Goal: Task Accomplishment & Management: Manage account settings

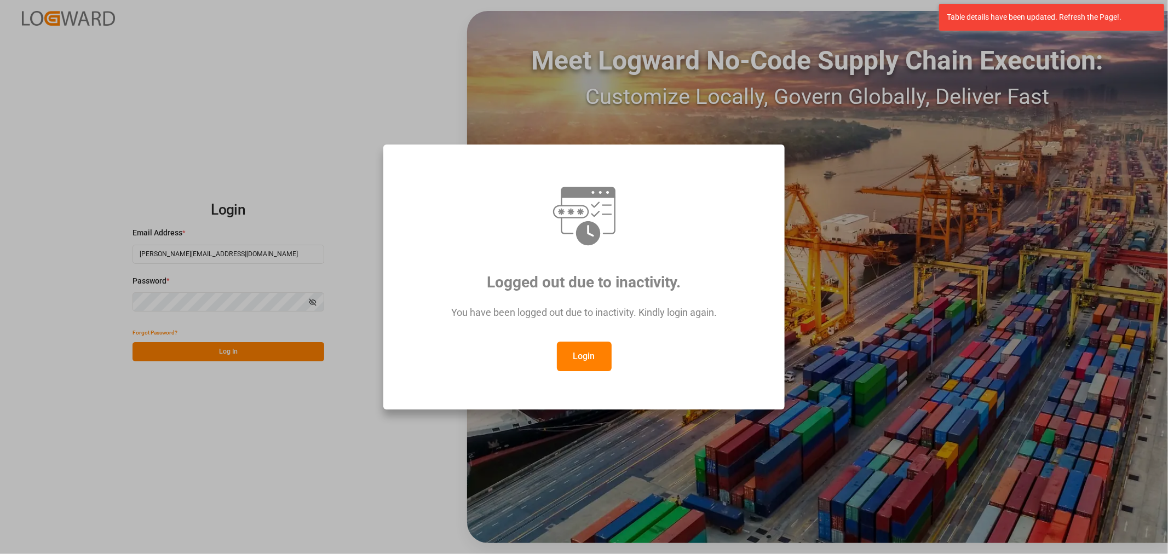
click at [604, 354] on button "Login" at bounding box center [584, 357] width 55 height 30
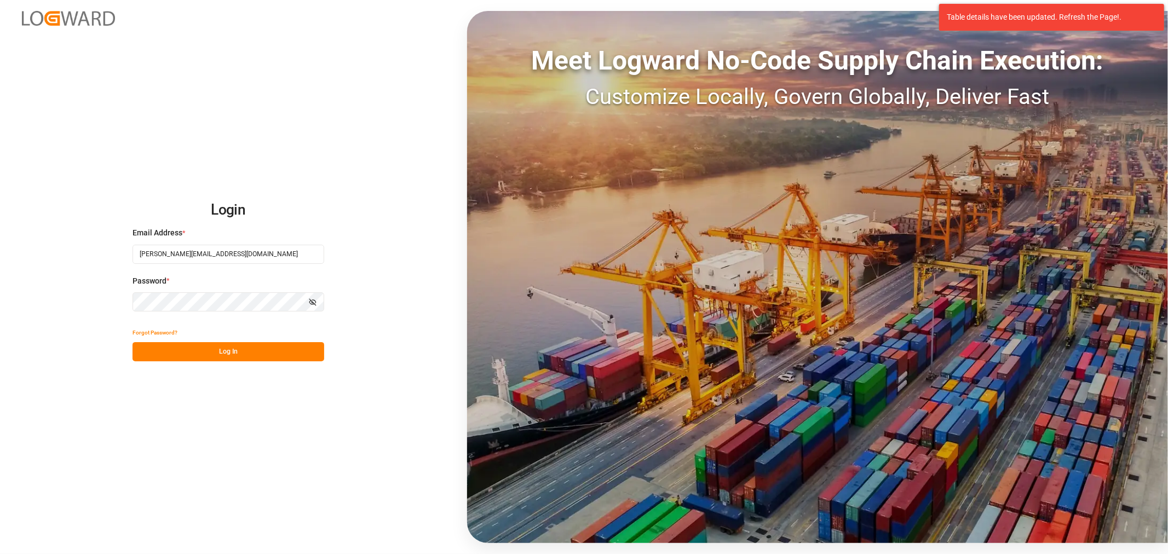
click at [256, 349] on button "Log In" at bounding box center [228, 351] width 192 height 19
click at [261, 345] on button "Log In" at bounding box center [228, 351] width 192 height 19
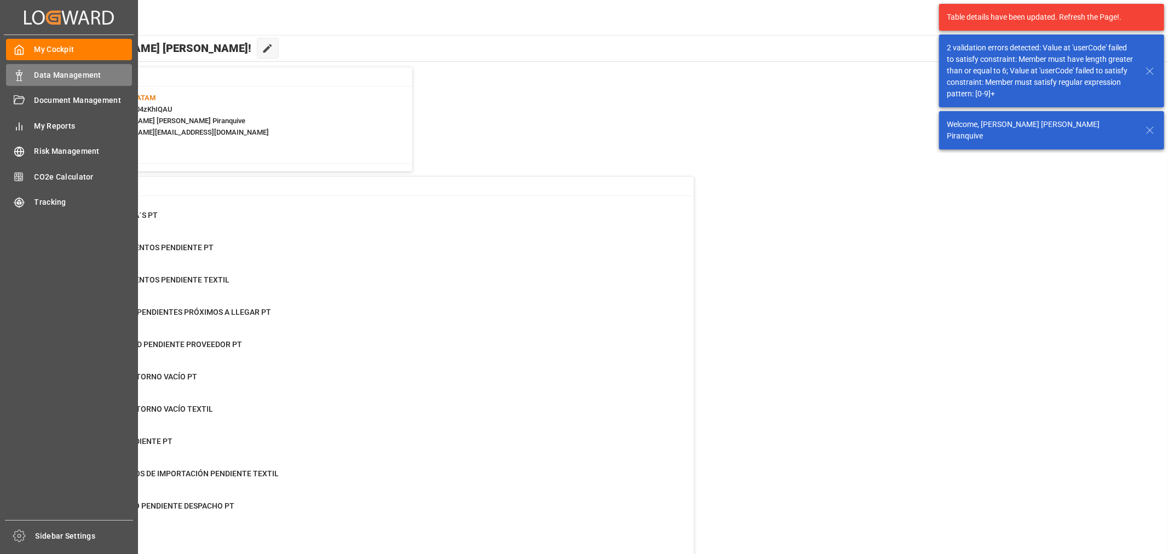
click at [21, 73] on polygon at bounding box center [20, 74] width 3 height 2
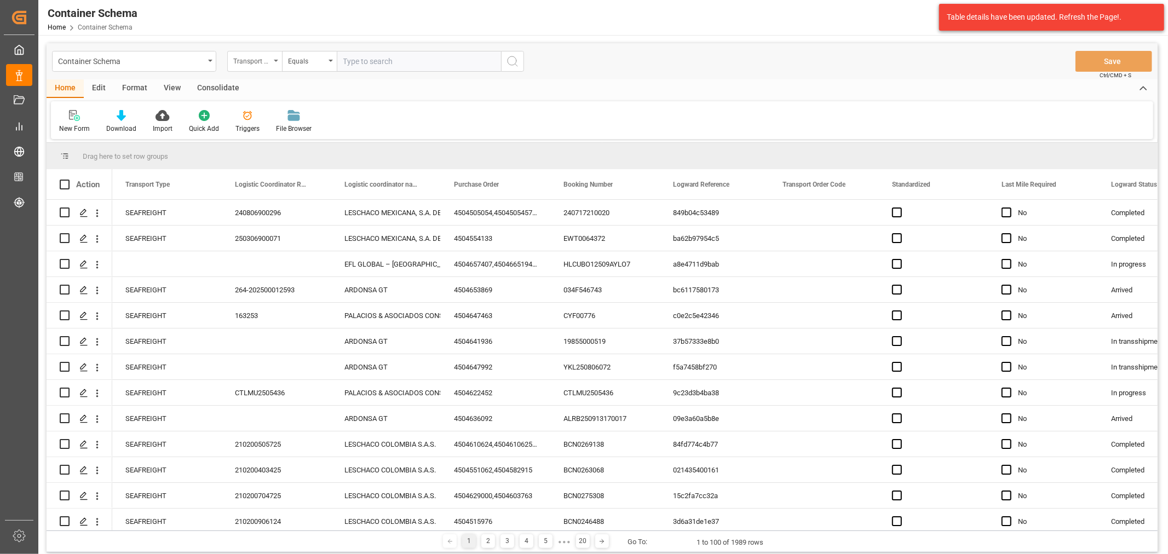
click at [267, 66] on div "Transport Type" at bounding box center [251, 60] width 37 height 13
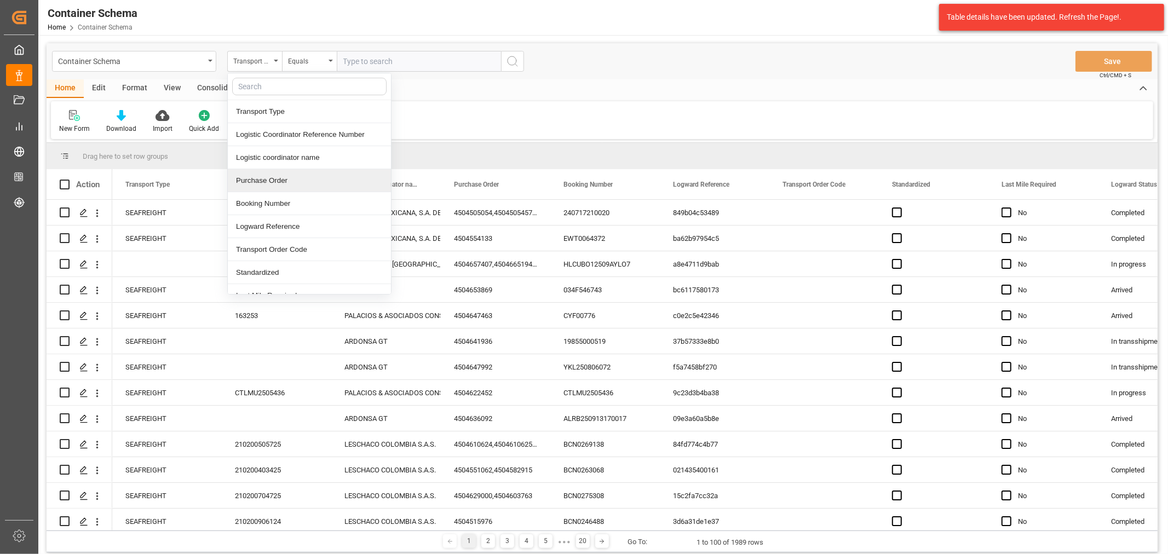
click at [271, 183] on div "Purchase Order" at bounding box center [309, 180] width 163 height 23
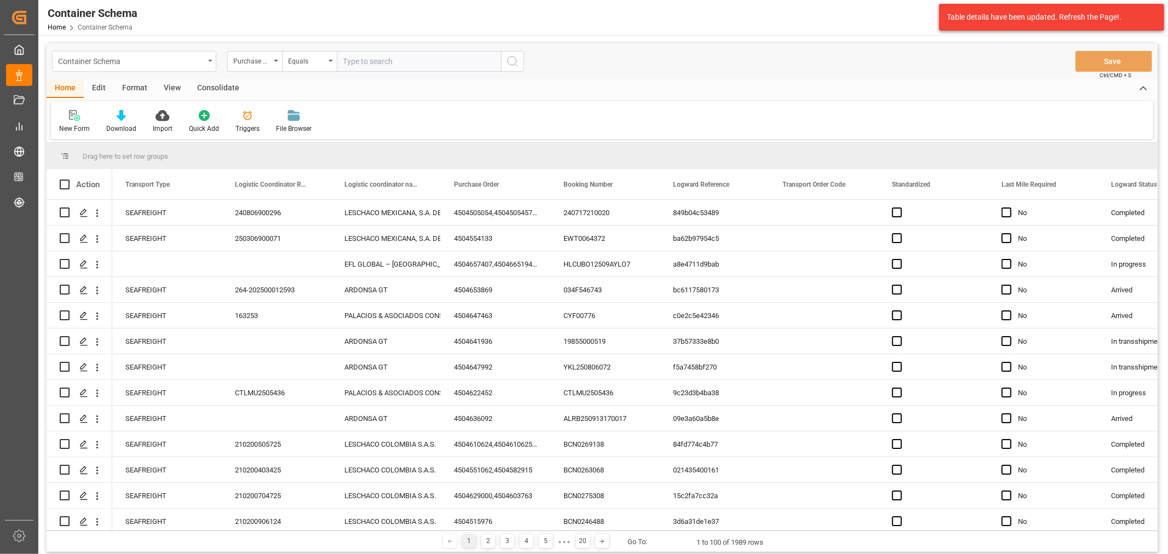
click at [165, 62] on div "Container Schema" at bounding box center [131, 61] width 146 height 14
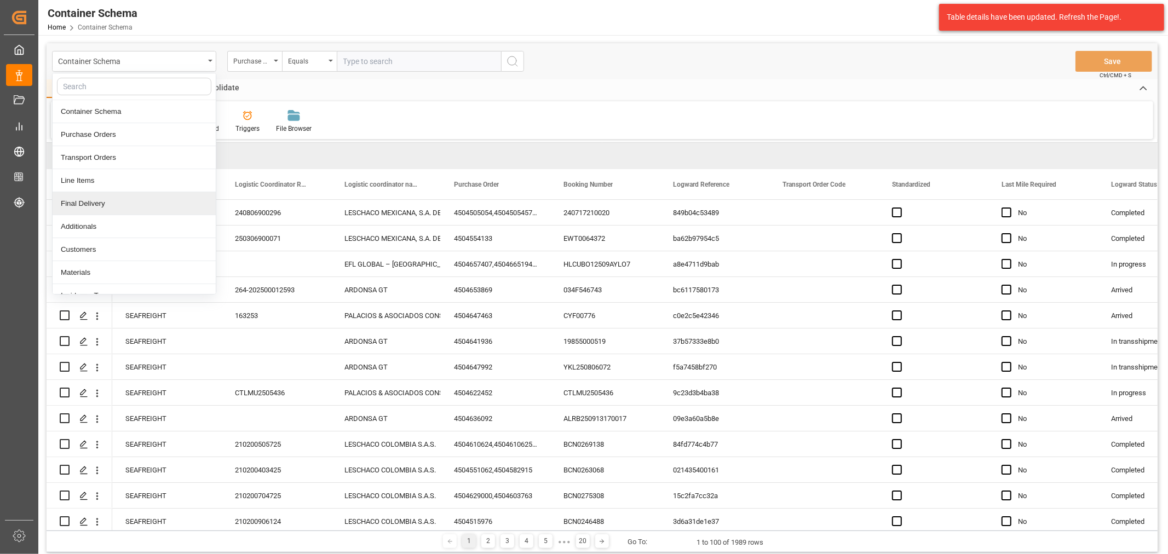
click at [120, 206] on div "Final Delivery" at bounding box center [134, 203] width 163 height 23
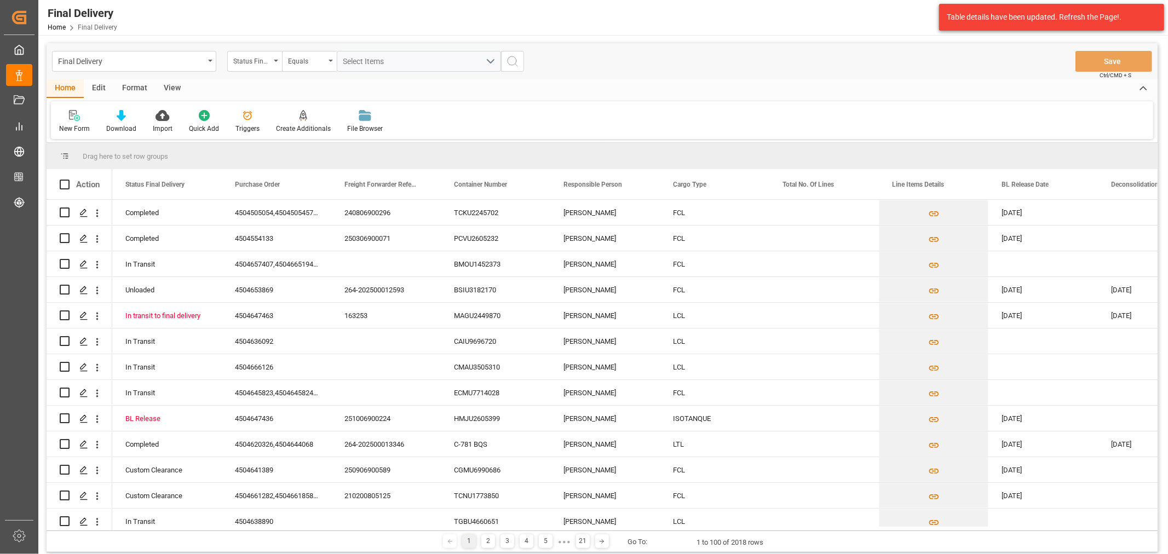
click at [267, 64] on div "Status Final Delivery" at bounding box center [251, 60] width 37 height 13
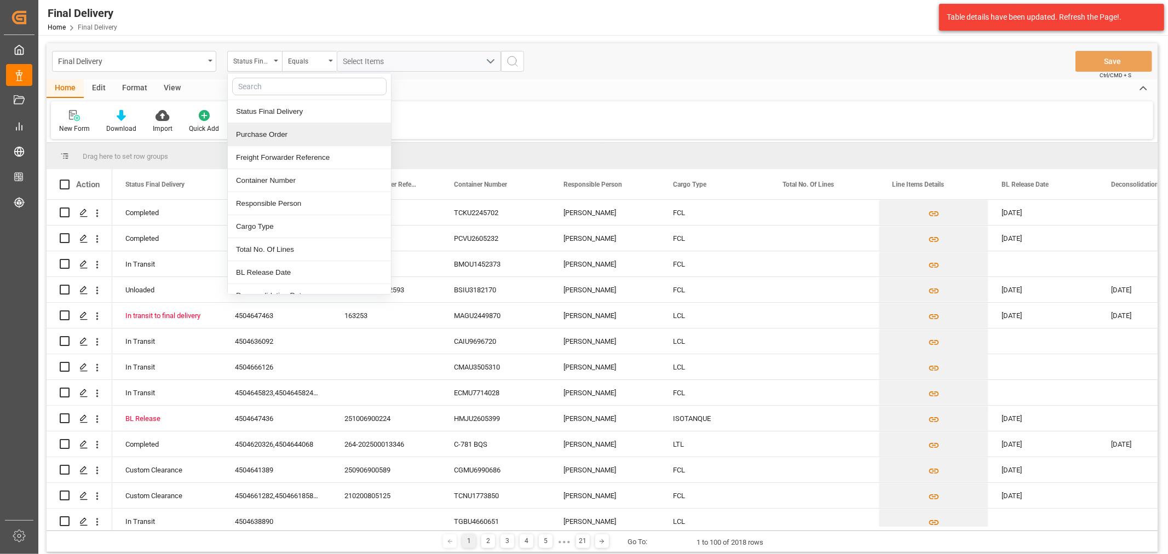
click at [296, 134] on div "Purchase Order" at bounding box center [309, 134] width 163 height 23
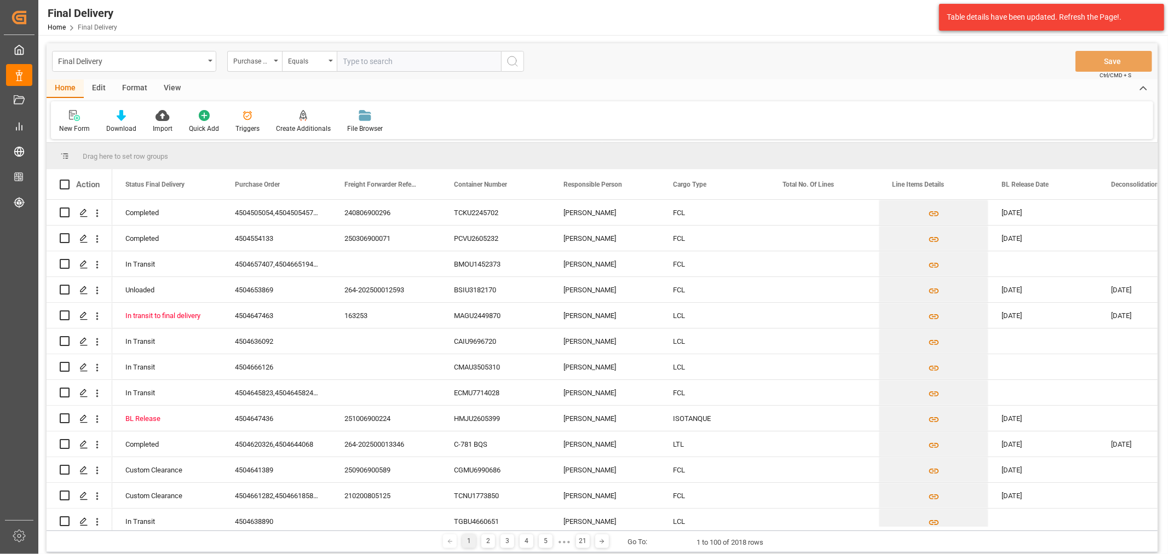
click at [300, 50] on div "Final Delivery Purchase Order Equals Save Ctrl/CMD + S" at bounding box center [602, 61] width 1111 height 36
click at [319, 67] on div "Equals" at bounding box center [309, 61] width 55 height 21
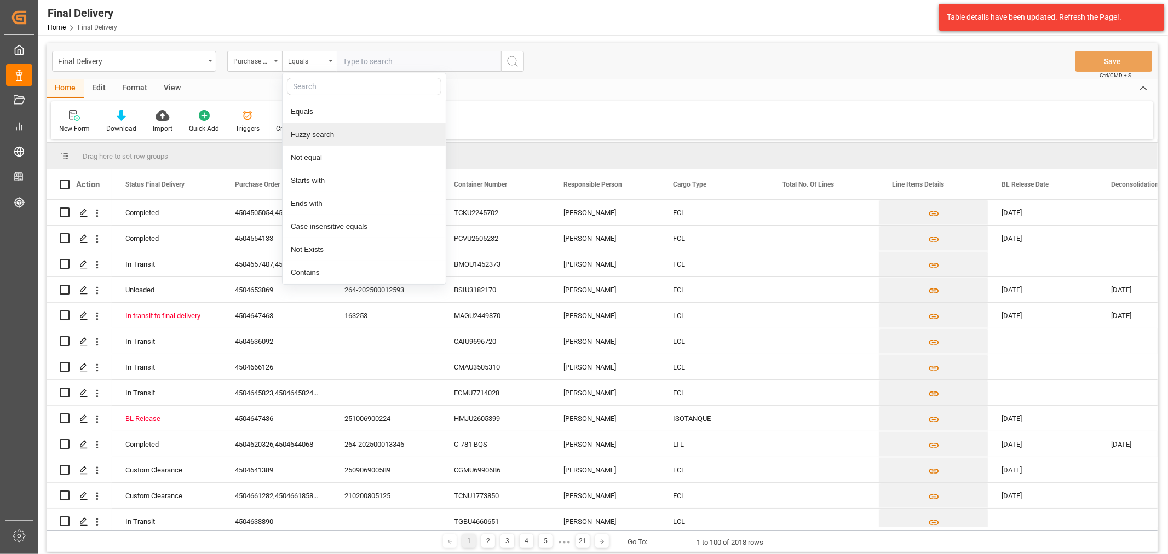
click at [353, 140] on div "Fuzzy search" at bounding box center [363, 134] width 163 height 23
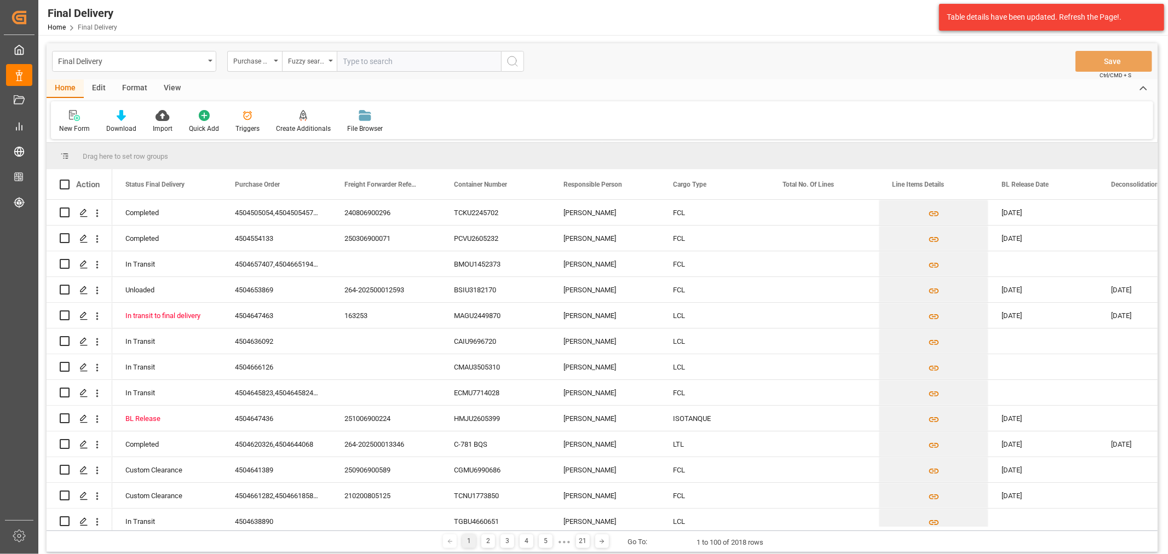
click at [405, 64] on input "text" at bounding box center [419, 61] width 164 height 21
paste input "4504667997"
type input "4504667997"
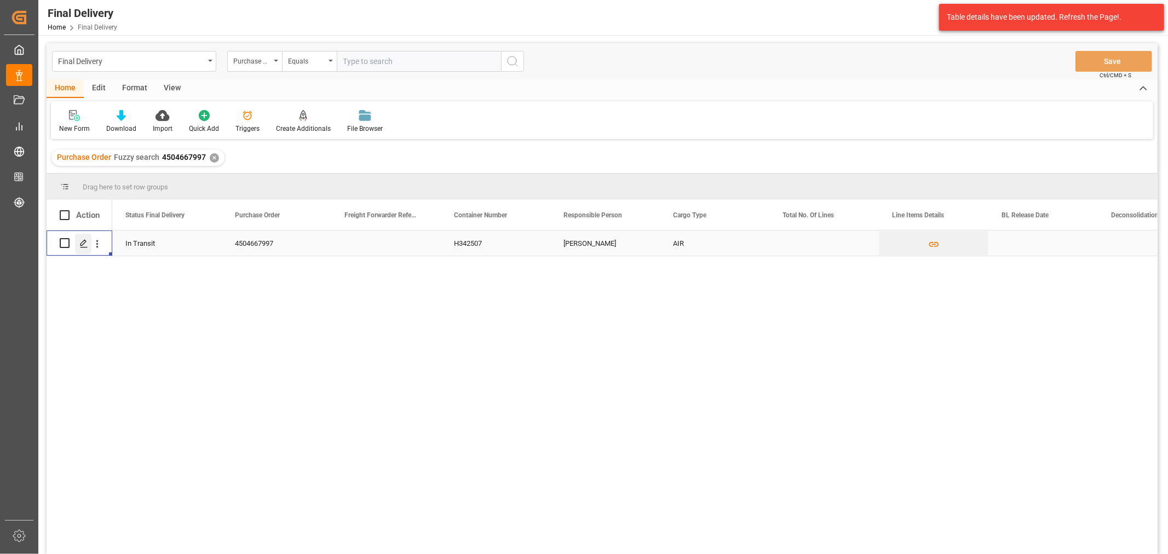
click at [85, 236] on div "Press SPACE to select this row." at bounding box center [83, 244] width 16 height 20
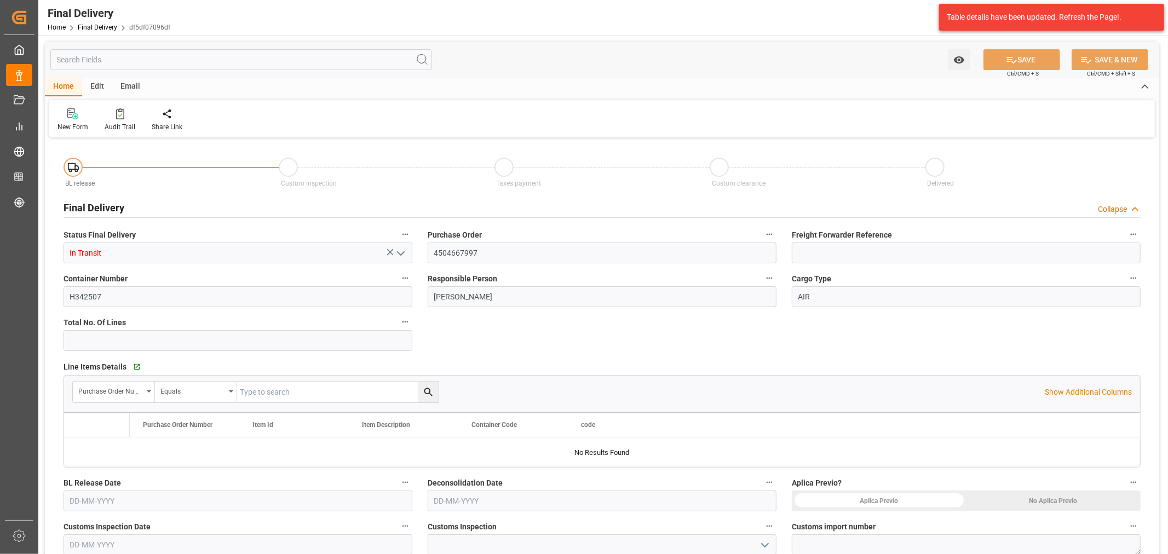
type input "[DATE]"
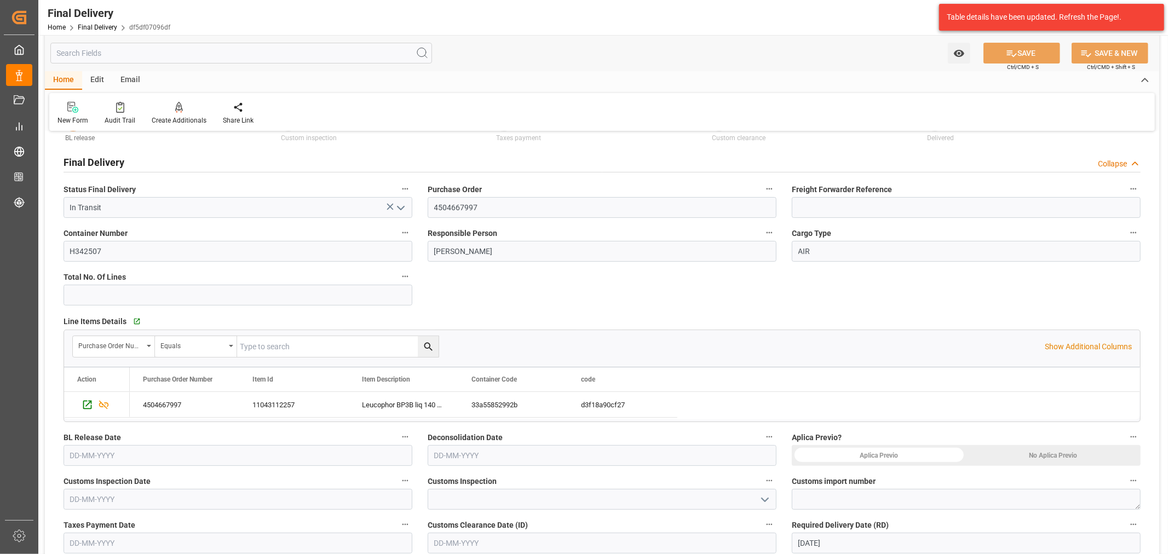
scroll to position [182, 0]
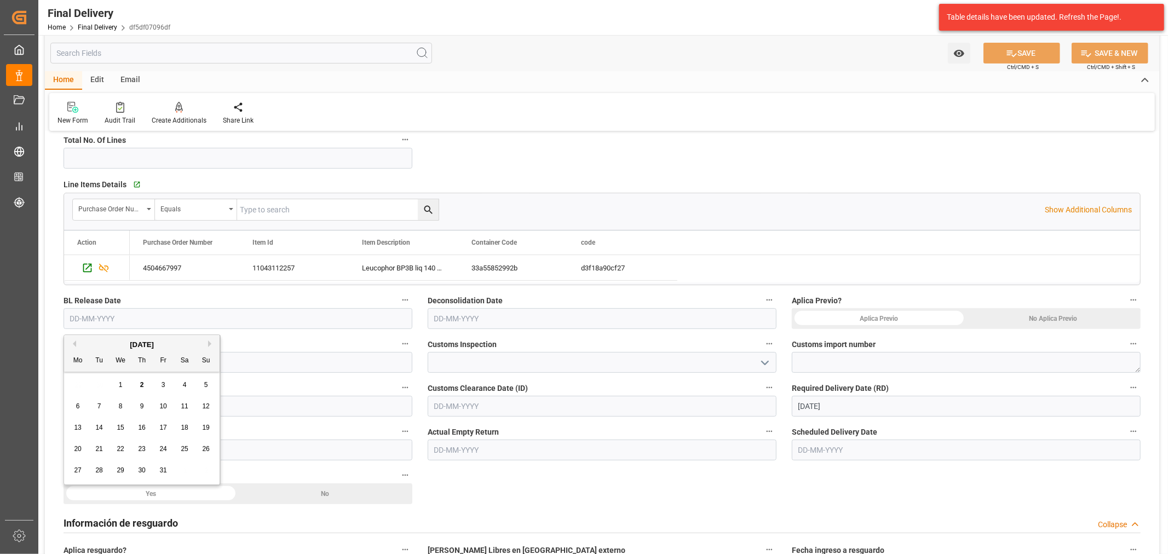
click at [234, 315] on input "text" at bounding box center [238, 318] width 349 height 21
click at [139, 384] on div "2" at bounding box center [142, 385] width 14 height 13
type input "[DATE]"
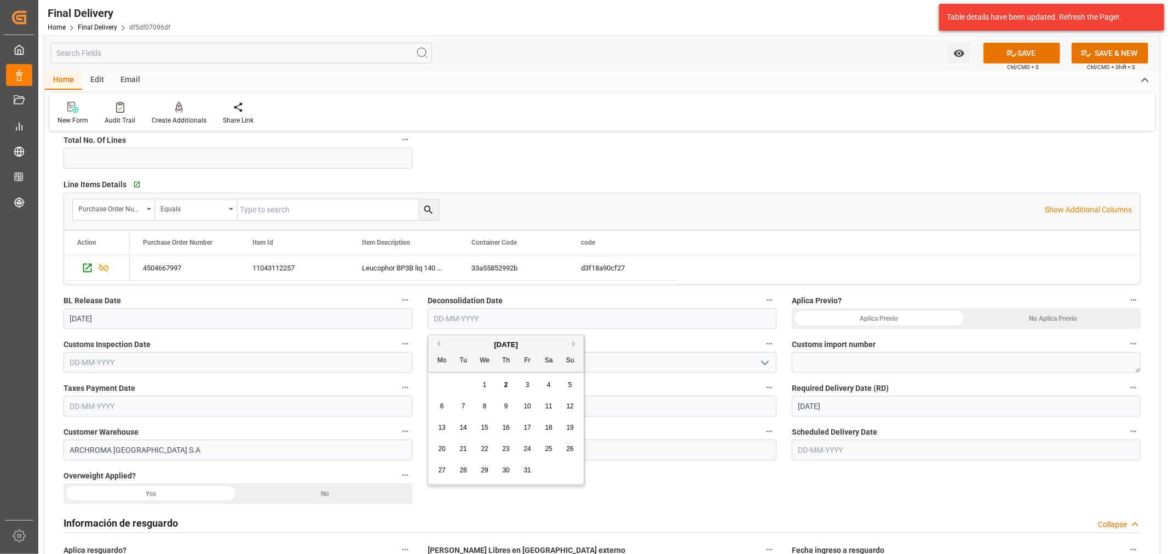
click at [568, 316] on input "text" at bounding box center [602, 318] width 349 height 21
click at [438, 345] on button "Previous Month" at bounding box center [437, 344] width 7 height 7
click at [462, 471] on span "30" at bounding box center [462, 470] width 7 height 8
type input "[DATE]"
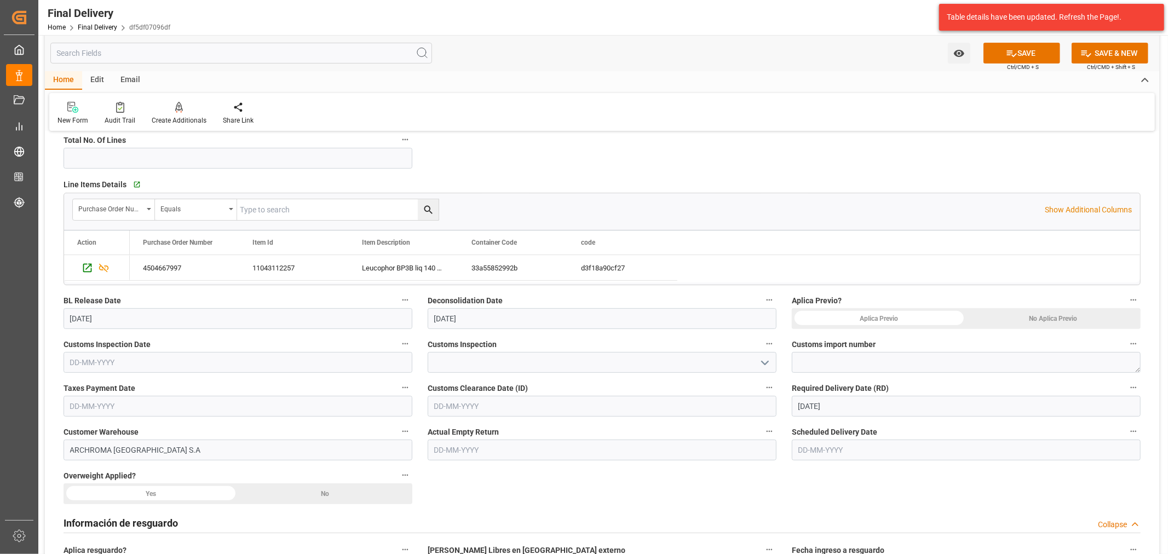
click at [1088, 320] on div "No Aplica Previo" at bounding box center [1053, 318] width 175 height 21
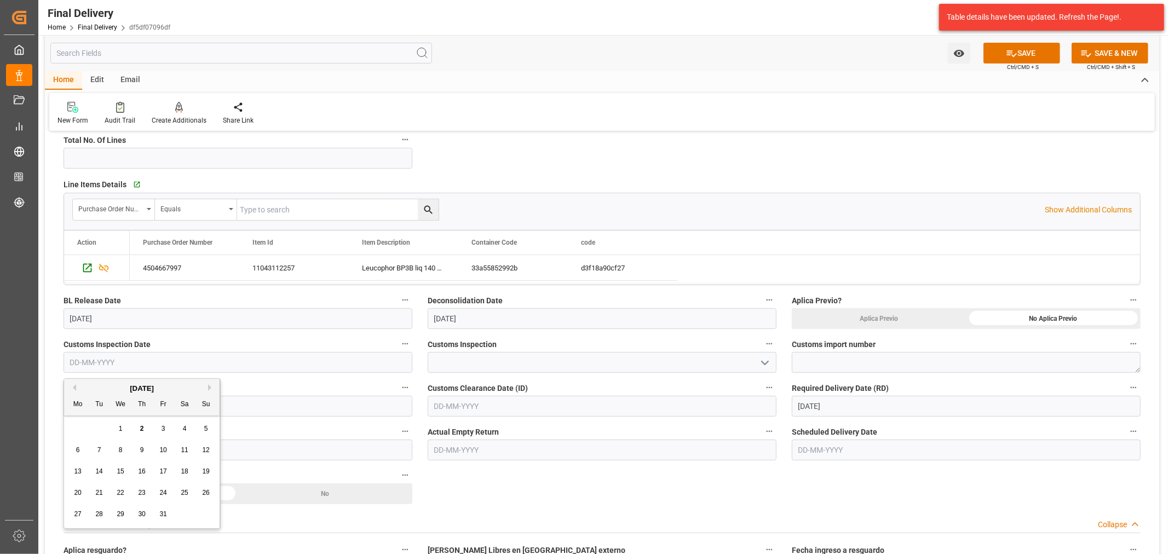
click at [160, 360] on input "text" at bounding box center [238, 362] width 349 height 21
click at [95, 428] on div "29 30 1 2 3 4 5" at bounding box center [141, 428] width 149 height 21
click at [161, 430] on span "3" at bounding box center [163, 429] width 4 height 8
type input "[DATE]"
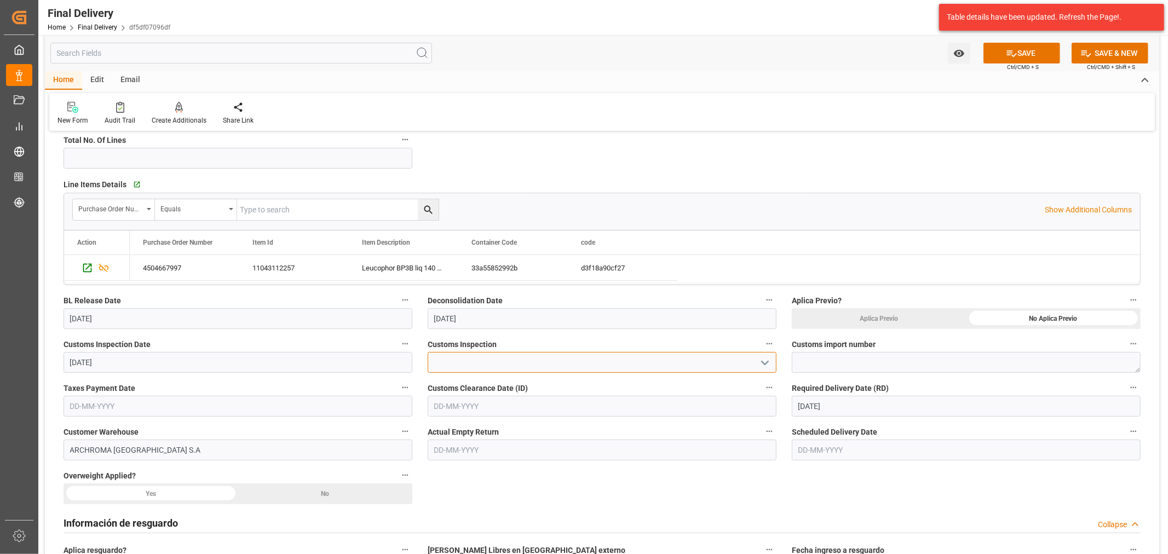
click at [540, 365] on input at bounding box center [602, 362] width 349 height 21
click at [757, 358] on button "open menu" at bounding box center [764, 362] width 16 height 17
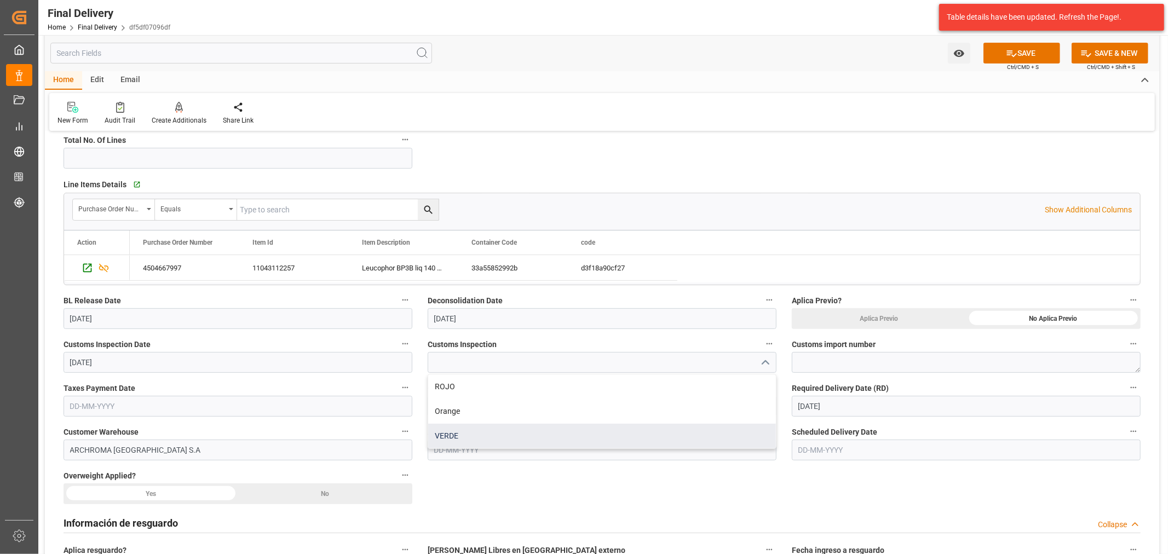
click at [484, 436] on div "VERDE" at bounding box center [602, 436] width 348 height 25
type input "VERDE"
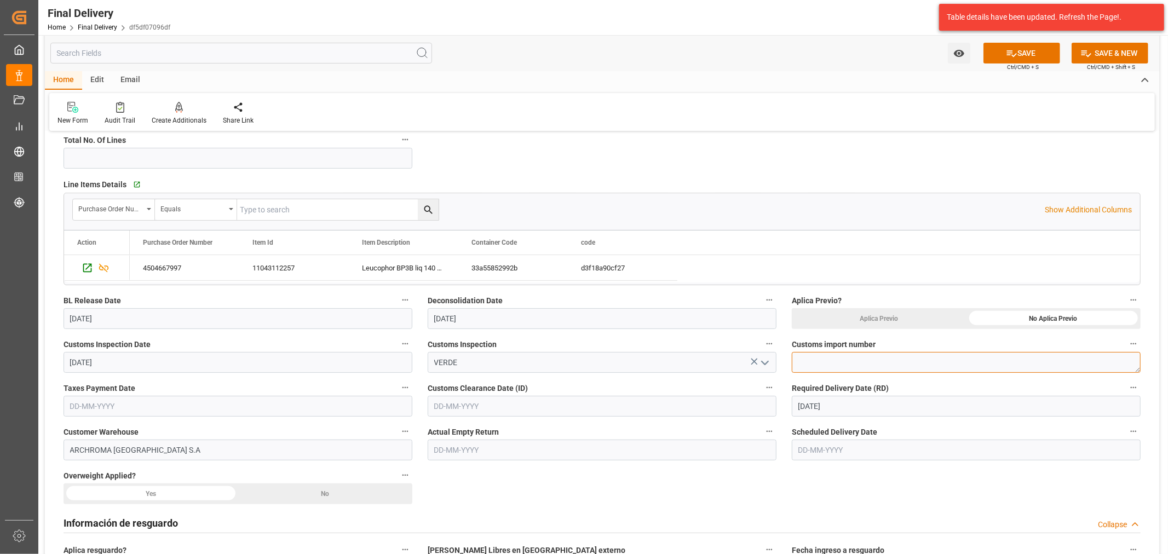
click at [818, 364] on textarea at bounding box center [966, 362] width 349 height 21
paste textarea "35-2025-10-157367-01-1-00"
type textarea "35-2025-10-157367-01-1-00"
click at [472, 412] on input "text" at bounding box center [602, 406] width 349 height 21
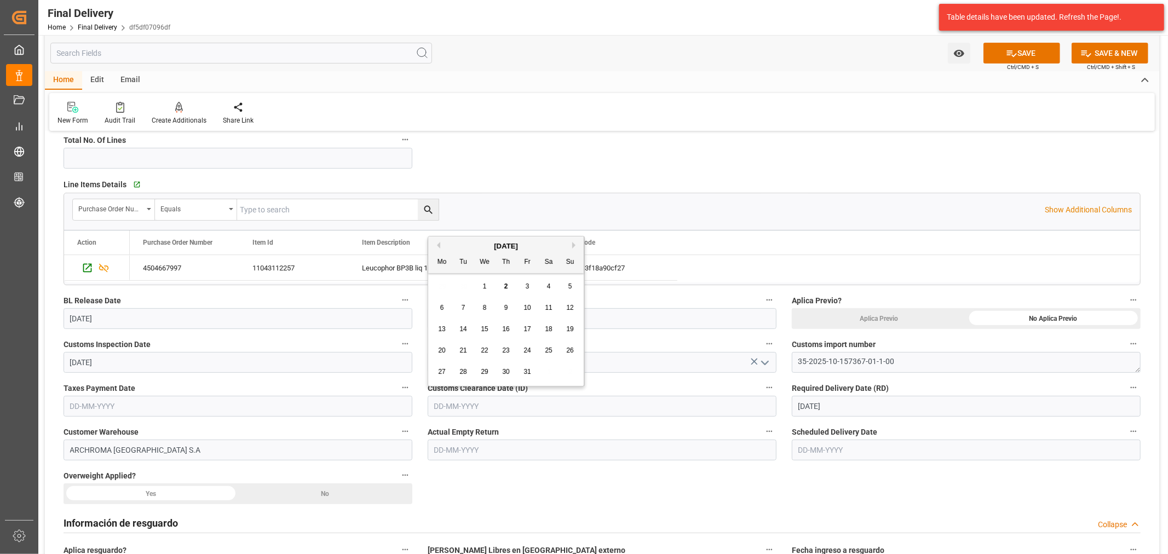
click at [463, 282] on div "29 30 1 2 3 4 5" at bounding box center [505, 286] width 149 height 21
click at [531, 288] on div "3" at bounding box center [528, 286] width 14 height 13
type input "[DATE]"
click at [188, 406] on input "text" at bounding box center [238, 406] width 349 height 21
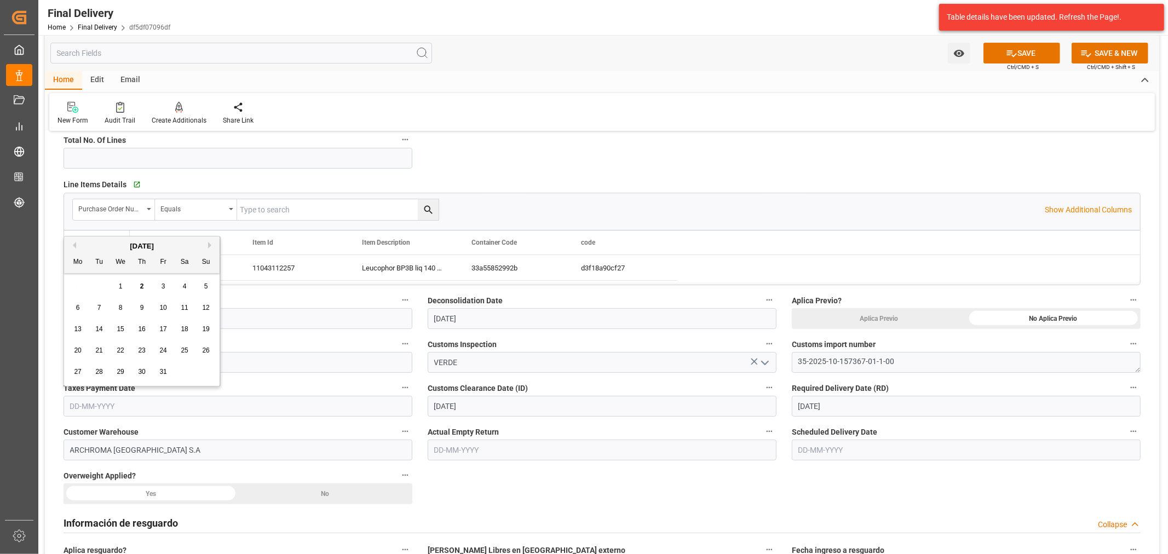
click at [74, 247] on button "Previous Month" at bounding box center [73, 245] width 7 height 7
click at [157, 351] on div "26" at bounding box center [164, 350] width 14 height 13
type input "[DATE]"
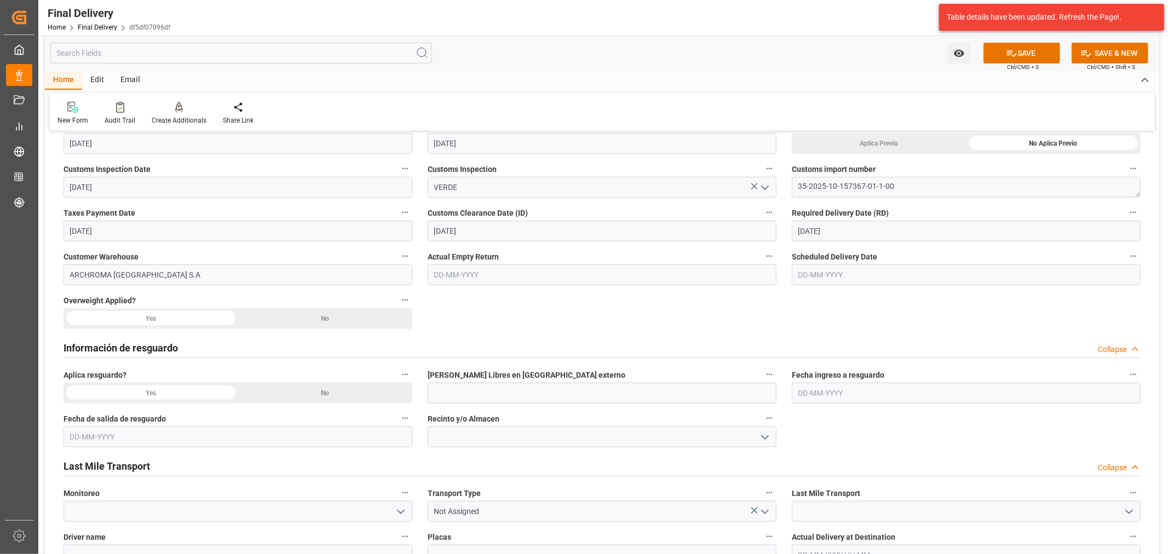
scroll to position [365, 0]
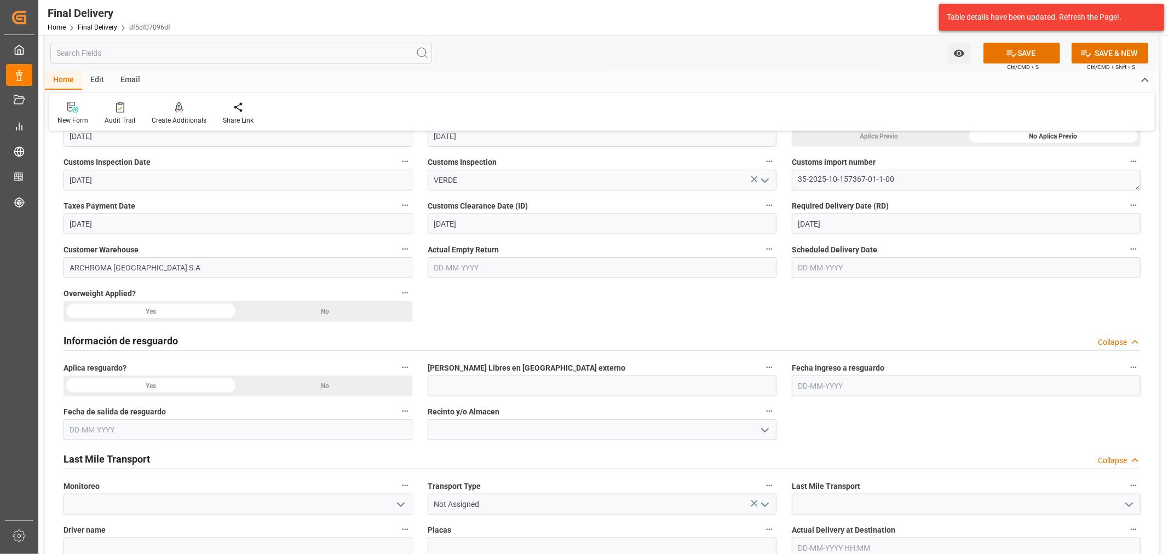
drag, startPoint x: 320, startPoint y: 304, endPoint x: 326, endPoint y: 308, distance: 7.4
click at [320, 304] on div "No" at bounding box center [325, 311] width 175 height 21
click at [324, 393] on div "No" at bounding box center [325, 386] width 175 height 21
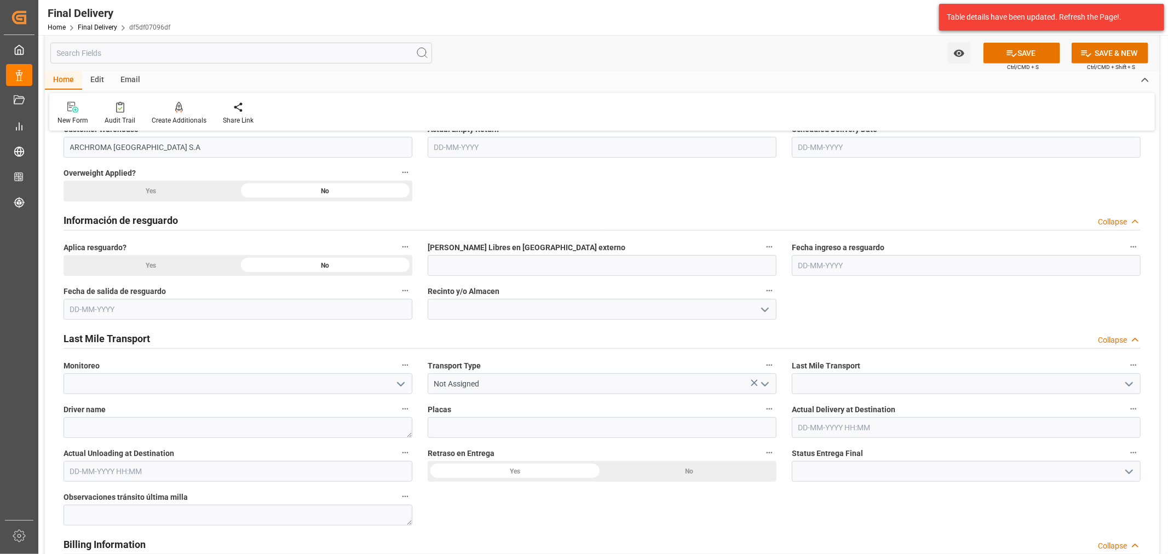
scroll to position [486, 0]
click at [1127, 381] on icon "open menu" at bounding box center [1128, 383] width 13 height 13
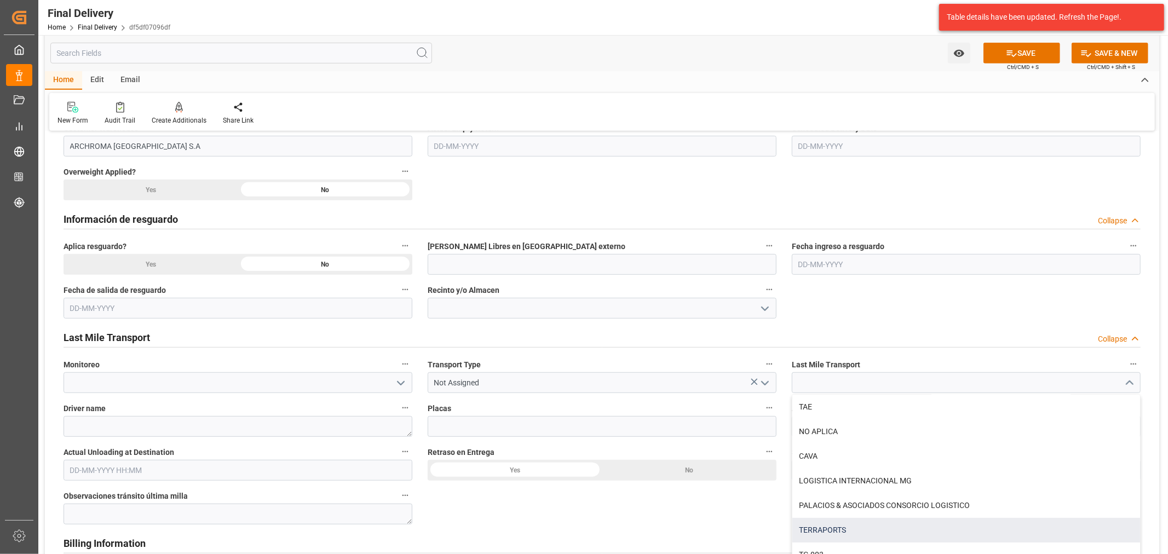
scroll to position [243, 0]
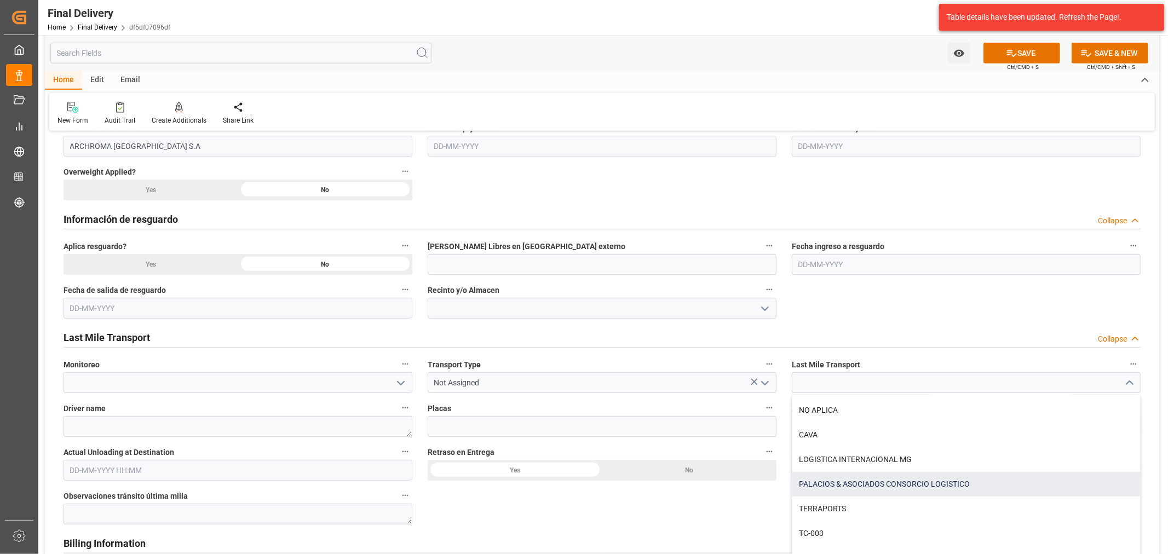
click at [897, 483] on div "PALACIOS & ASOCIADOS CONSORCIO LOGISTICO" at bounding box center [966, 484] width 348 height 25
type input "PALACIOS & ASOCIADOS CONSORCIO LOGISTICO"
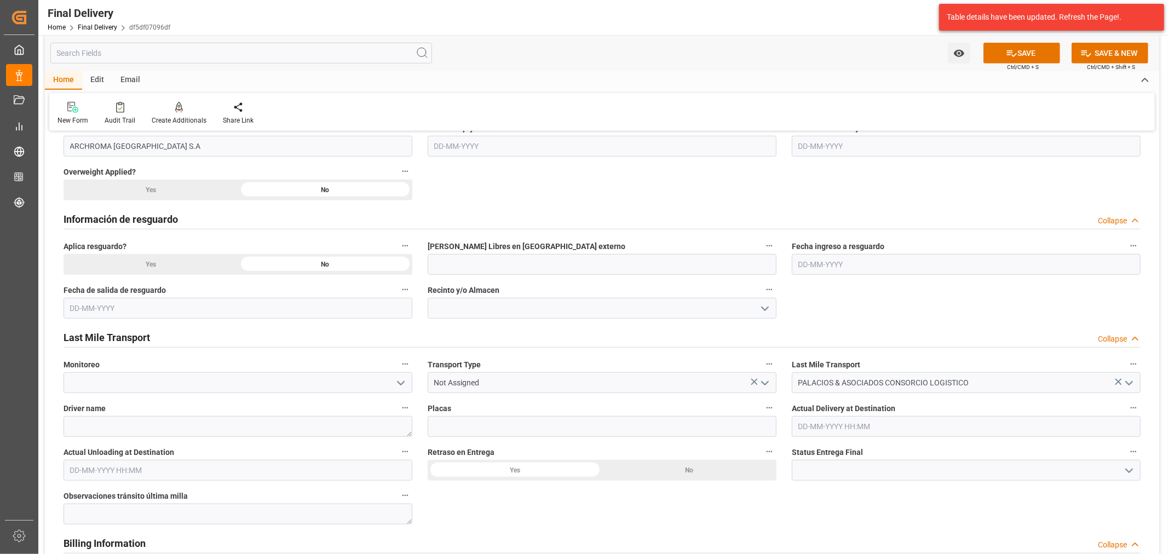
drag, startPoint x: 767, startPoint y: 385, endPoint x: 632, endPoint y: 385, distance: 135.2
click at [767, 385] on icon "open menu" at bounding box center [764, 383] width 13 height 13
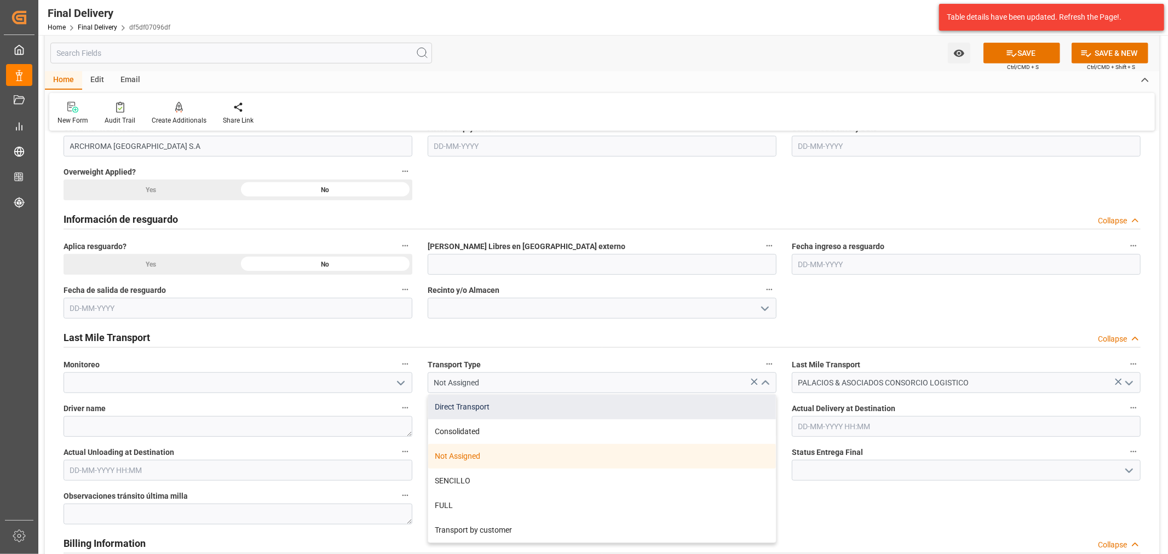
click at [476, 403] on div "Direct Transport" at bounding box center [602, 407] width 348 height 25
type input "Direct Transport"
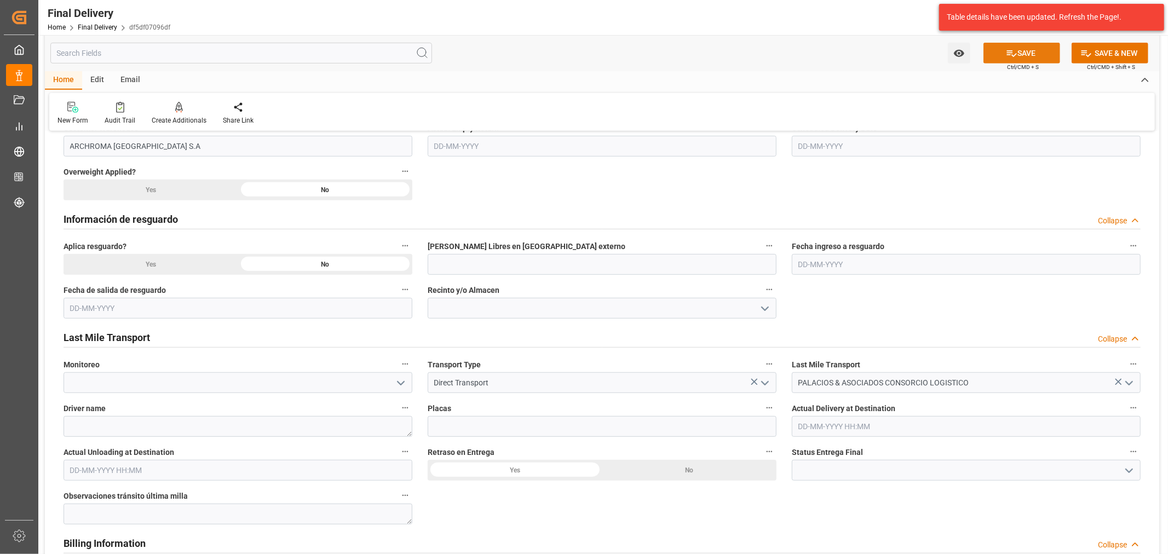
click at [1032, 49] on button "SAVE" at bounding box center [1021, 53] width 77 height 21
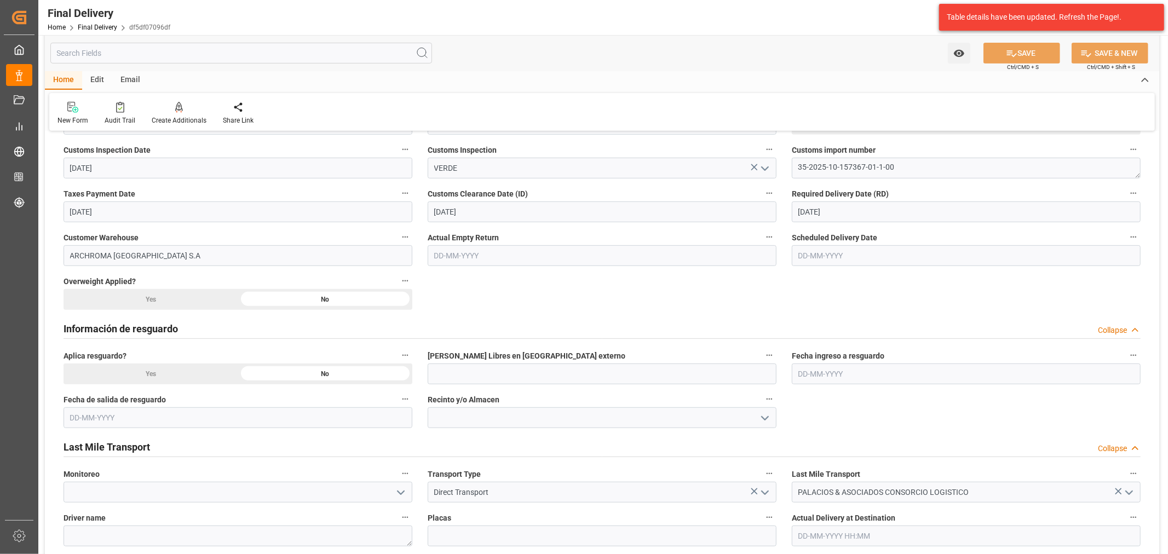
scroll to position [365, 0]
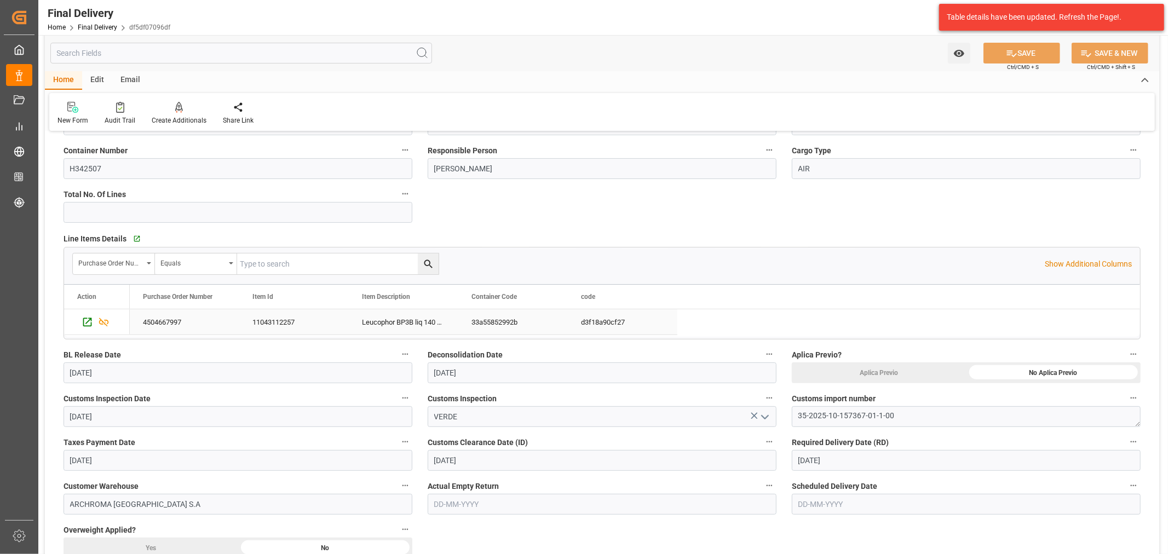
type input "Custom Clearance"
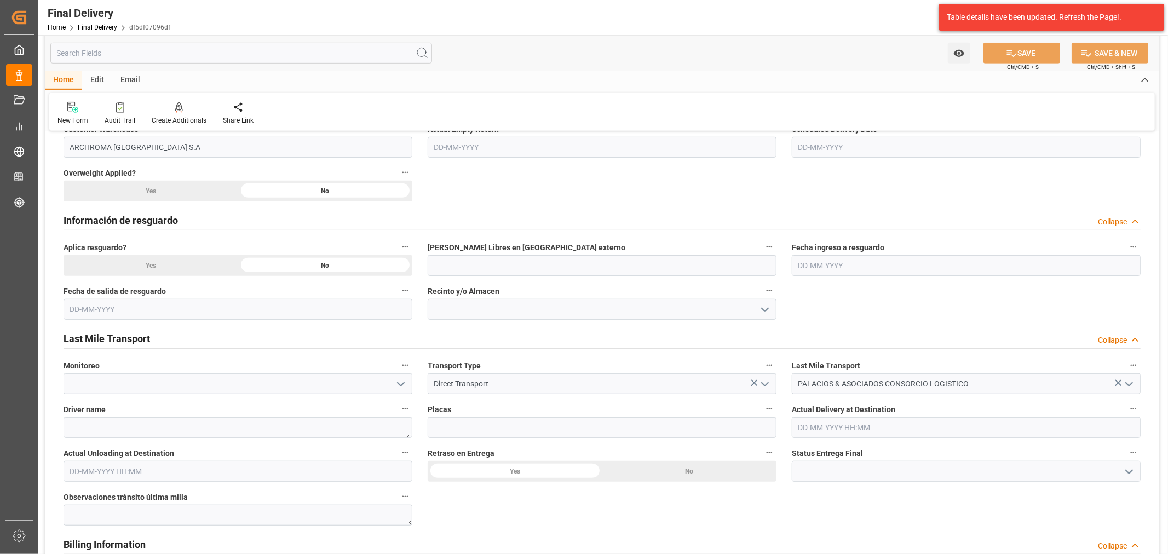
scroll to position [486, 0]
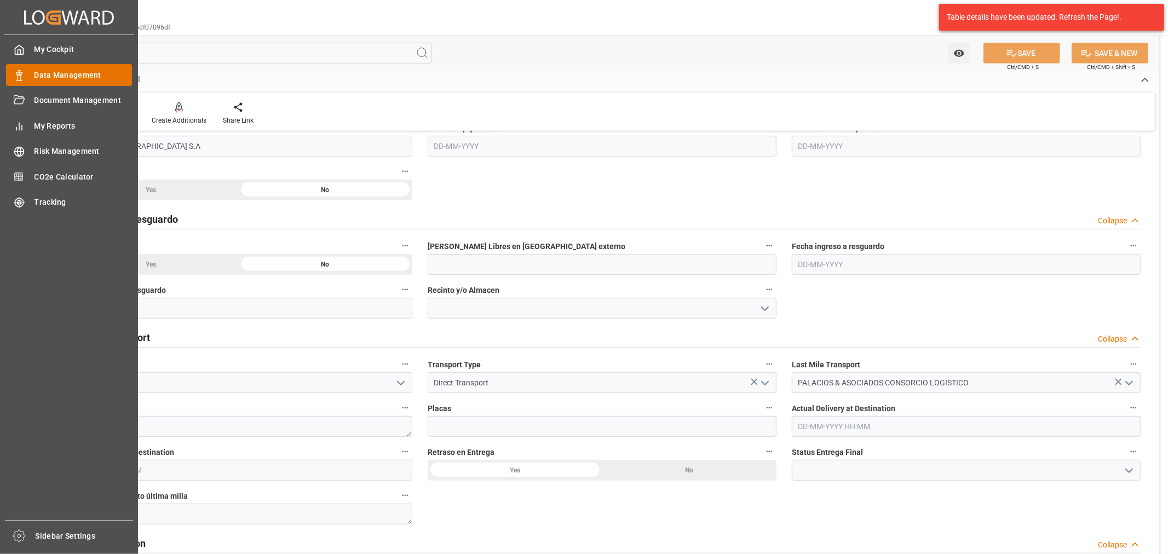
click at [45, 72] on span "Data Management" at bounding box center [83, 75] width 98 height 11
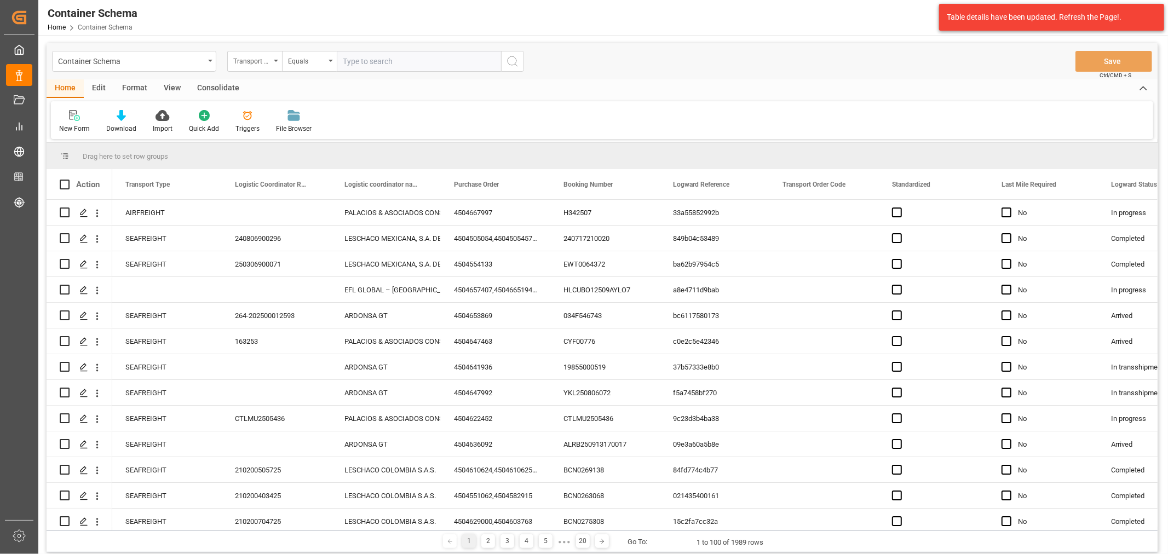
click at [258, 66] on div "Transport Type" at bounding box center [251, 60] width 37 height 13
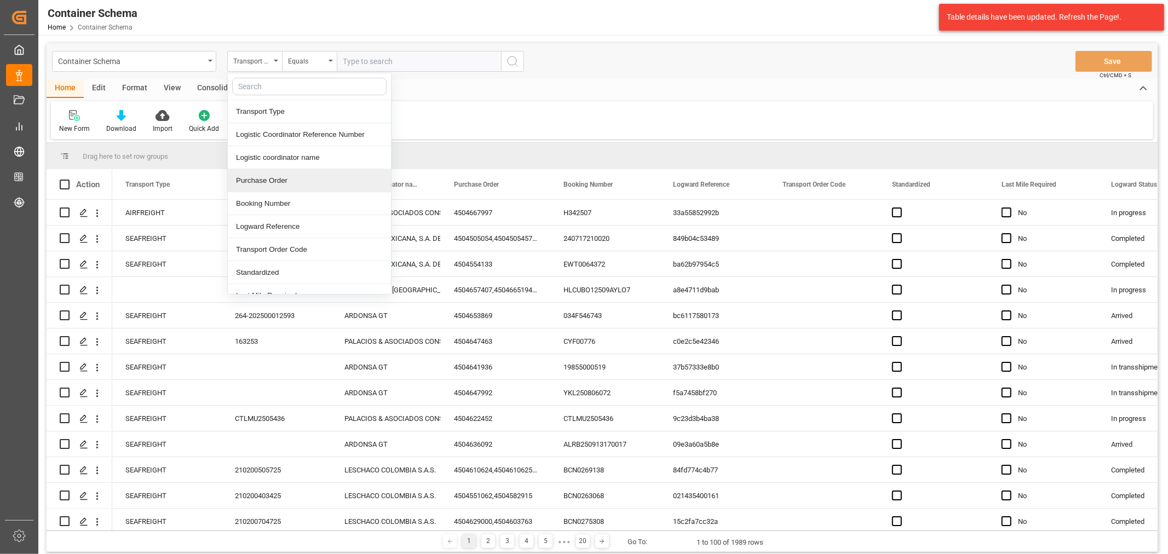
drag, startPoint x: 287, startPoint y: 184, endPoint x: 292, endPoint y: 124, distance: 60.4
click at [287, 184] on div "Purchase Order" at bounding box center [309, 180] width 163 height 23
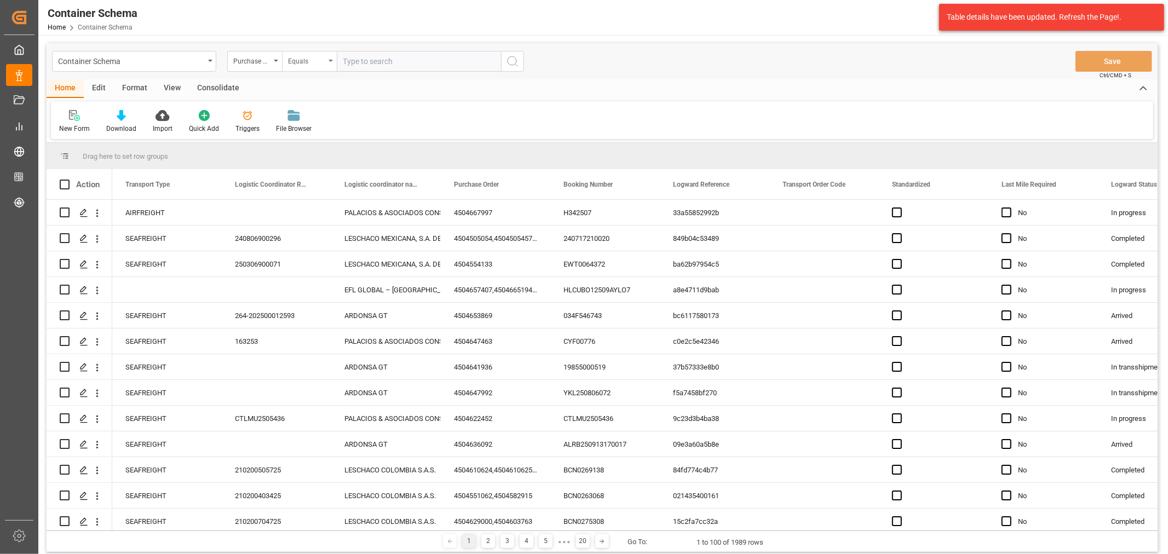
drag, startPoint x: 308, startPoint y: 56, endPoint x: 310, endPoint y: 65, distance: 8.4
click at [308, 56] on div "Equals" at bounding box center [306, 60] width 37 height 13
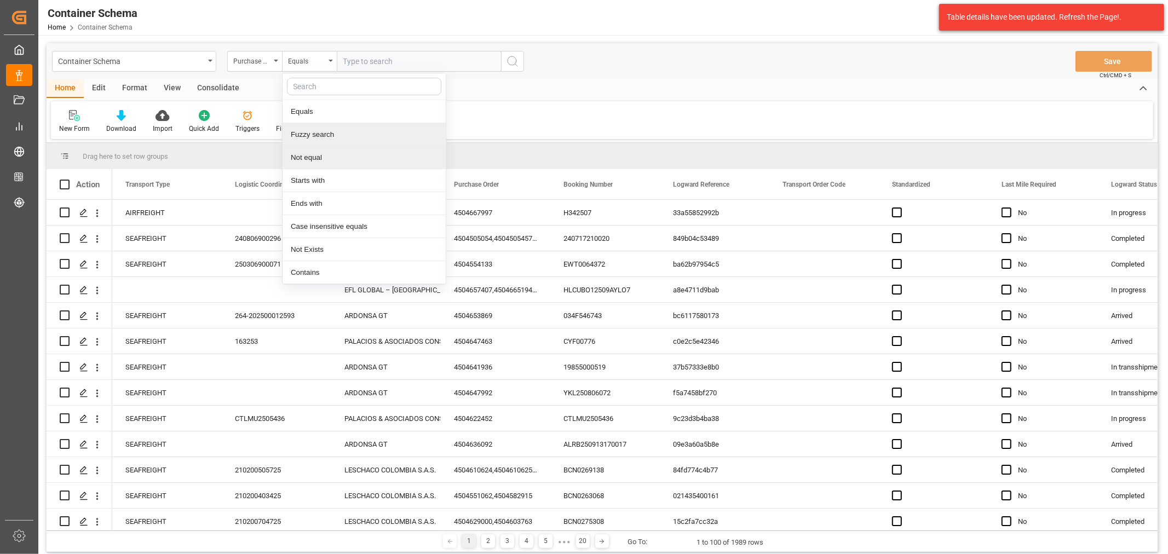
click at [342, 141] on div "Fuzzy search" at bounding box center [363, 134] width 163 height 23
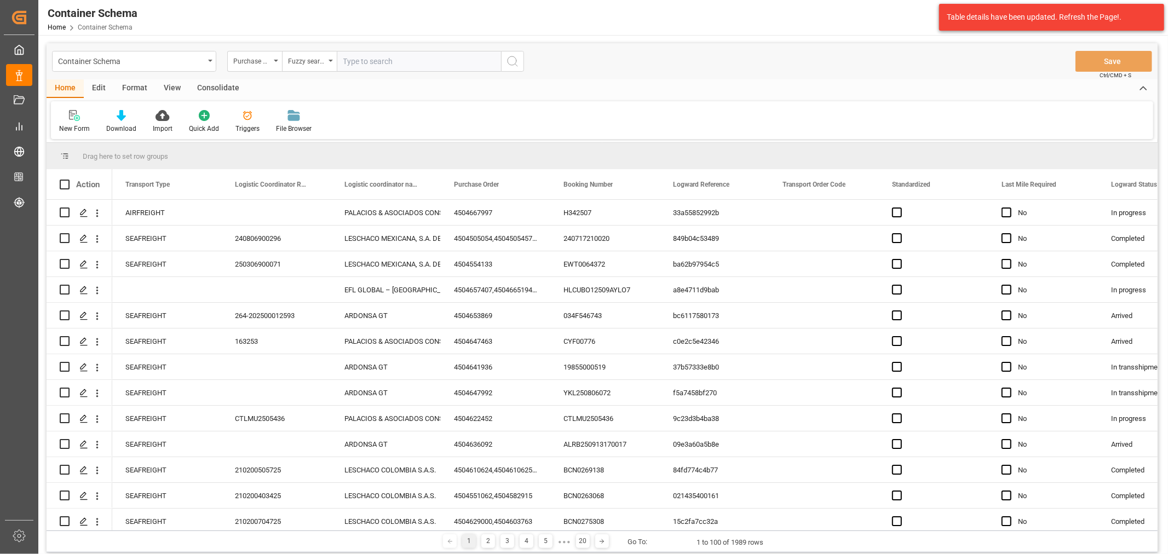
click at [404, 53] on input "text" at bounding box center [419, 61] width 164 height 21
paste input "4504667997"
type input "4504667997"
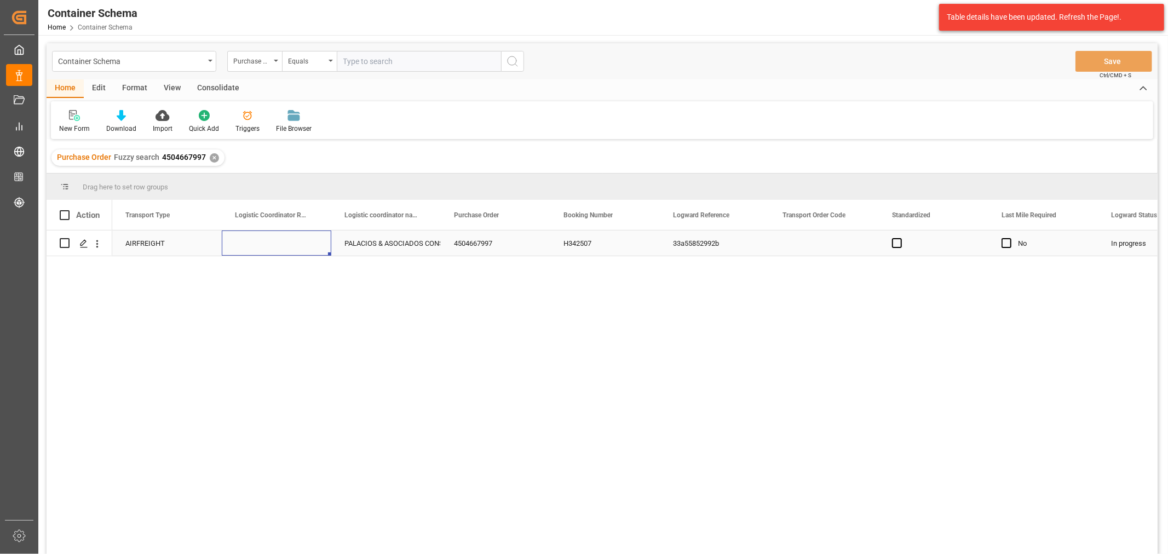
click at [273, 247] on div "Press SPACE to select this row." at bounding box center [276, 242] width 109 height 25
click at [295, 244] on div "Press SPACE to select this row." at bounding box center [276, 242] width 109 height 25
click at [295, 244] on input "Press SPACE to select this row." at bounding box center [276, 249] width 92 height 21
paste input "166986"
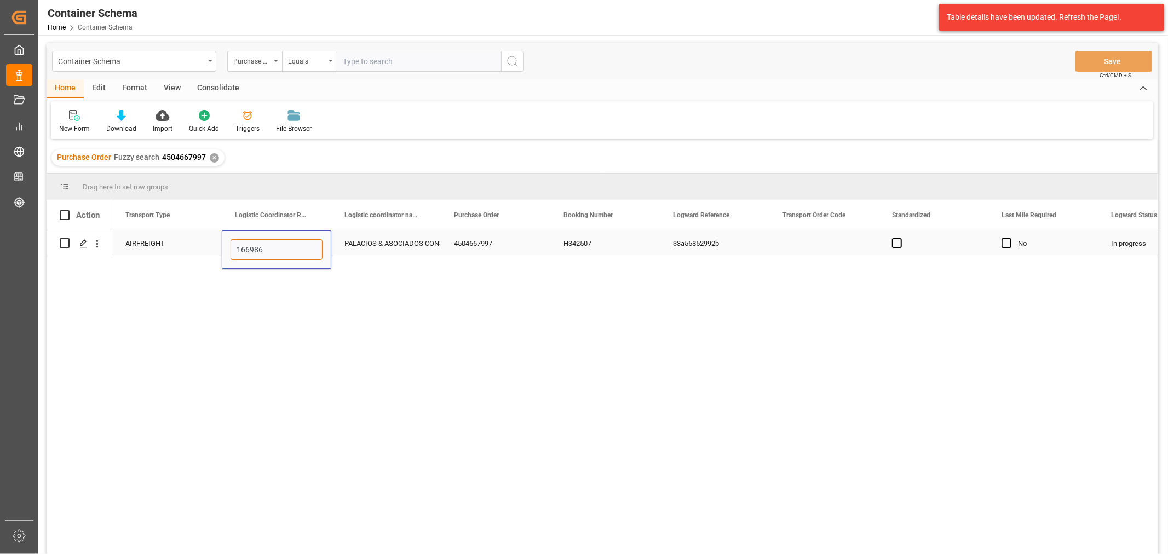
type input "166986"
click at [1127, 67] on button "Save" at bounding box center [1113, 61] width 77 height 21
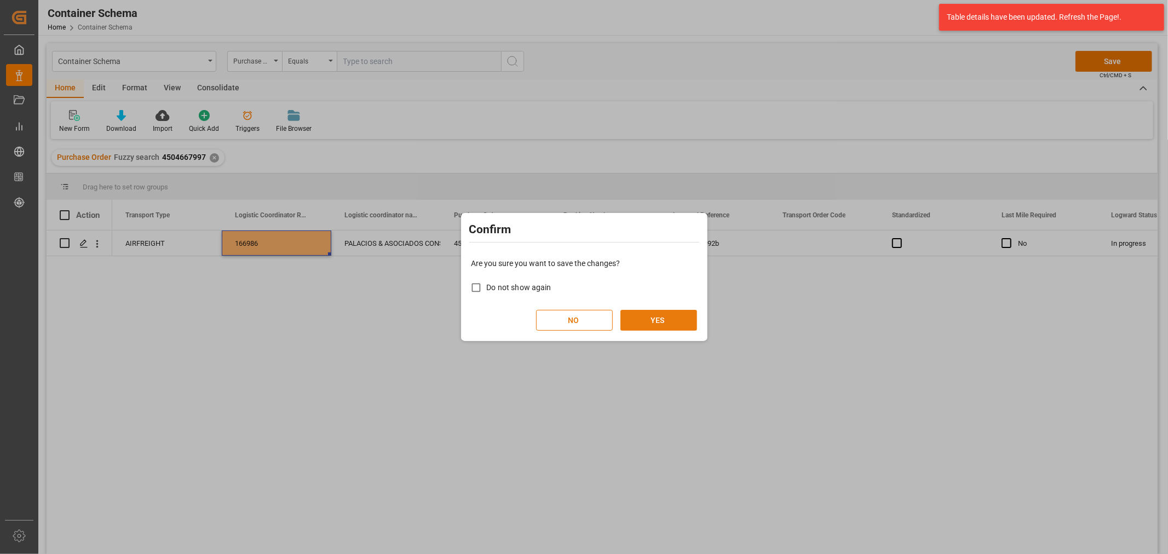
click at [664, 310] on button "YES" at bounding box center [658, 320] width 77 height 21
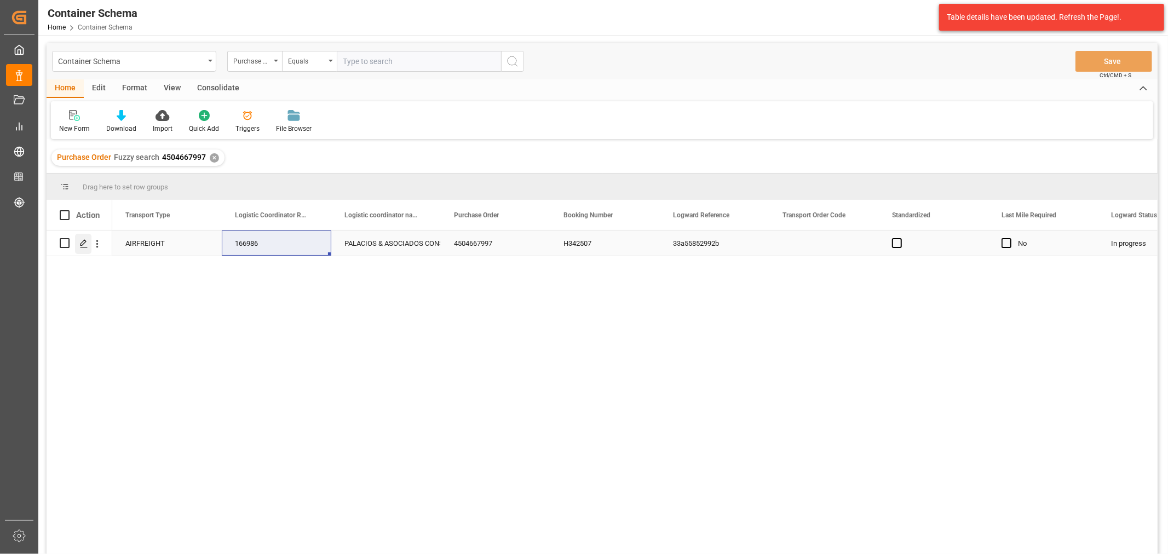
click at [85, 241] on polygon "Press SPACE to select this row." at bounding box center [82, 242] width 5 height 5
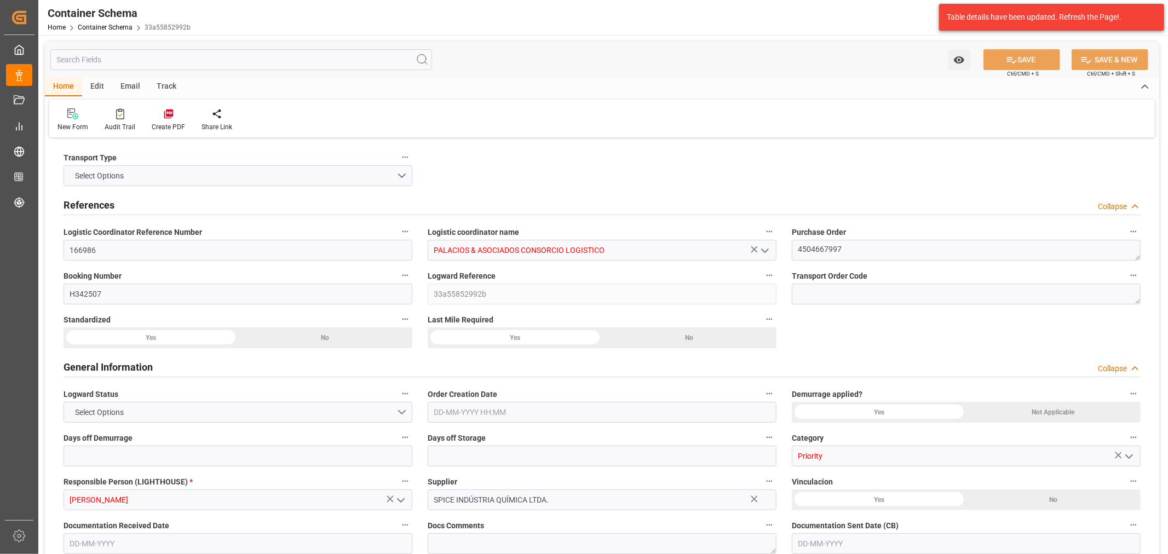
type input "0"
type input "3"
type input "1"
type input "5"
type input "1100"
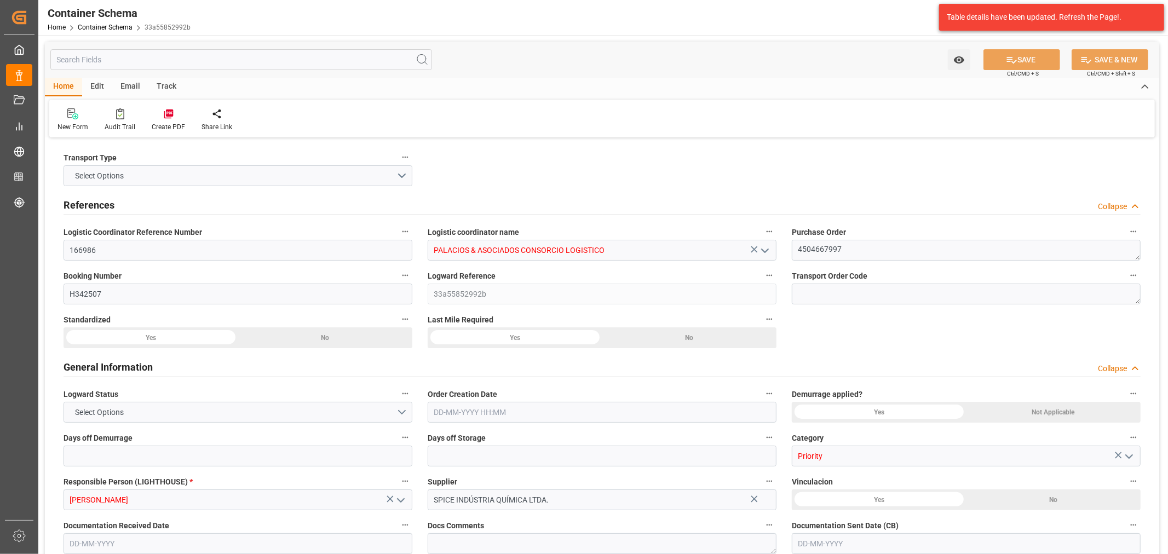
type input "1181.2"
type input "BRVCP"
type input "PELIM"
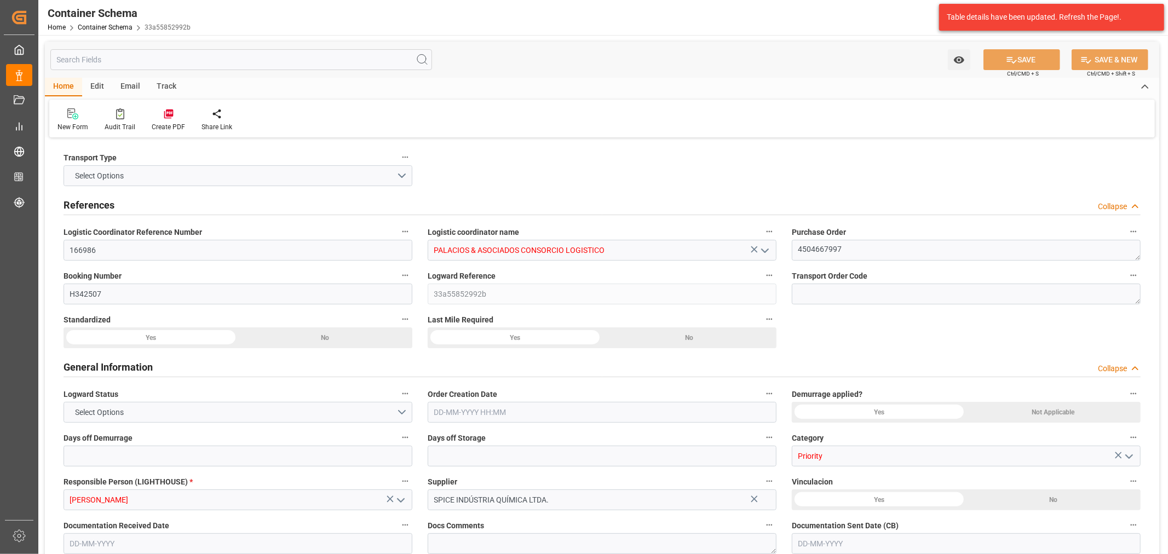
type input "PELIM"
type input "1"
type input "0"
type input "[DATE] 12:45"
type input "[DATE]"
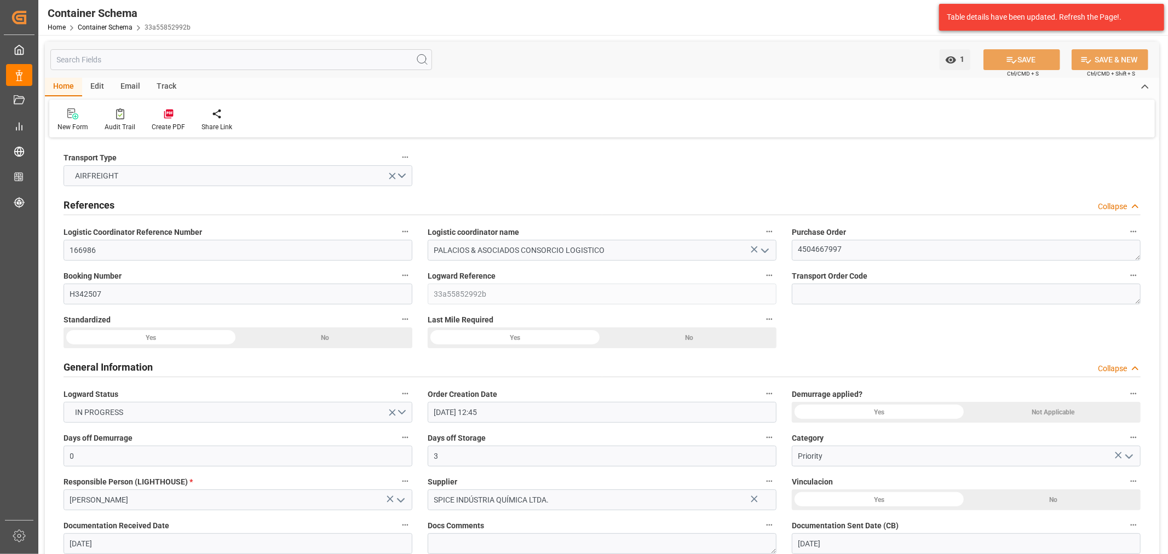
type input "[DATE]"
type input "[DATE] 21:12"
type input "[DATE] 17:58"
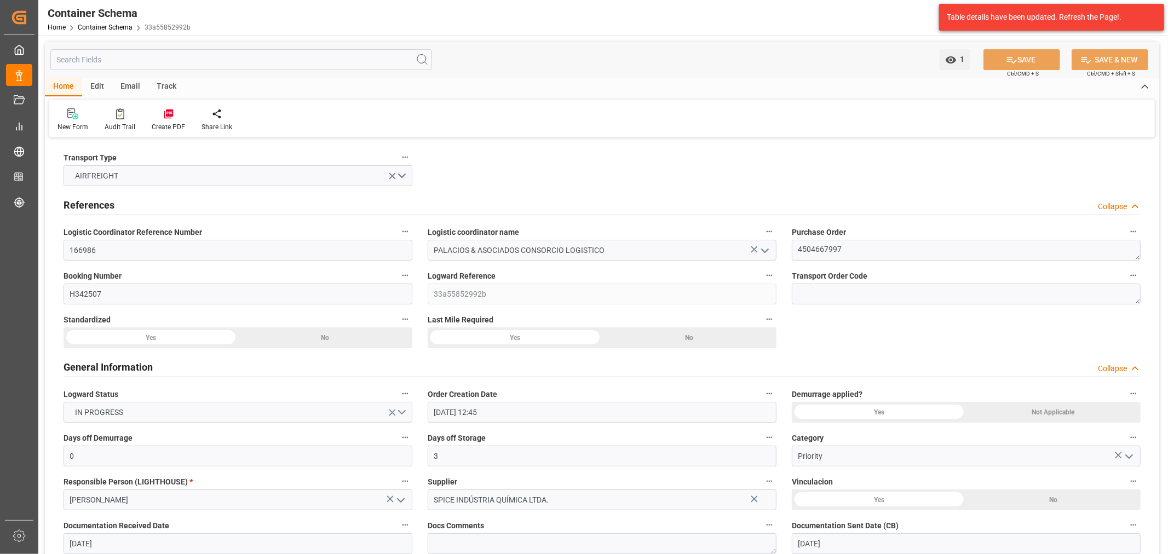
type input "[DATE]"
click at [132, 85] on div "Email" at bounding box center [130, 87] width 36 height 19
click at [74, 117] on icon at bounding box center [74, 116] width 15 height 8
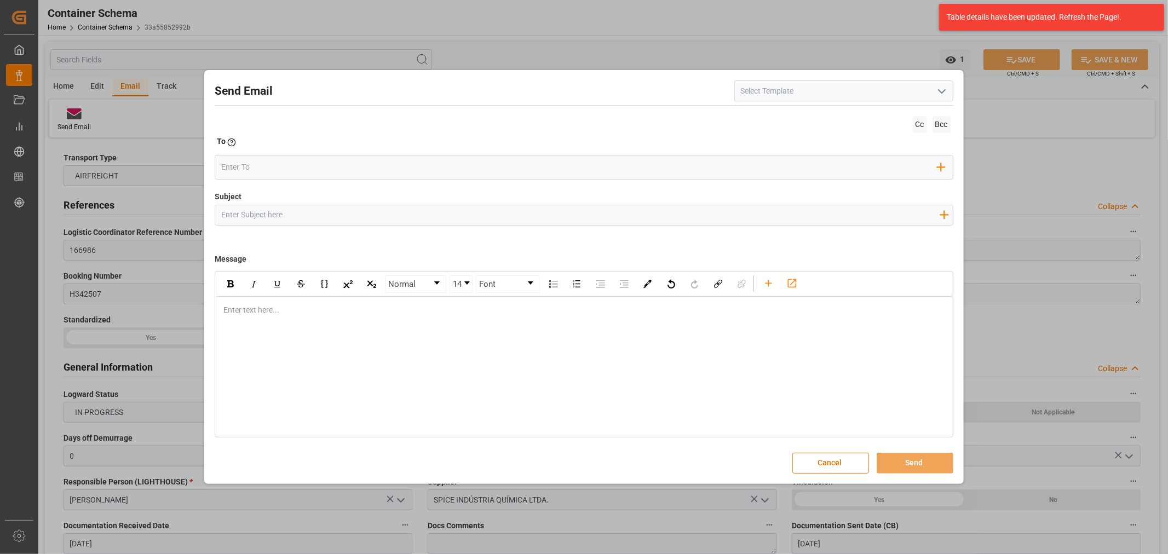
drag, startPoint x: 373, startPoint y: 216, endPoint x: 305, endPoint y: 134, distance: 106.2
click at [373, 216] on input "Subject" at bounding box center [580, 214] width 730 height 19
click at [827, 466] on button "Cancel" at bounding box center [830, 463] width 77 height 21
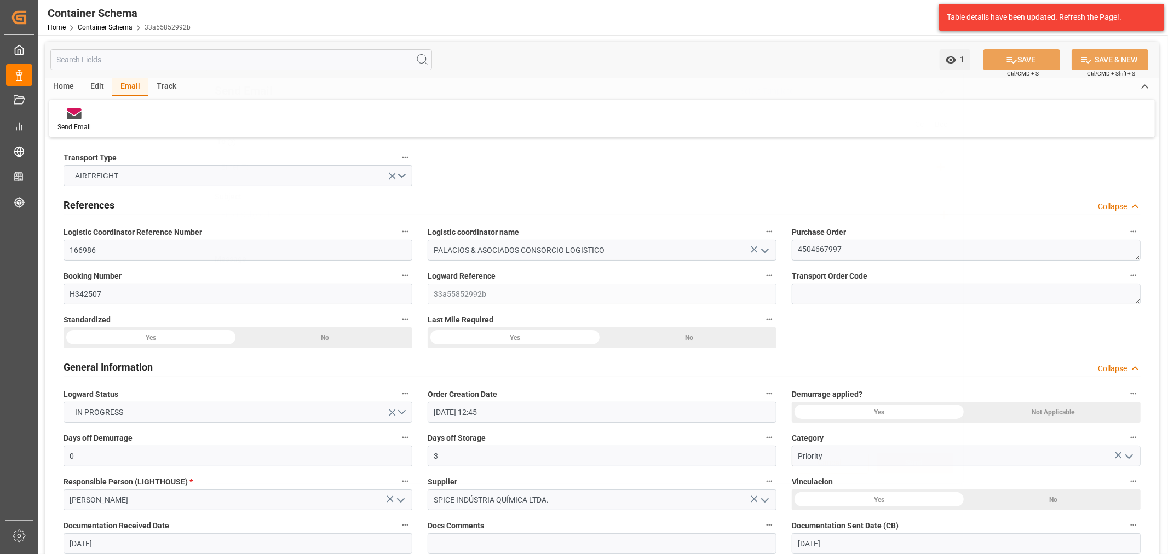
click at [99, 15] on div "Container Schema" at bounding box center [119, 13] width 143 height 16
click at [100, 26] on link "Container Schema" at bounding box center [105, 28] width 55 height 8
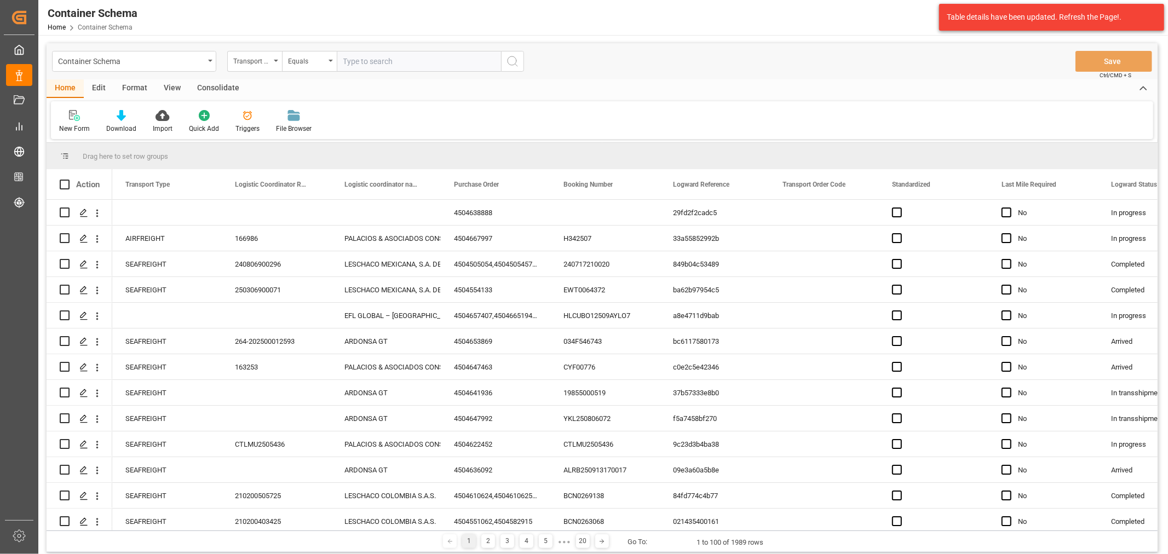
click at [254, 61] on div "Transport Type" at bounding box center [251, 60] width 37 height 13
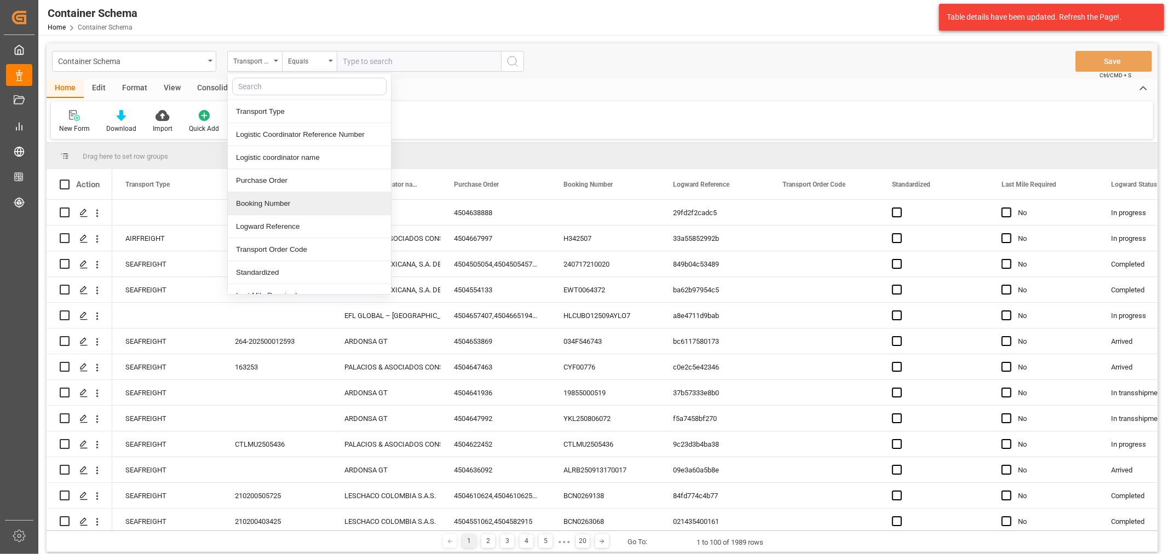
click at [281, 211] on div "Booking Number" at bounding box center [309, 203] width 163 height 23
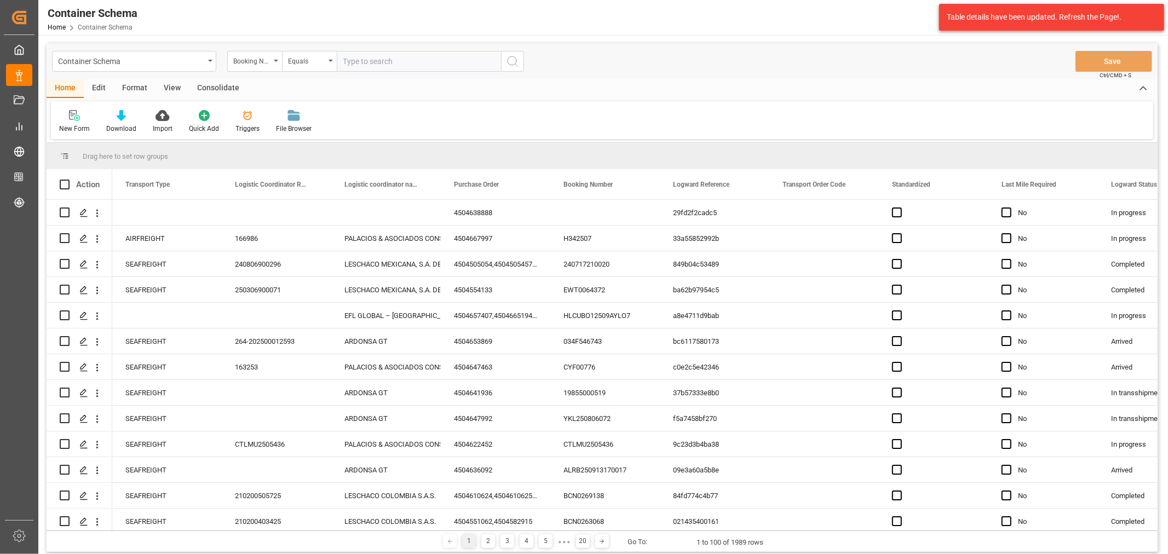
click at [292, 42] on div "Container Schema Booking Number Equals Save Ctrl/CMD + S Home Edit Format View …" at bounding box center [601, 358] width 1127 height 646
click at [300, 63] on div "Equals" at bounding box center [306, 60] width 37 height 13
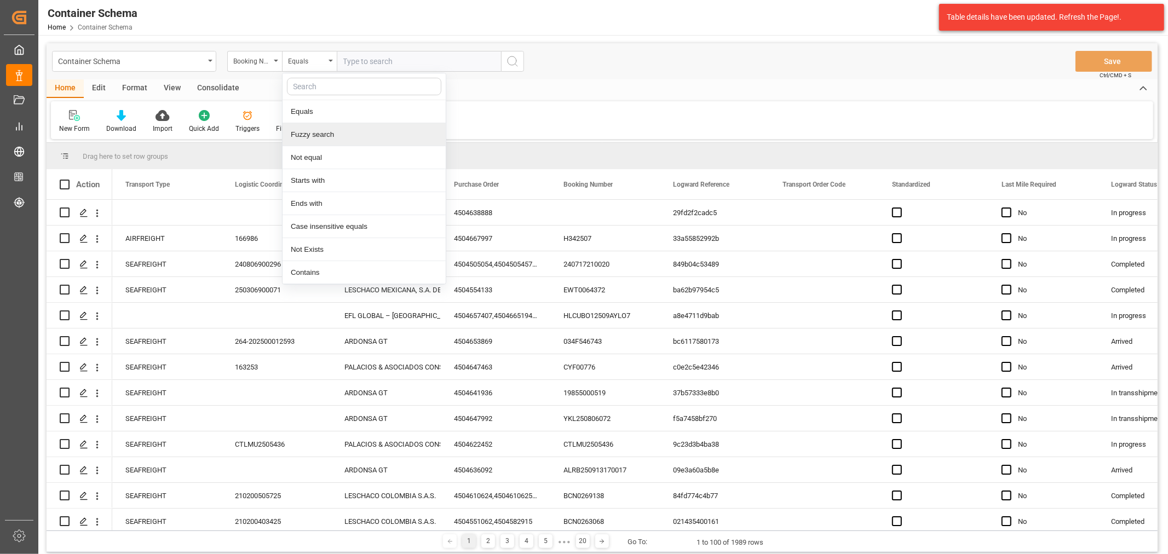
drag, startPoint x: 319, startPoint y: 137, endPoint x: 326, endPoint y: 124, distance: 15.7
click at [319, 137] on div "Fuzzy search" at bounding box center [363, 134] width 163 height 23
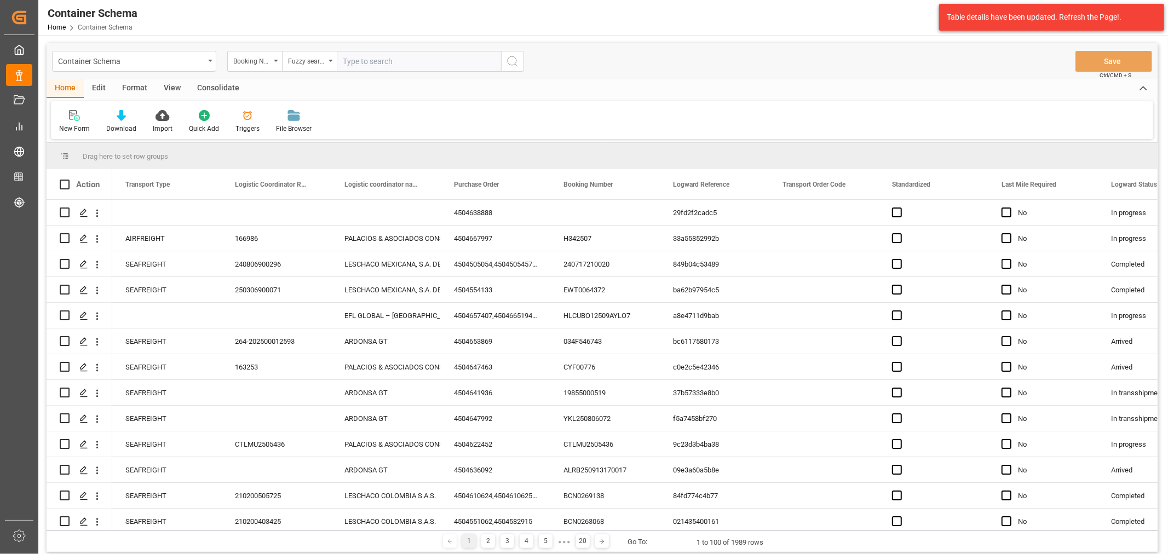
click at [376, 55] on input "text" at bounding box center [419, 61] width 164 height 21
paste input "4504638888"
type input "4504638888"
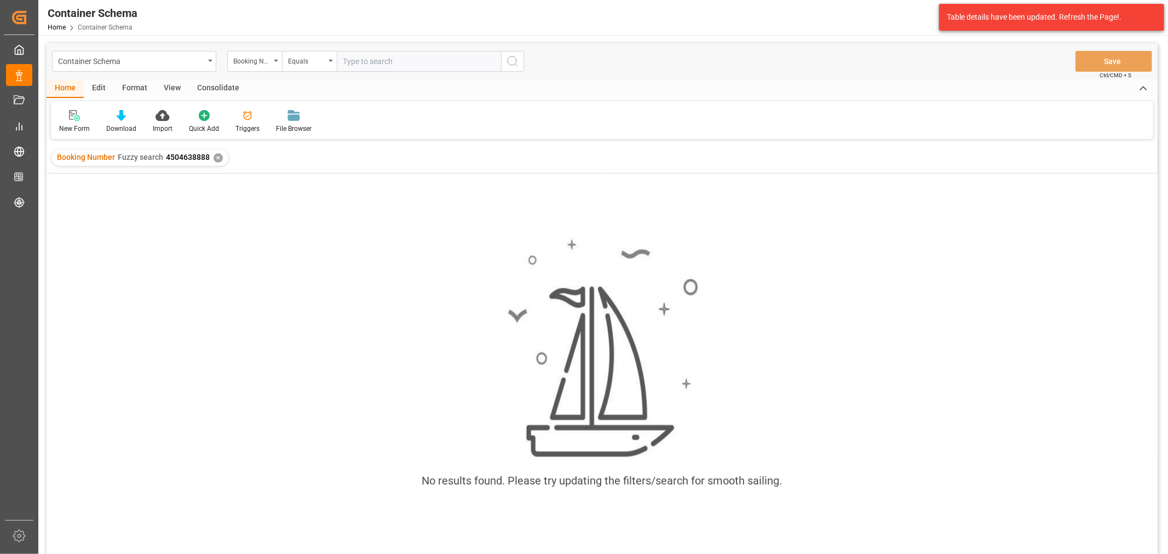
click at [362, 61] on input "text" at bounding box center [419, 61] width 164 height 21
paste input "BCN0282910"
type input "BCN0282910"
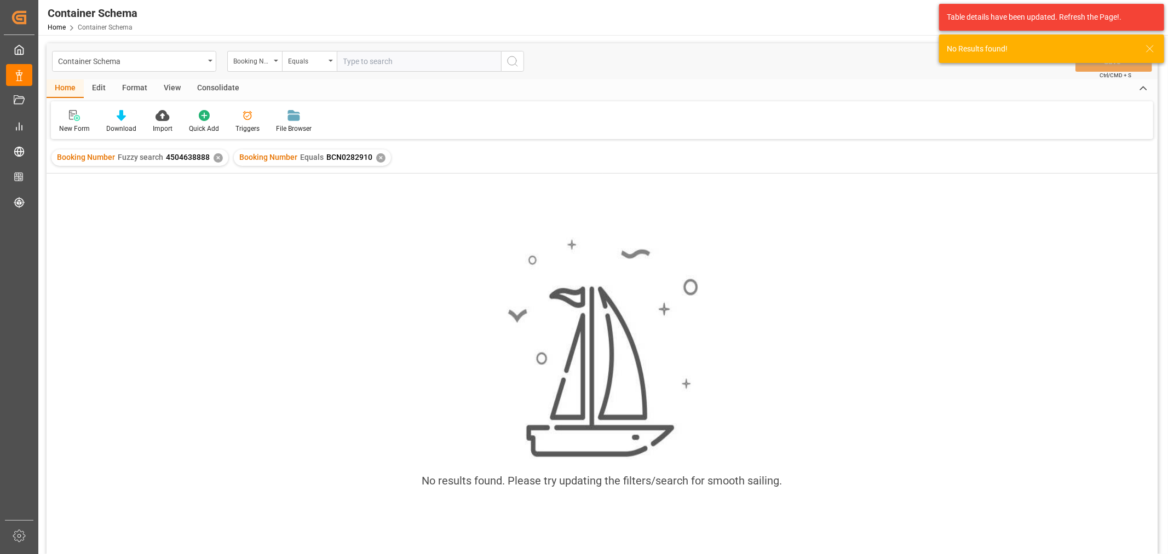
click at [214, 159] on div "✕" at bounding box center [218, 157] width 9 height 9
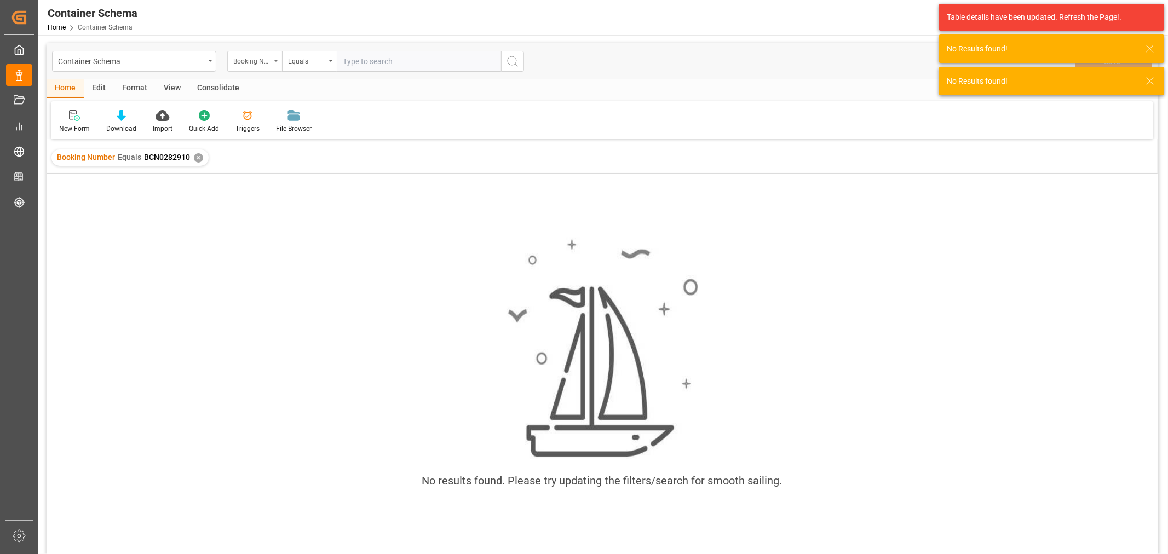
click at [273, 58] on div "Booking Number" at bounding box center [254, 61] width 55 height 21
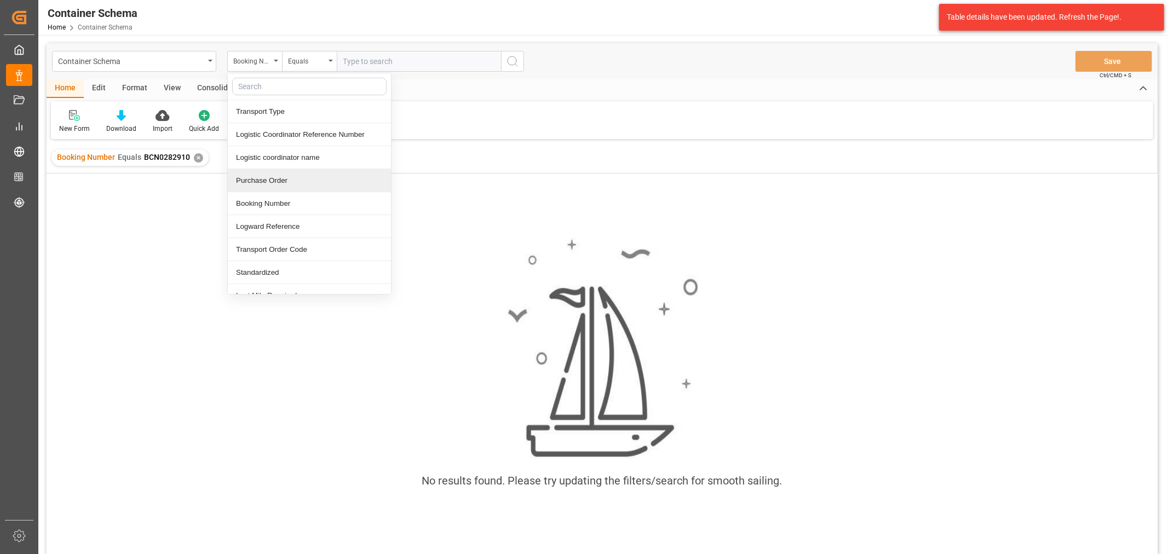
click at [283, 181] on div "Purchase Order" at bounding box center [309, 180] width 163 height 23
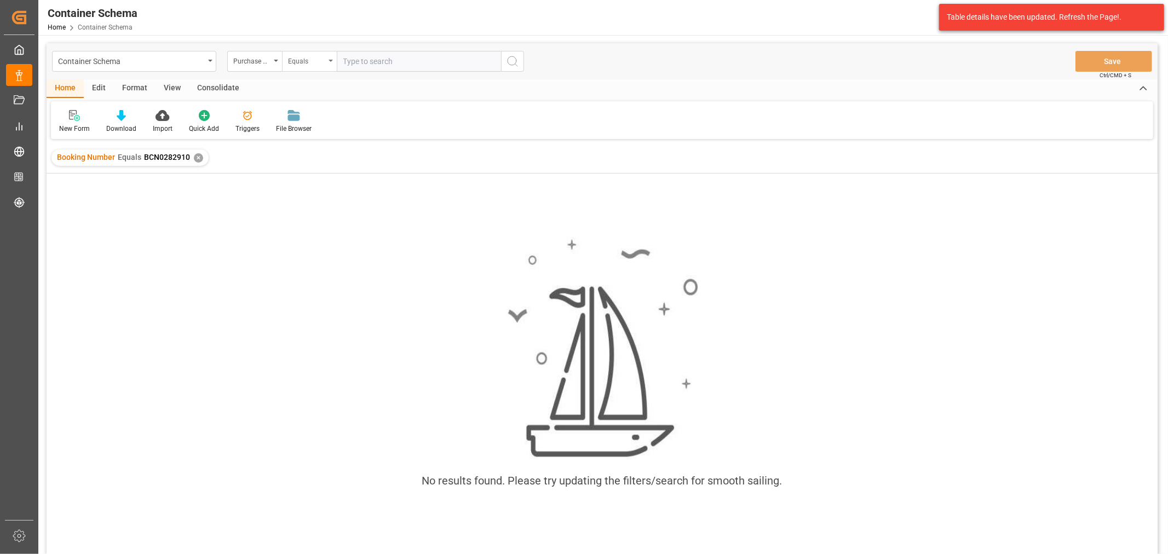
click at [310, 64] on div "Equals" at bounding box center [306, 60] width 37 height 13
click at [336, 141] on div "Fuzzy search" at bounding box center [363, 134] width 163 height 23
click at [398, 56] on input "text" at bounding box center [419, 61] width 164 height 21
paste input "4504638888"
type input "4504638888"
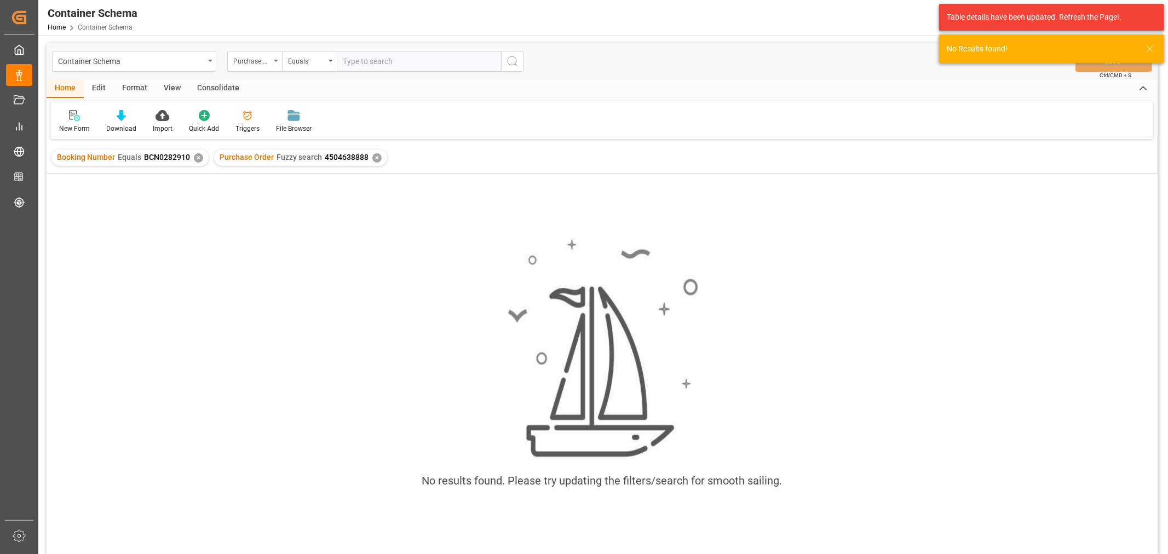
click at [195, 160] on div "✕" at bounding box center [198, 157] width 9 height 9
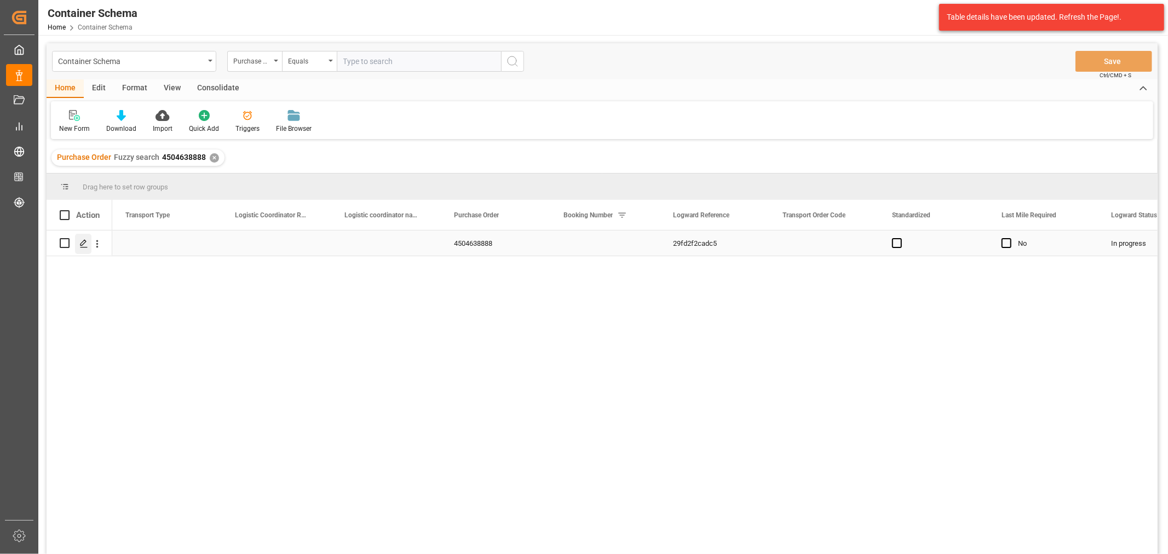
click at [89, 243] on div "Press SPACE to select this row." at bounding box center [83, 244] width 16 height 20
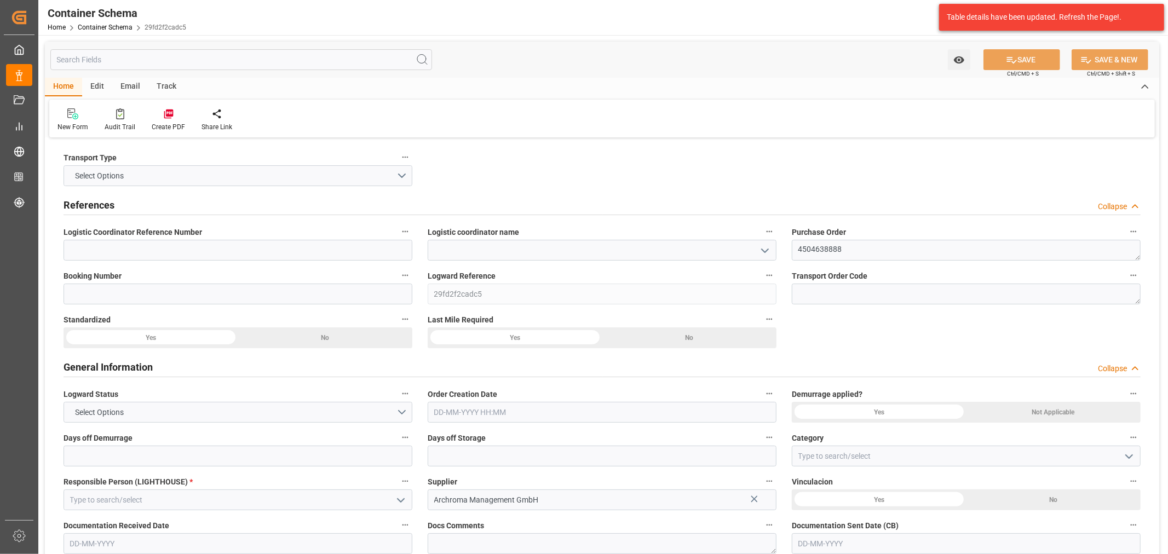
type input "0"
type input "1"
type input "3"
type input "390"
type input "424.32"
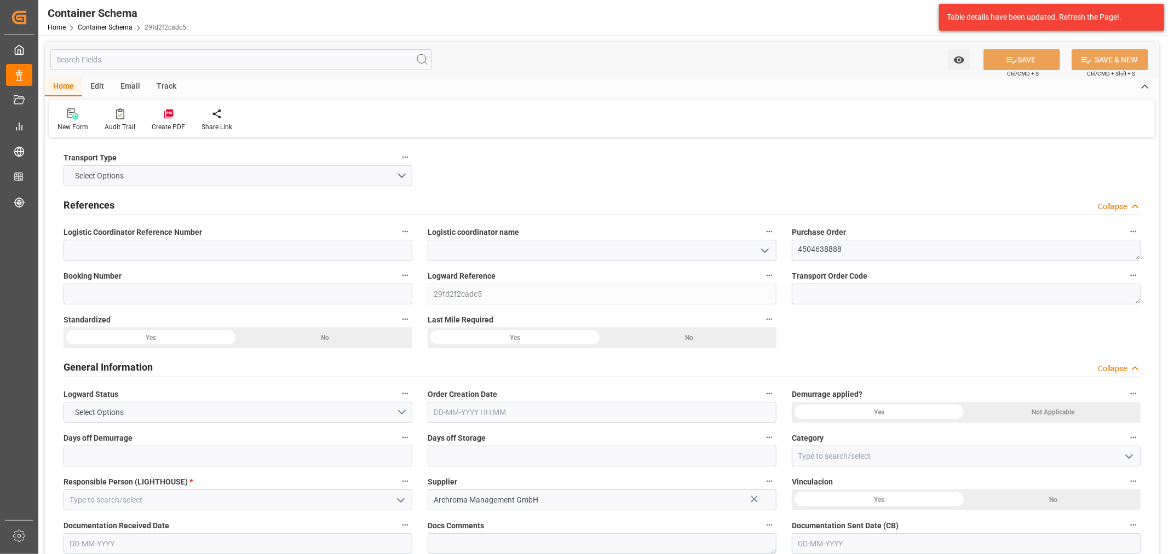
type input "0"
type input "[DATE]"
type input "[DATE] 21:32"
type input "[DATE] 15:05"
type input "[DATE]"
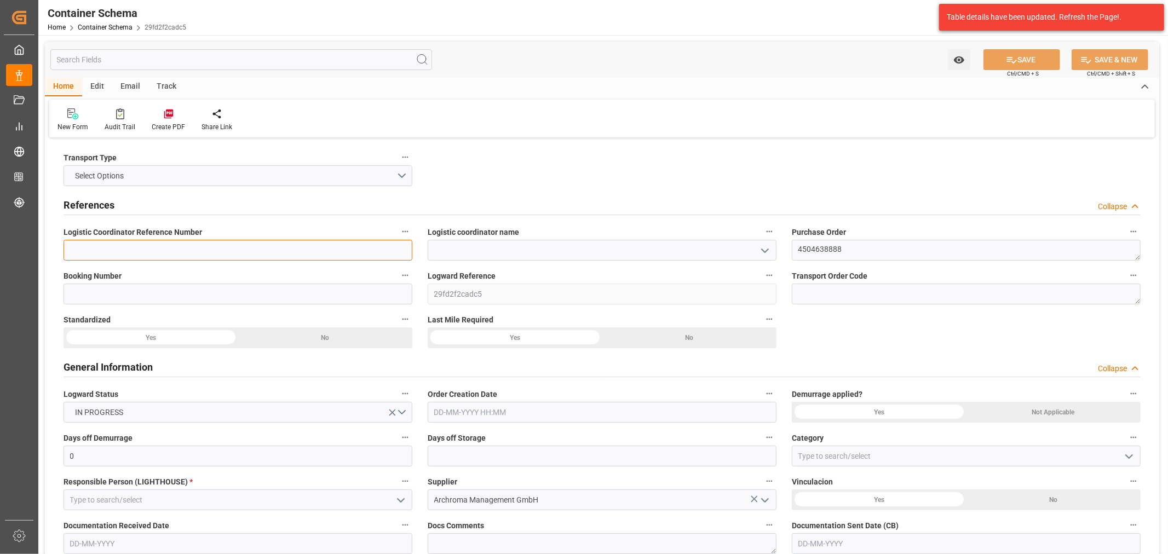
click at [402, 247] on input at bounding box center [238, 250] width 349 height 21
drag, startPoint x: 543, startPoint y: 254, endPoint x: 639, endPoint y: 253, distance: 96.4
click at [543, 254] on input at bounding box center [602, 250] width 349 height 21
click at [759, 255] on icon "open menu" at bounding box center [764, 250] width 13 height 13
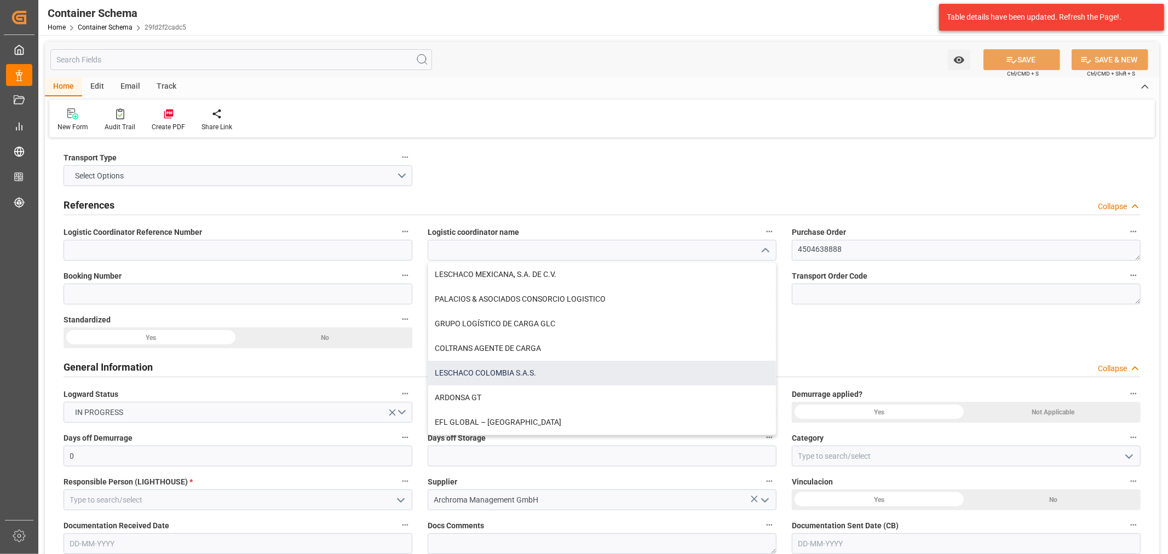
click at [510, 371] on div "LESCHACO COLOMBIA S.A.S." at bounding box center [602, 373] width 348 height 25
type input "LESCHACO COLOMBIA S.A.S."
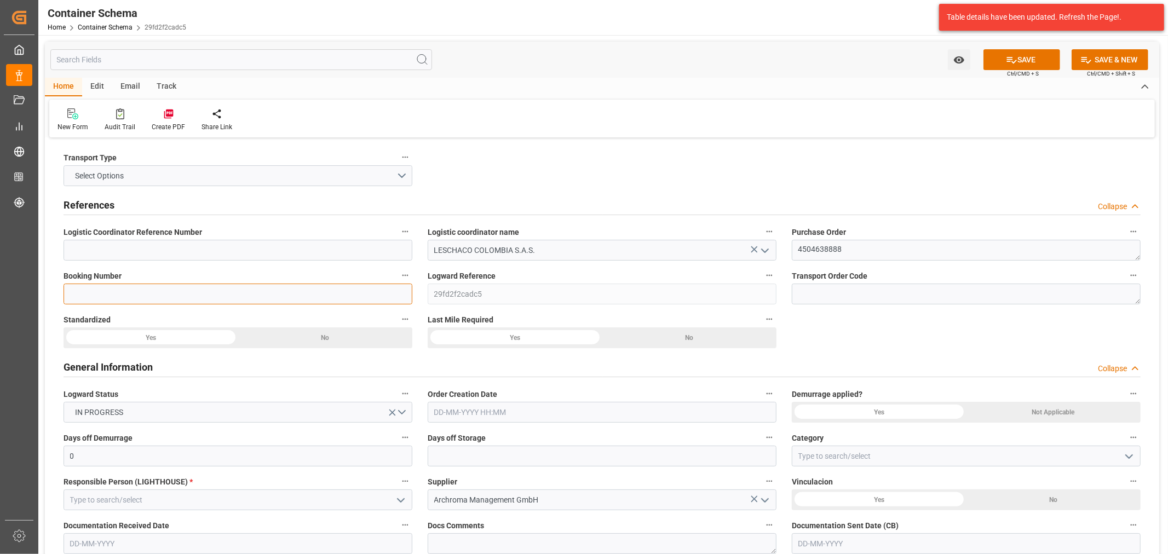
click at [336, 297] on input at bounding box center [238, 294] width 349 height 21
paste input "BCN0282910"
type input "BCN0282910"
click at [522, 417] on input "text" at bounding box center [602, 412] width 349 height 21
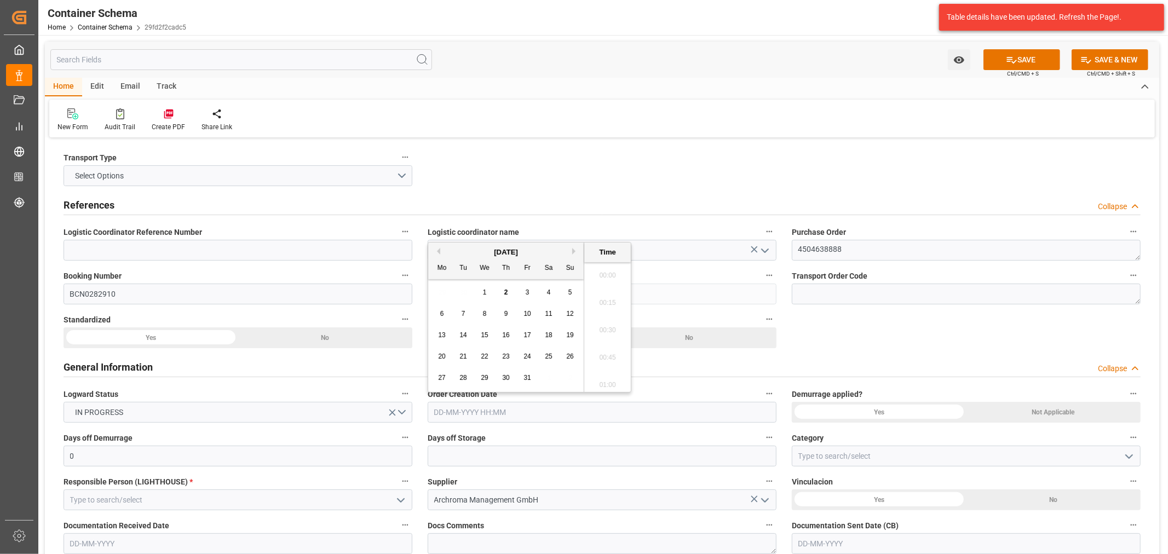
scroll to position [1755, 0]
click at [466, 280] on div "[DATE] Mo Tu We Th Fr Sa Su 29 30 1 2 3 4 5 6 7 8 9 10 11 12 13 14 15 16 17 18 …" at bounding box center [506, 317] width 156 height 149
click at [505, 293] on span "2" at bounding box center [506, 293] width 4 height 8
click at [614, 281] on li "16:00" at bounding box center [607, 272] width 47 height 27
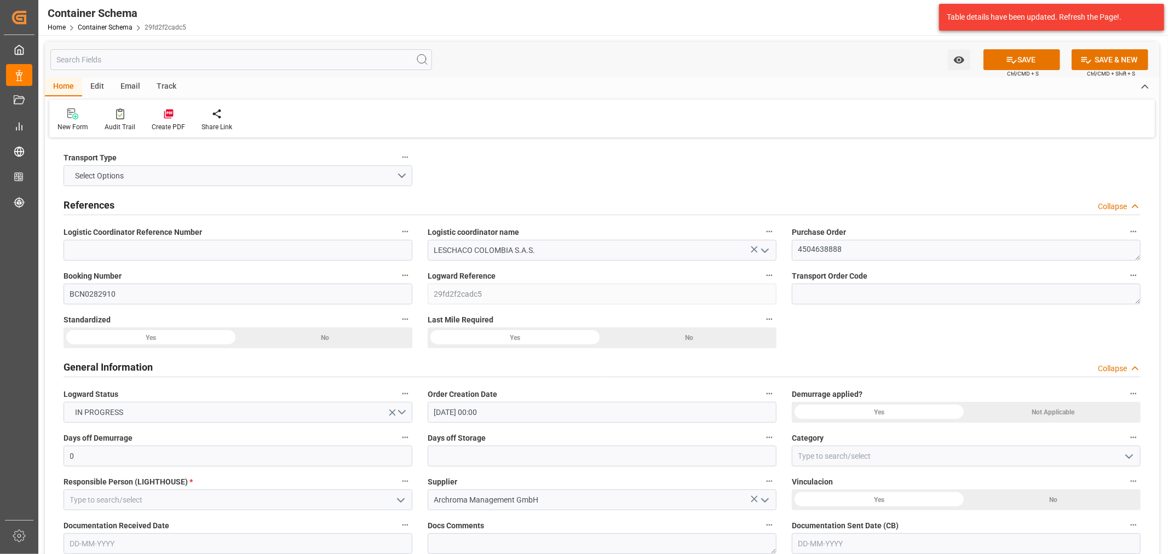
type input "[DATE] 16:00"
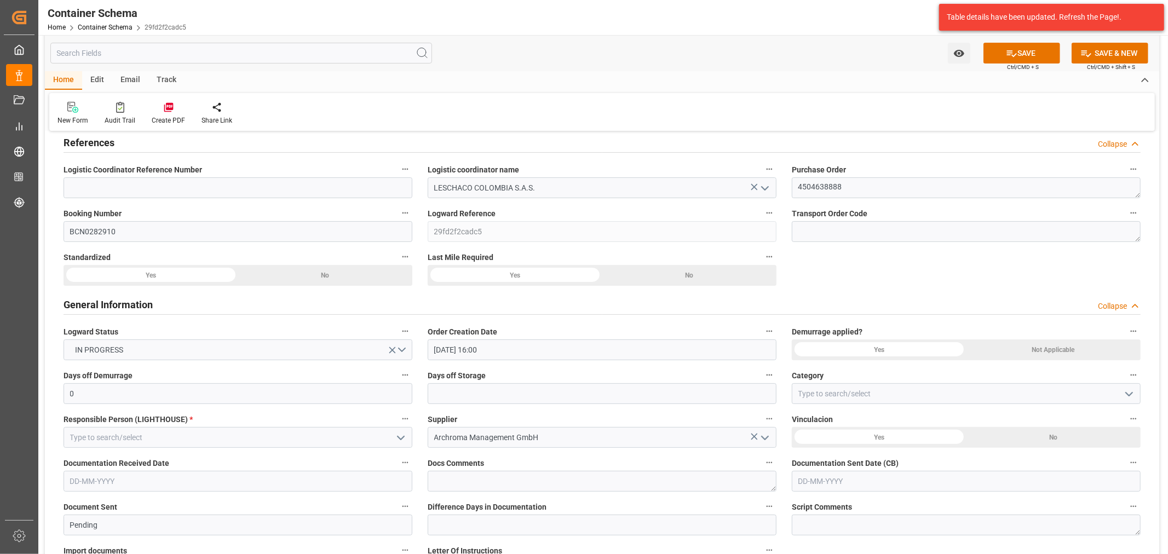
scroll to position [122, 0]
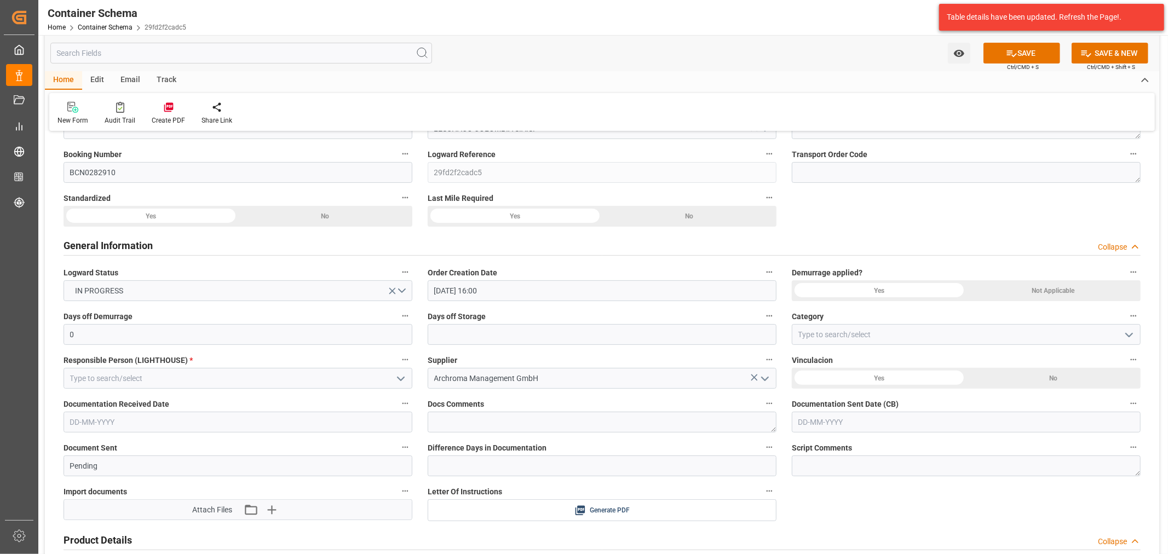
click at [1130, 332] on icon "open menu" at bounding box center [1128, 334] width 13 height 13
click at [869, 380] on div "On time" at bounding box center [966, 383] width 348 height 25
type input "On time"
click at [693, 334] on input "text" at bounding box center [602, 334] width 349 height 21
type input "3"
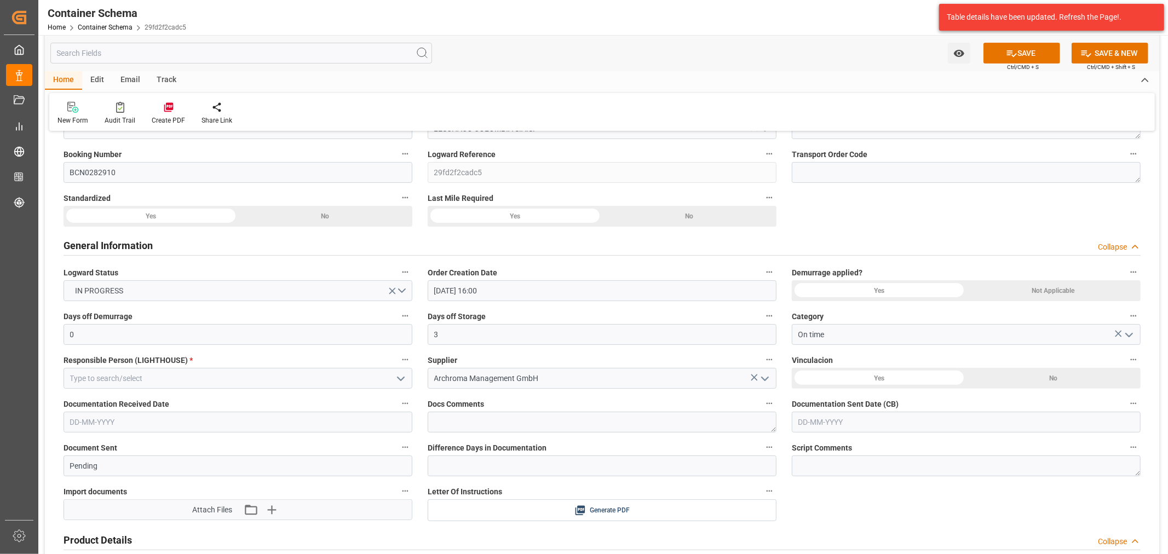
click at [400, 370] on button "open menu" at bounding box center [400, 378] width 16 height 17
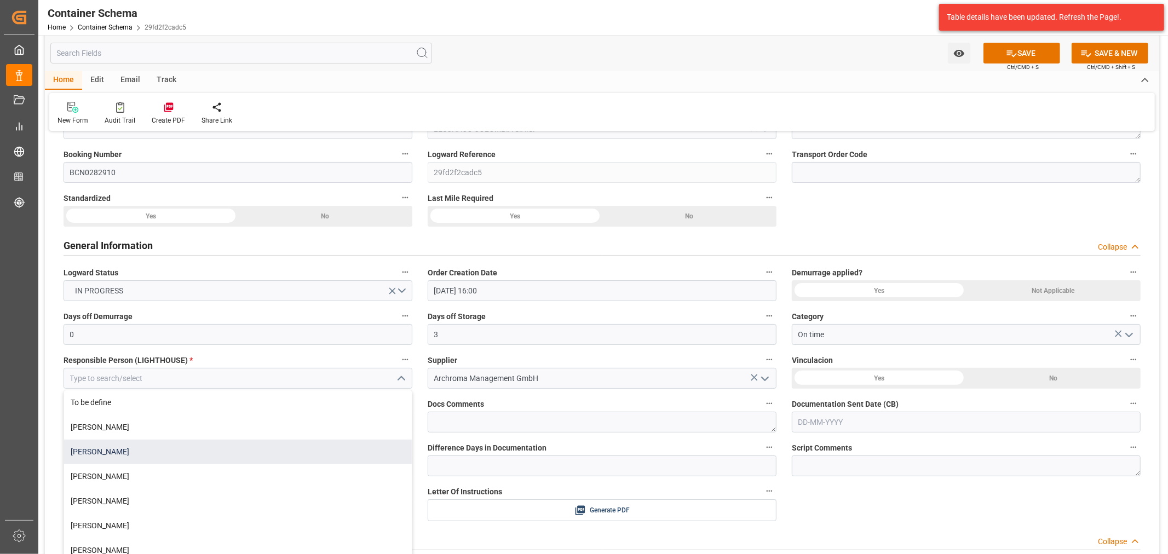
click at [132, 454] on div "[PERSON_NAME]" at bounding box center [238, 452] width 348 height 25
type input "[PERSON_NAME]"
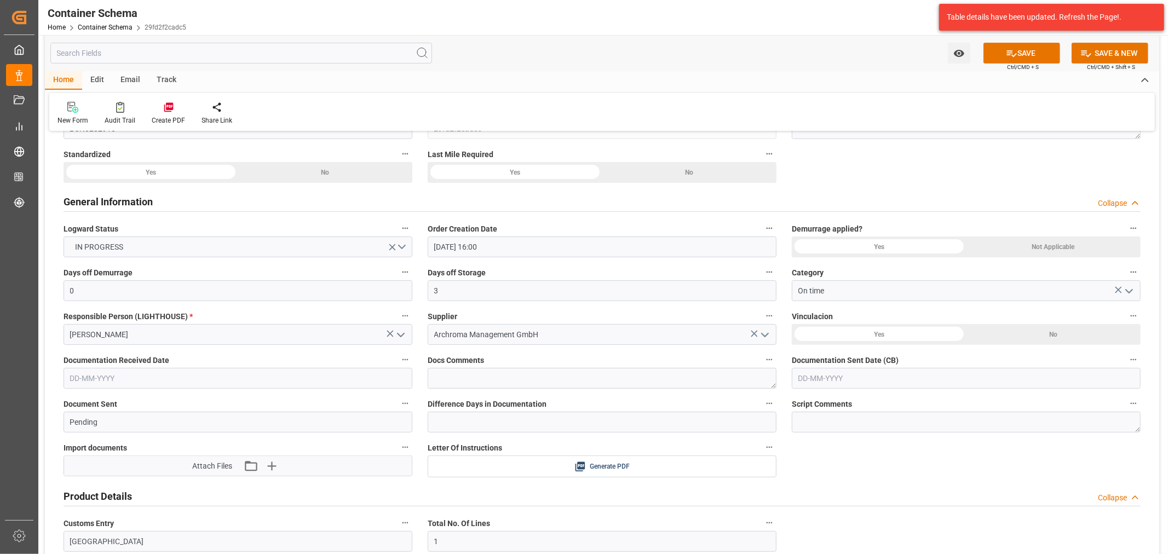
scroll to position [243, 0]
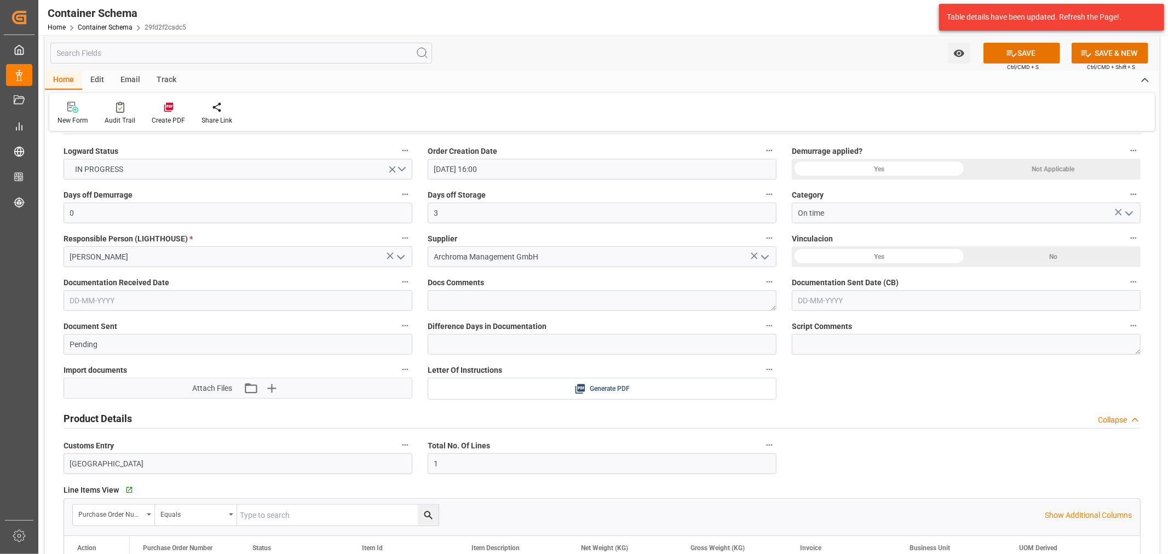
click at [218, 310] on div "Documentation Received Date" at bounding box center [238, 293] width 364 height 44
click at [206, 304] on input "text" at bounding box center [238, 300] width 349 height 21
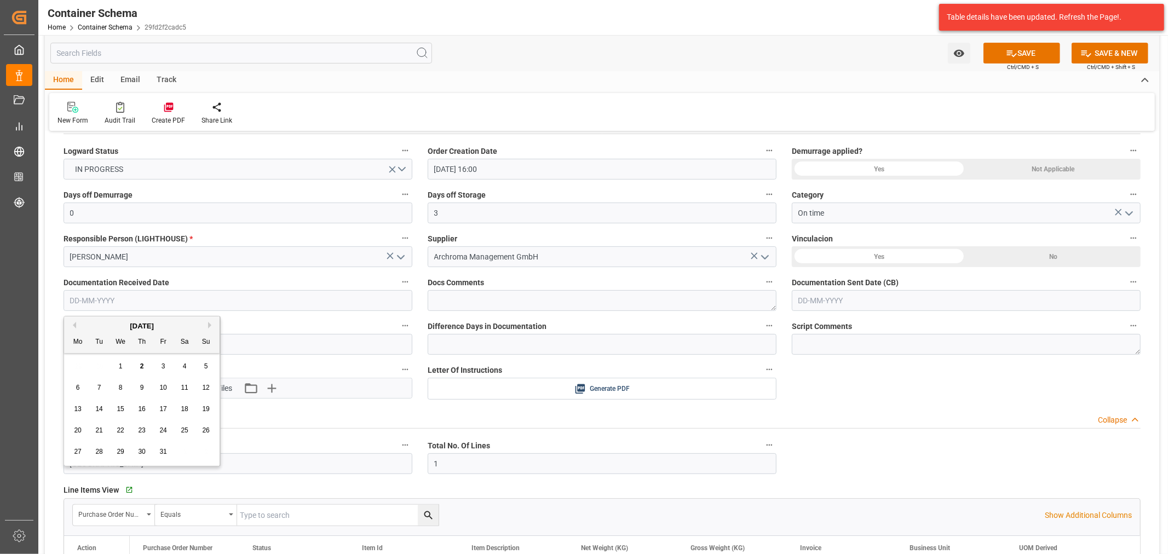
click at [116, 365] on div "1" at bounding box center [121, 366] width 14 height 13
type input "[DATE]"
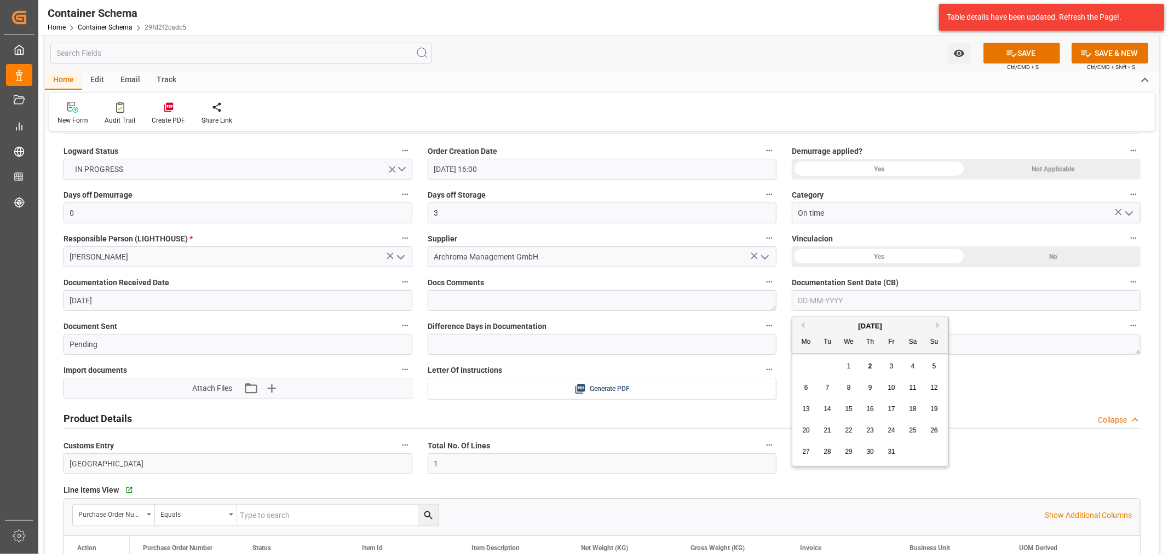
drag, startPoint x: 879, startPoint y: 298, endPoint x: 857, endPoint y: 310, distance: 25.2
click at [879, 298] on input "text" at bounding box center [966, 300] width 349 height 21
click at [835, 368] on div "29 30 1 2 3 4 5" at bounding box center [869, 366] width 149 height 21
click at [851, 365] on div "1" at bounding box center [849, 366] width 14 height 13
type input "[DATE]"
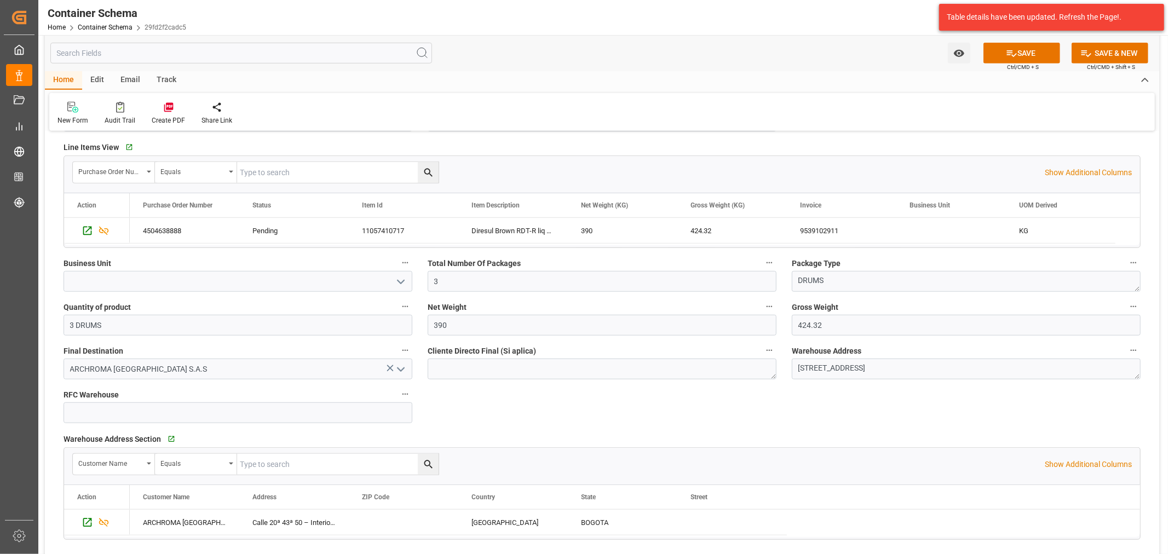
scroll to position [608, 0]
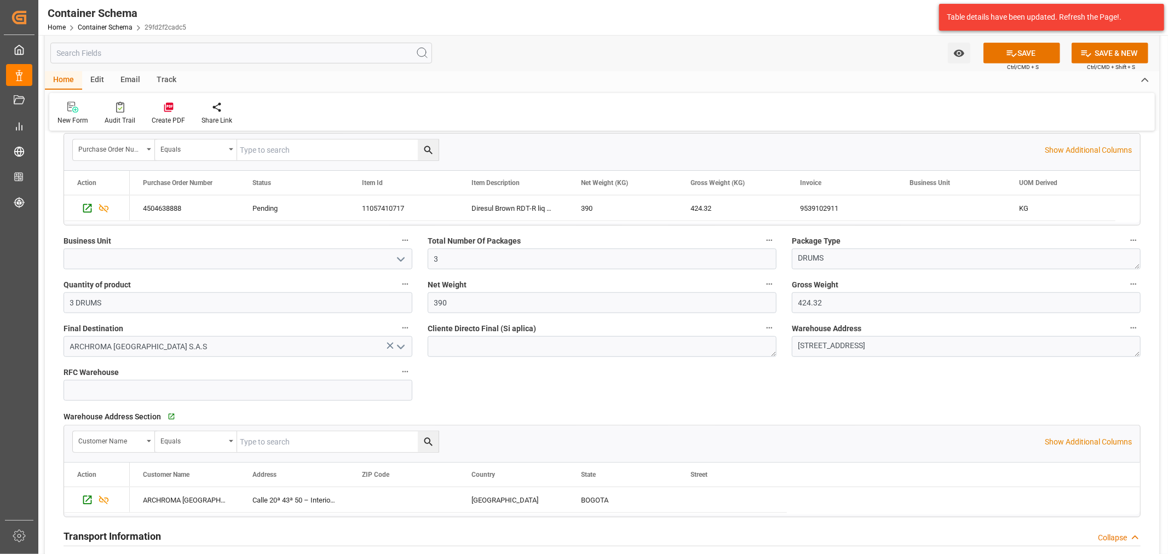
click at [395, 262] on icon "open menu" at bounding box center [400, 259] width 13 height 13
click at [184, 310] on div "TEXTIL" at bounding box center [238, 308] width 348 height 25
type input "TEXTIL"
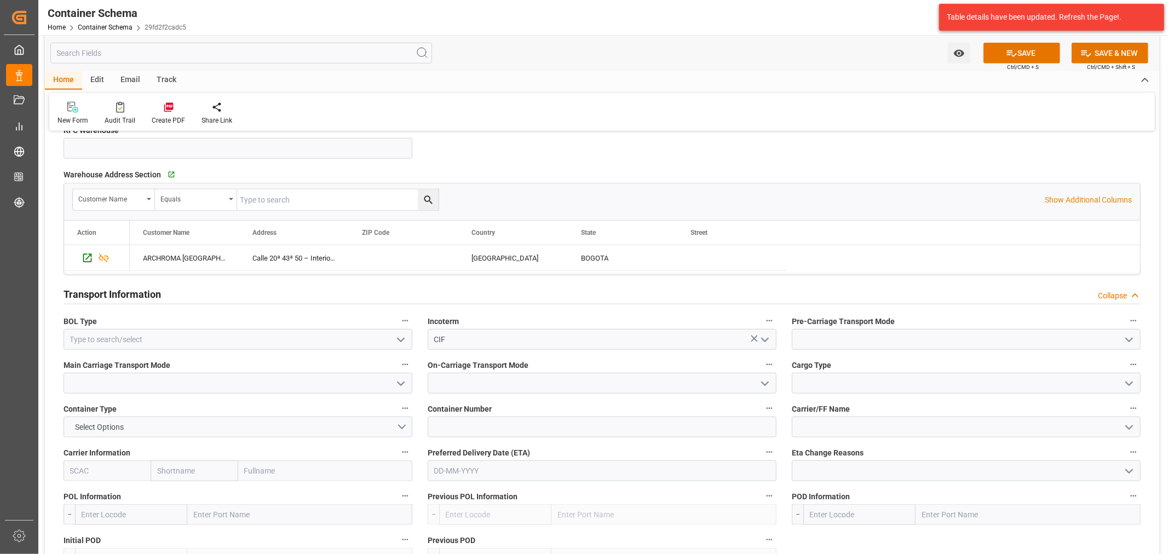
scroll to position [851, 0]
click at [394, 337] on icon "open menu" at bounding box center [400, 338] width 13 height 13
click at [163, 348] on input at bounding box center [238, 338] width 349 height 21
click at [165, 360] on div "HOUSE" at bounding box center [238, 362] width 348 height 25
type input "HOUSE"
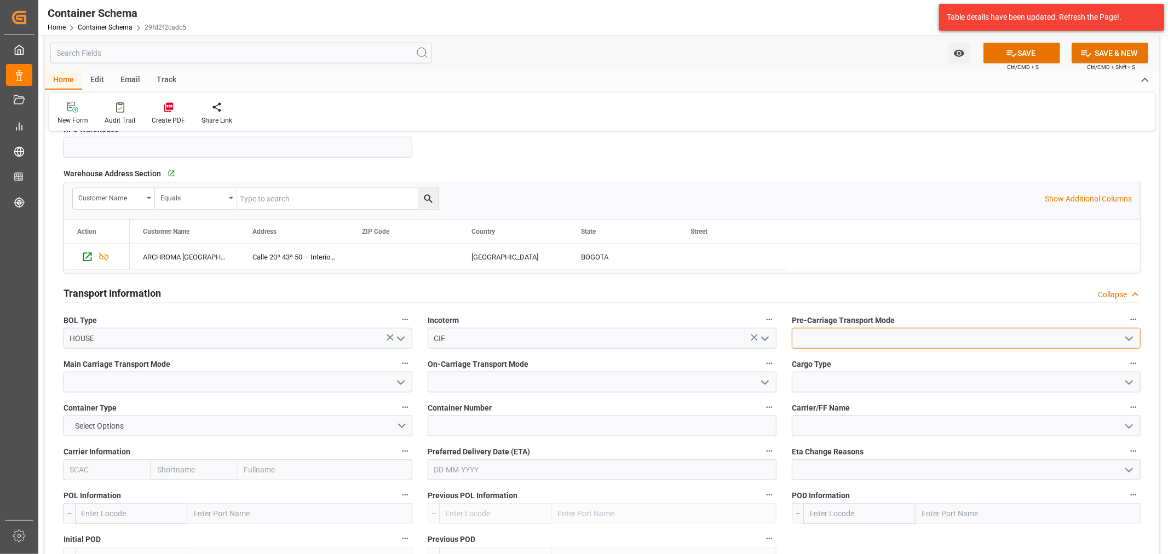
click at [1138, 343] on input at bounding box center [966, 338] width 349 height 21
click at [1124, 339] on icon "open menu" at bounding box center [1128, 338] width 13 height 13
click at [825, 432] on div "Sea Ship" at bounding box center [966, 436] width 348 height 25
type input "Sea Ship"
click at [402, 381] on icon "open menu" at bounding box center [400, 382] width 13 height 13
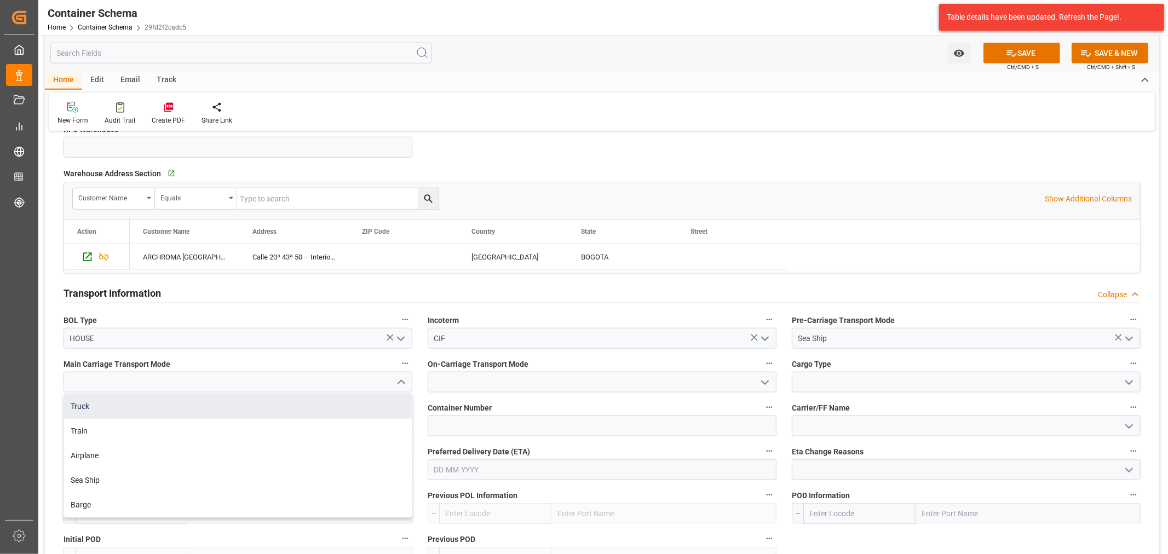
click at [209, 402] on div "Truck" at bounding box center [238, 406] width 348 height 25
type input "Truck"
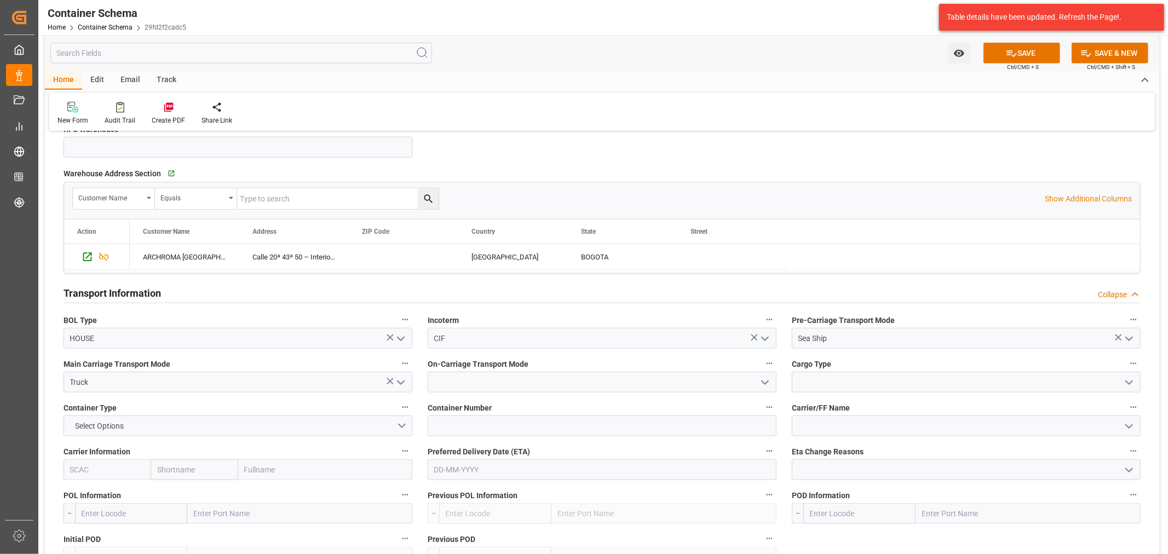
click at [763, 384] on icon "open menu" at bounding box center [764, 382] width 13 height 13
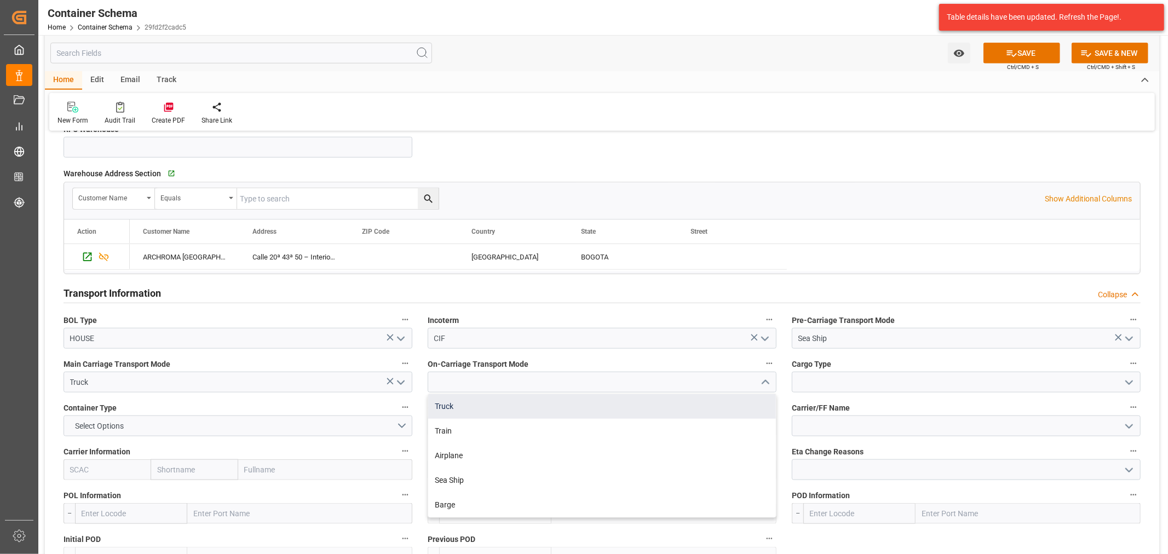
click at [450, 408] on div "Truck" at bounding box center [602, 406] width 348 height 25
type input "Truck"
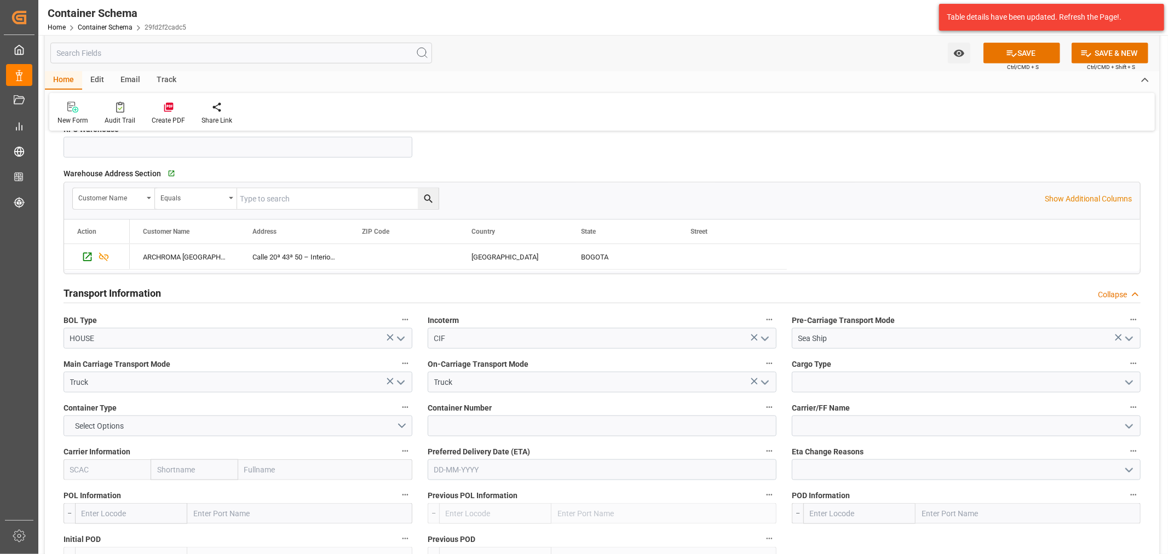
click at [1124, 383] on icon "open menu" at bounding box center [1128, 382] width 13 height 13
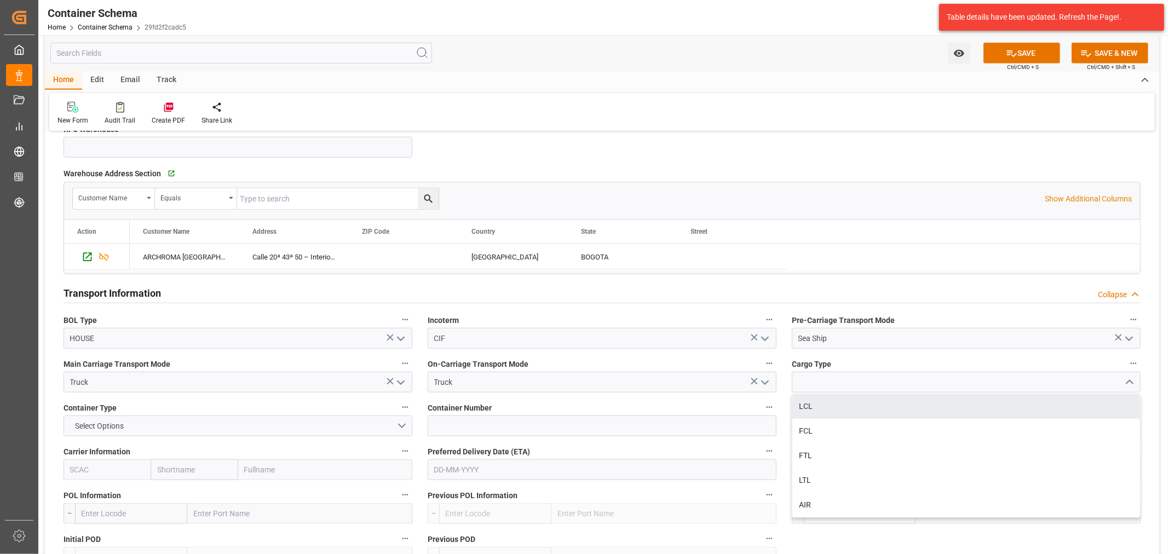
click at [853, 407] on div "LCL" at bounding box center [966, 406] width 348 height 25
type input "LCL"
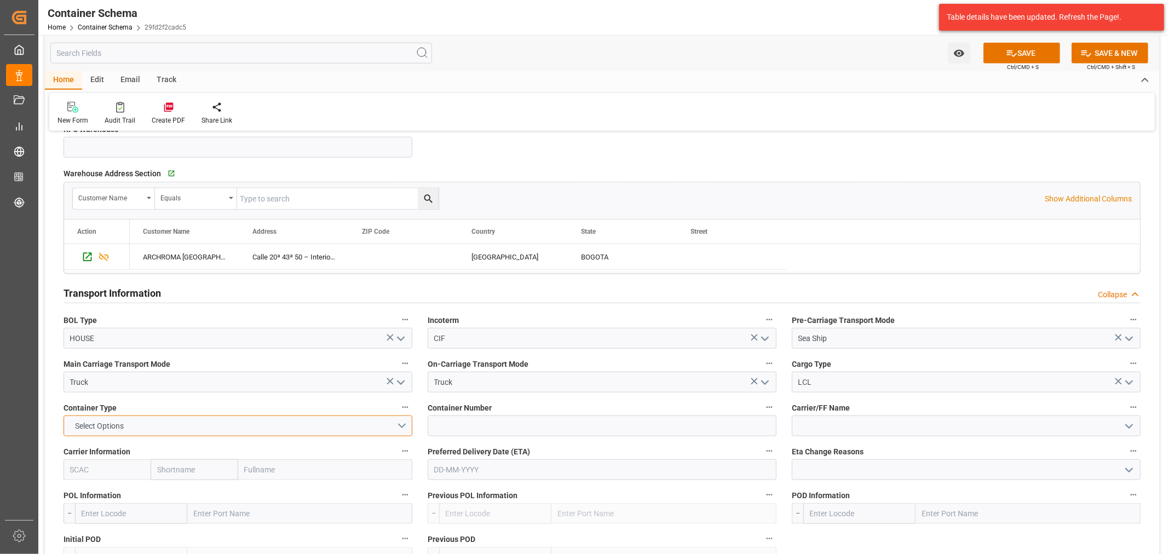
click at [401, 423] on button "Select Options" at bounding box center [238, 426] width 349 height 21
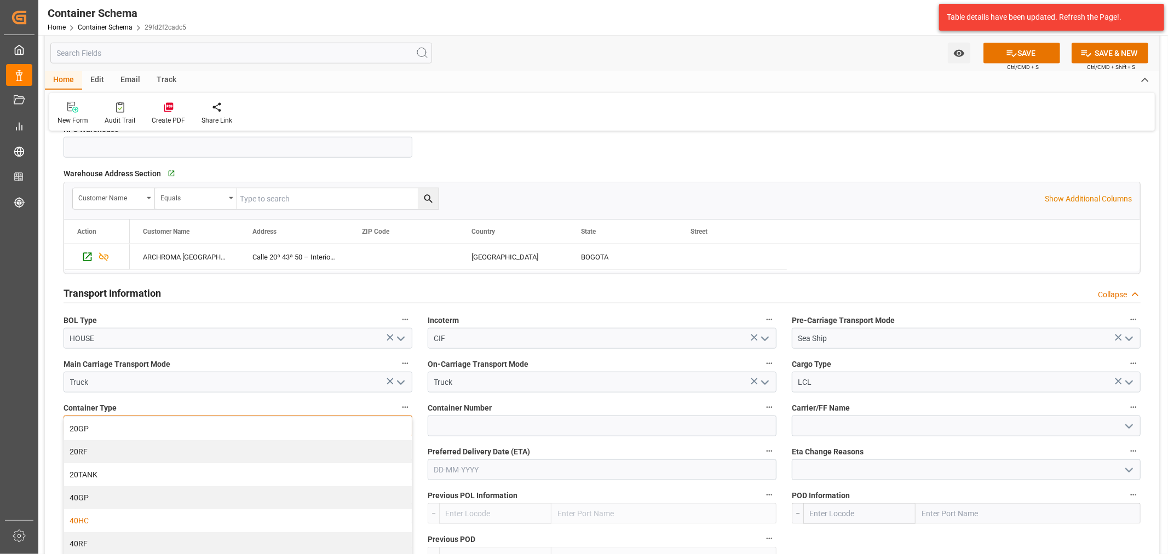
click at [146, 517] on div "40HC" at bounding box center [238, 520] width 348 height 23
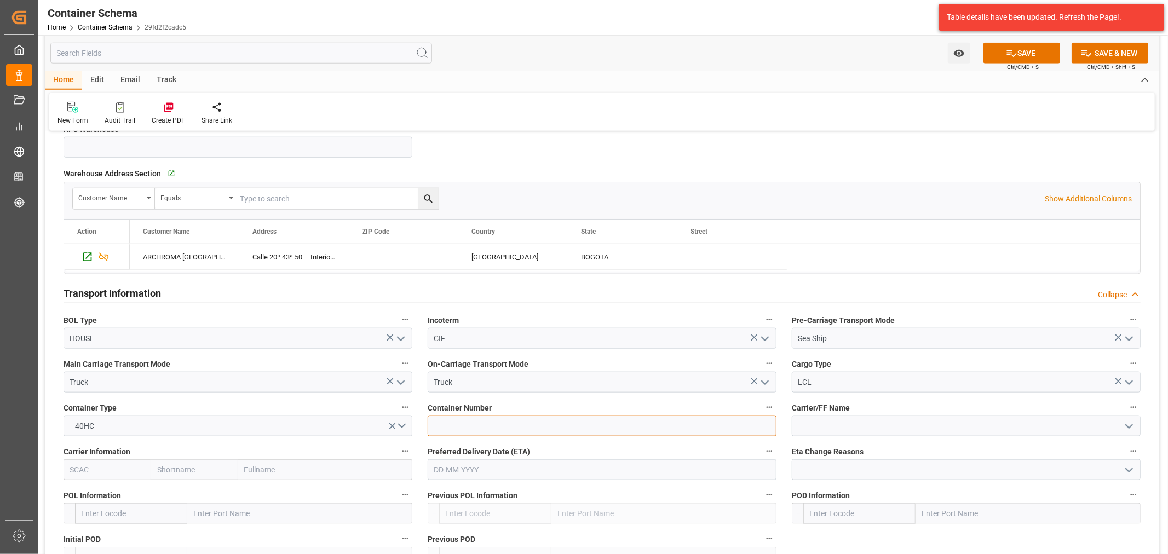
click at [517, 427] on input at bounding box center [602, 426] width 349 height 21
click at [518, 429] on input at bounding box center [602, 426] width 349 height 21
paste input "BMOU5083680"
type input "BMOU5083680"
click at [463, 475] on input "text" at bounding box center [602, 469] width 349 height 21
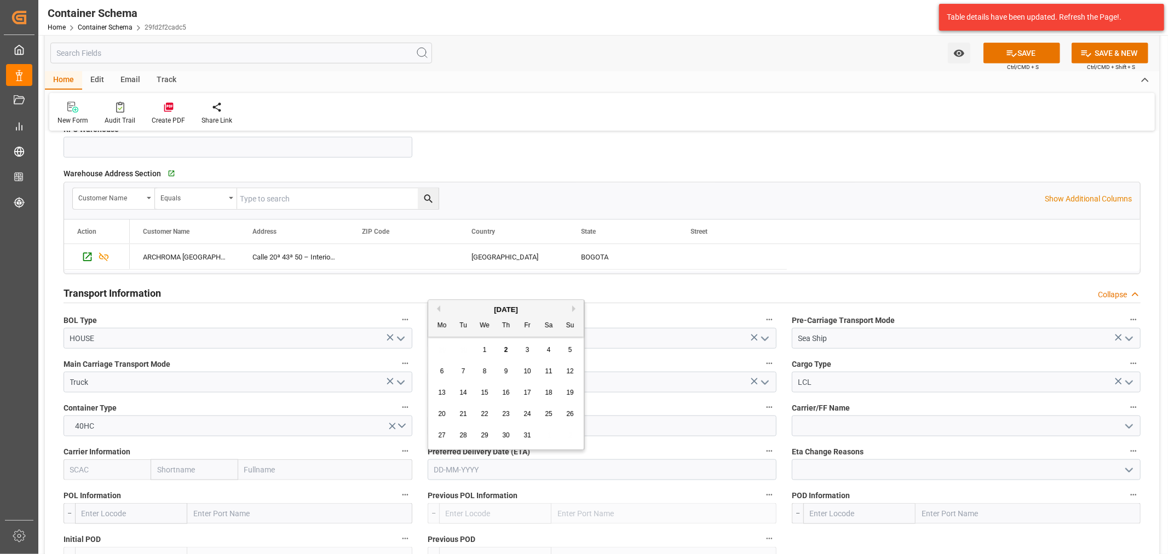
click at [505, 396] on span "16" at bounding box center [505, 393] width 7 height 8
type input "[DATE]"
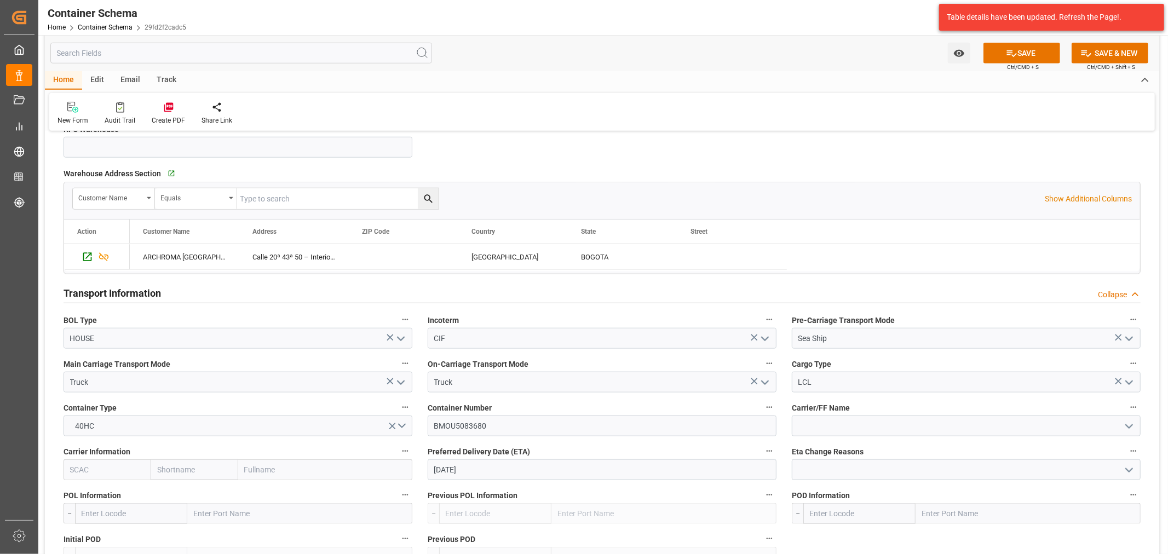
click at [1129, 425] on icon "open menu" at bounding box center [1128, 426] width 13 height 13
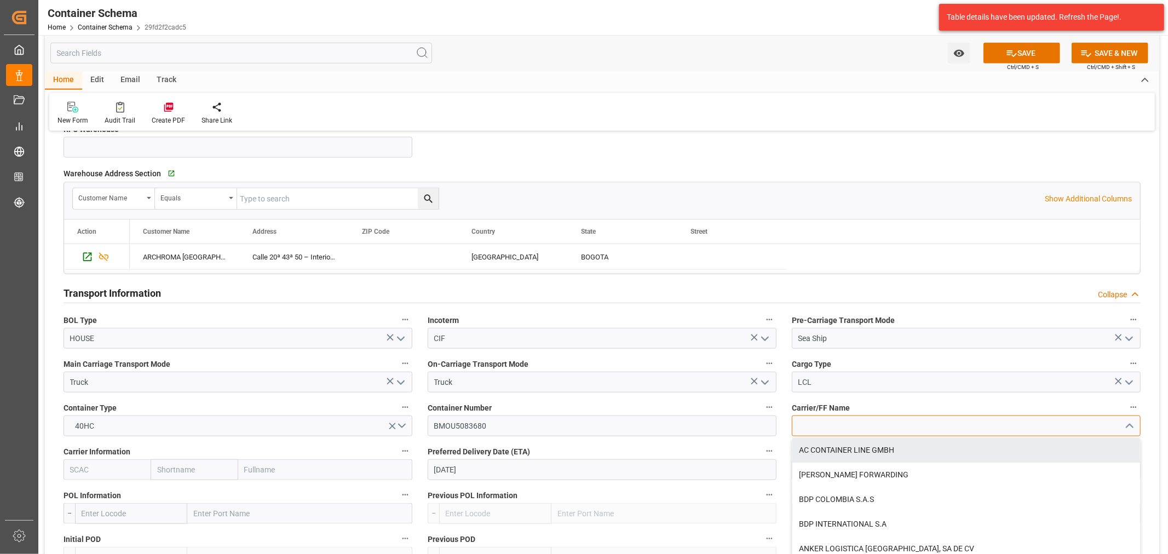
click at [874, 429] on input at bounding box center [966, 426] width 349 height 21
click at [867, 451] on div "DSV AIR & SEA, S.A. DE C.V." at bounding box center [966, 450] width 348 height 25
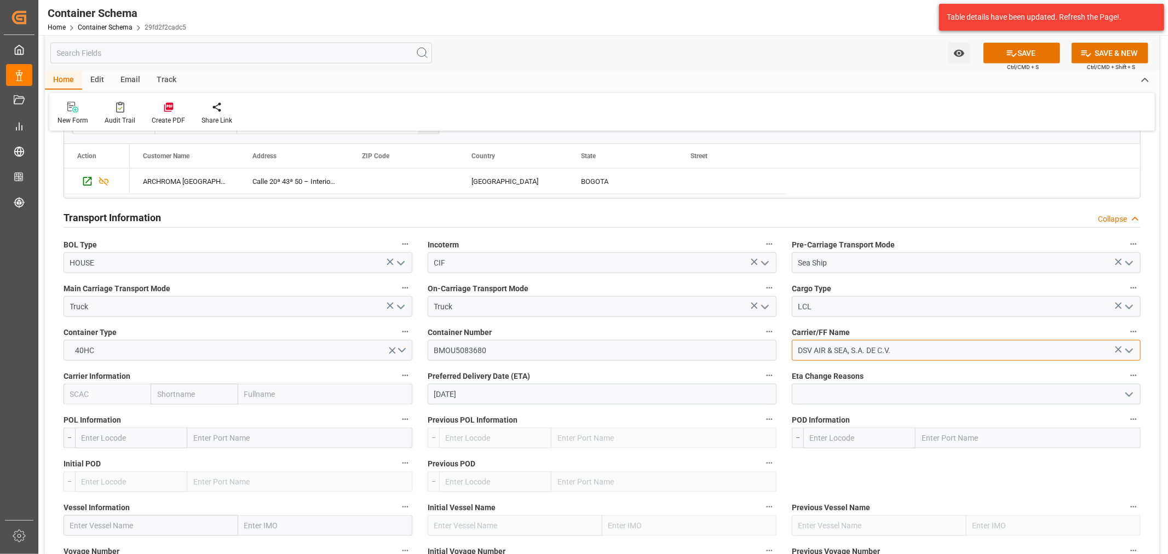
scroll to position [1034, 0]
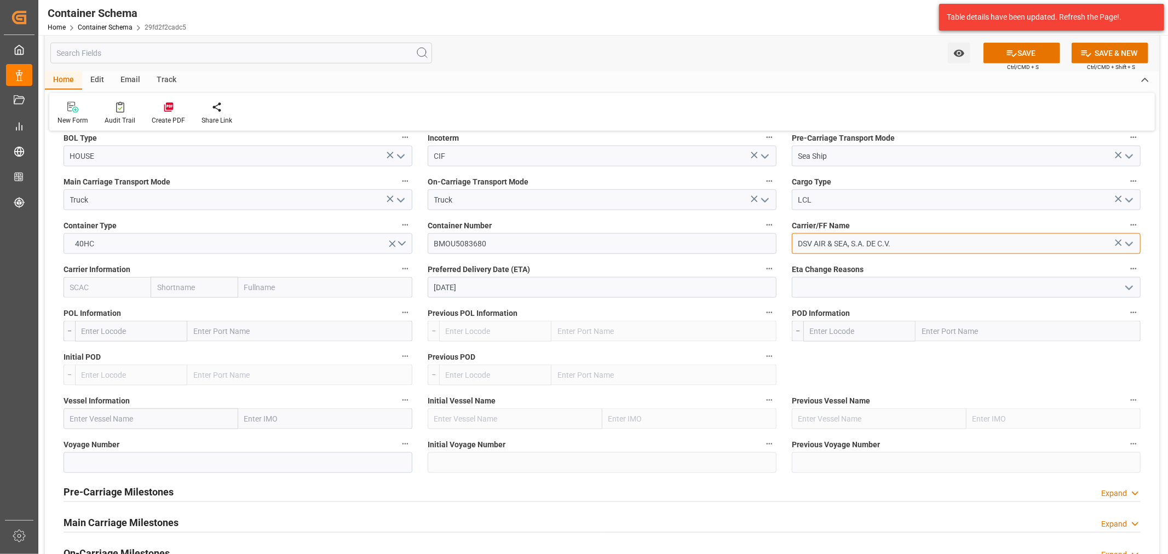
type input "DSV AIR & SEA, S.A. DE C.V."
click at [122, 327] on input "text" at bounding box center [131, 331] width 112 height 21
click at [129, 330] on input "text" at bounding box center [131, 331] width 112 height 21
click at [152, 323] on input "barclo" at bounding box center [131, 331] width 112 height 21
click at [140, 334] on input "barclo" at bounding box center [131, 331] width 112 height 21
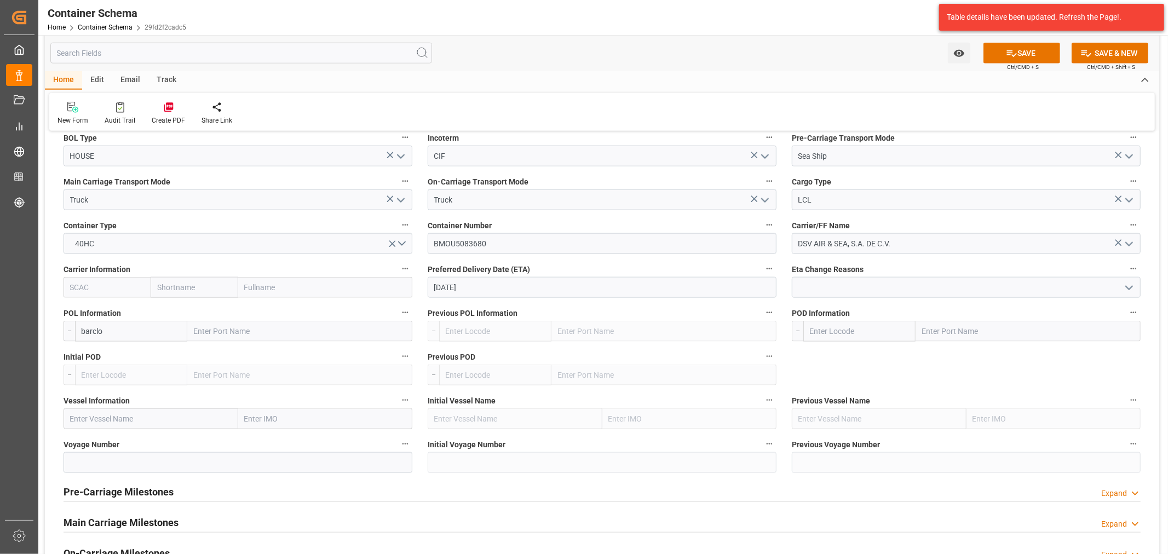
click at [151, 287] on input "text" at bounding box center [194, 287] width 87 height 21
click at [130, 332] on input "barclo" at bounding box center [131, 331] width 112 height 21
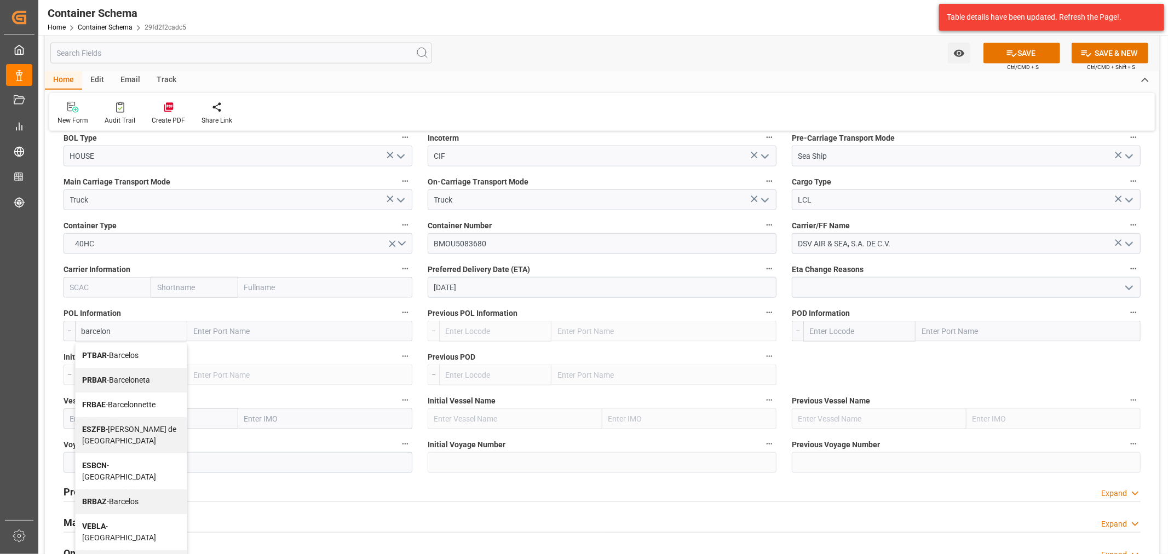
click at [149, 458] on div "ESBCN - [GEOGRAPHIC_DATA]" at bounding box center [131, 471] width 111 height 36
type input "ESBCN"
type input "[GEOGRAPHIC_DATA]"
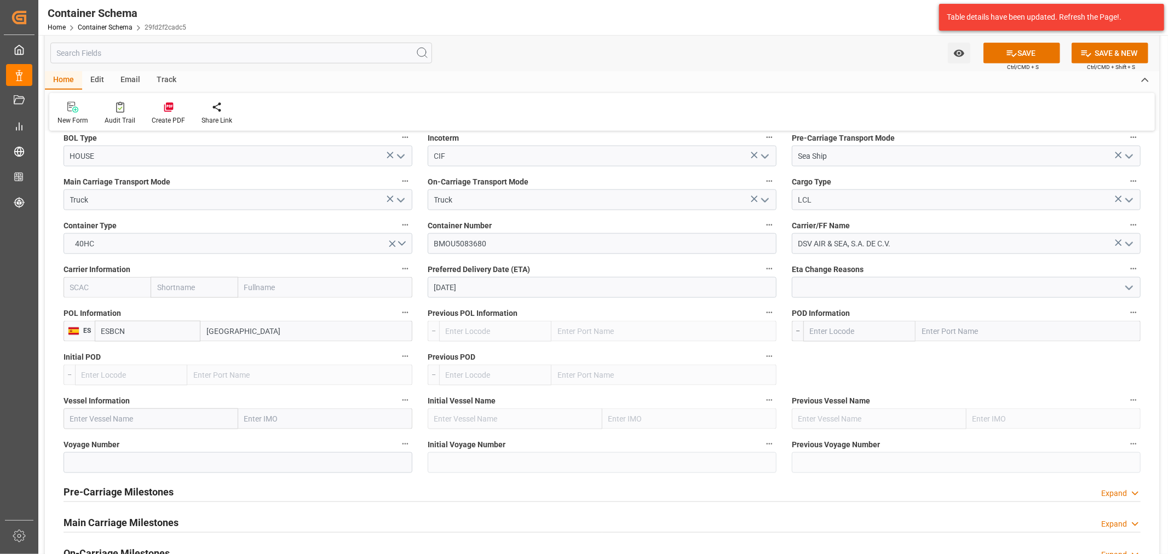
type input "ESBCN"
click at [846, 327] on input "text" at bounding box center [859, 331] width 112 height 21
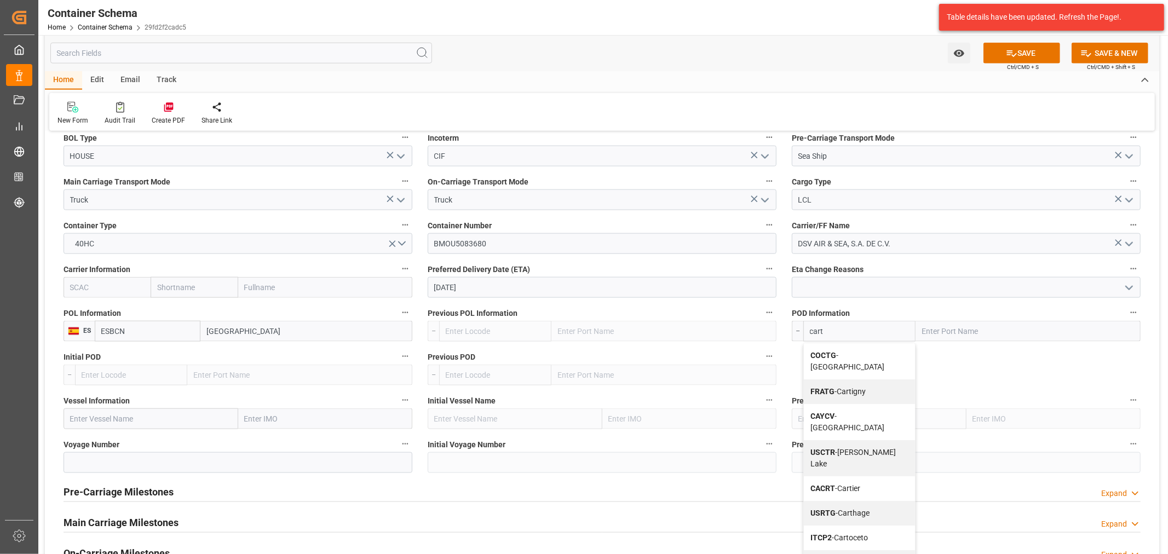
click at [870, 356] on span "COCTG - [GEOGRAPHIC_DATA]" at bounding box center [847, 361] width 74 height 20
type input "COCTG"
type input "[GEOGRAPHIC_DATA]"
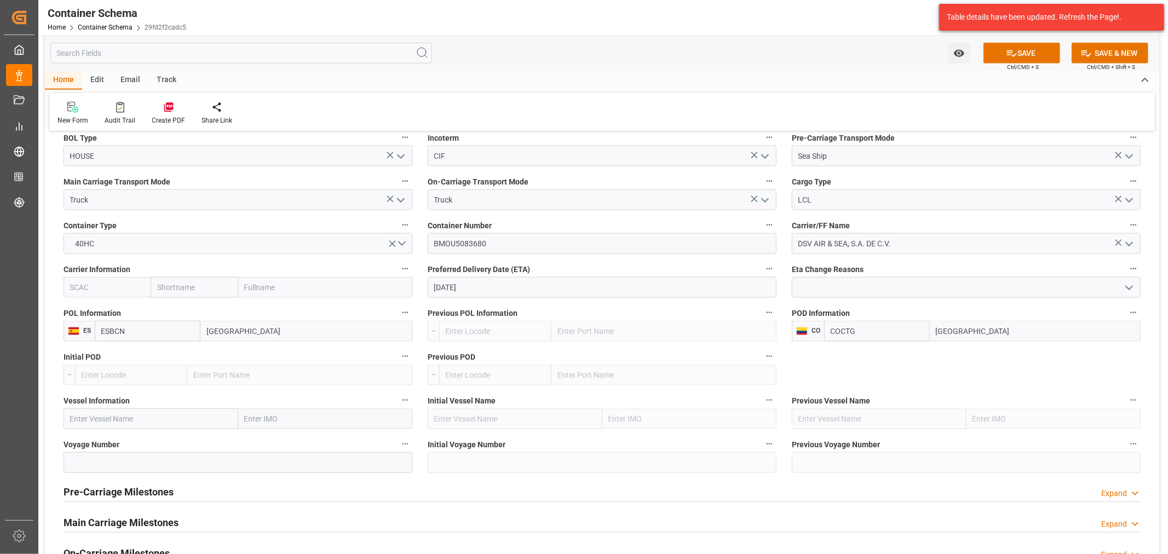
type input "COCTG"
click at [171, 424] on input "text" at bounding box center [151, 418] width 175 height 21
click at [112, 423] on input "text" at bounding box center [151, 418] width 175 height 21
click at [117, 419] on input "text" at bounding box center [151, 418] width 175 height 21
click at [118, 417] on input "text" at bounding box center [151, 418] width 175 height 21
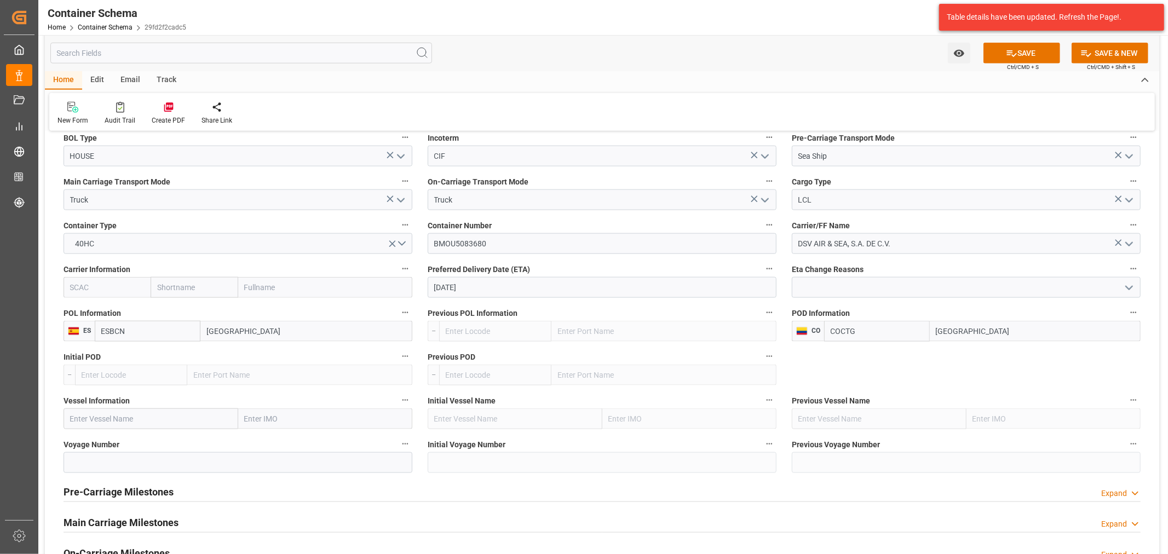
click at [118, 417] on input "text" at bounding box center [151, 418] width 175 height 21
click at [118, 415] on input "text" at bounding box center [151, 418] width 175 height 21
paste input "CMA CGM EXEMPLARITY"
click at [143, 418] on input "CMA CGM EXEMPLARITY" at bounding box center [151, 418] width 175 height 21
type input "CMA CGM EXEMPLARITY"
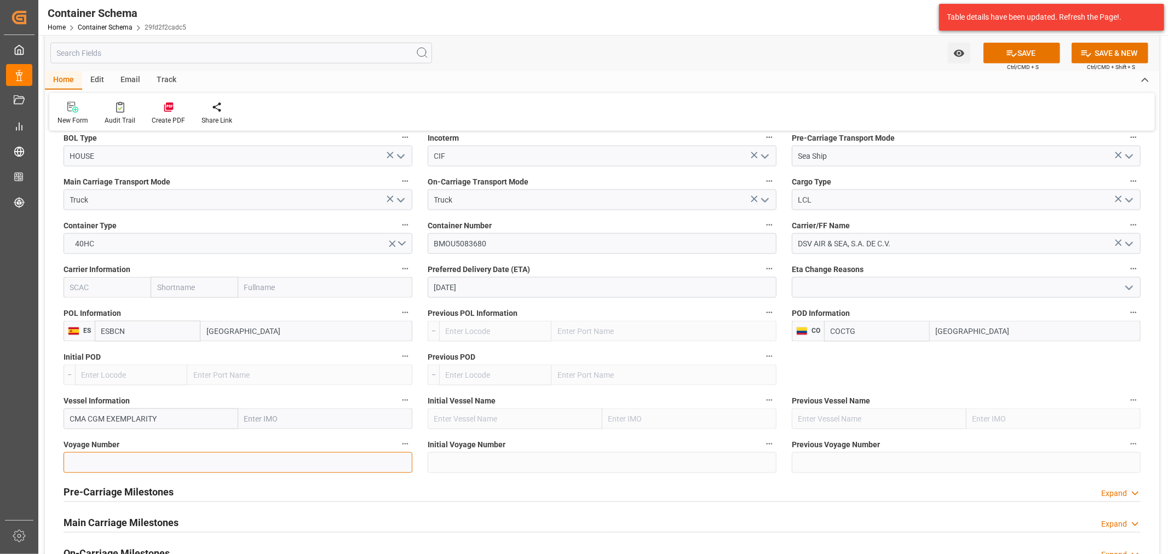
click at [140, 462] on input at bounding box center [238, 462] width 349 height 21
click at [205, 460] on input at bounding box center [238, 462] width 349 height 21
paste input "0DVN5S1MA."
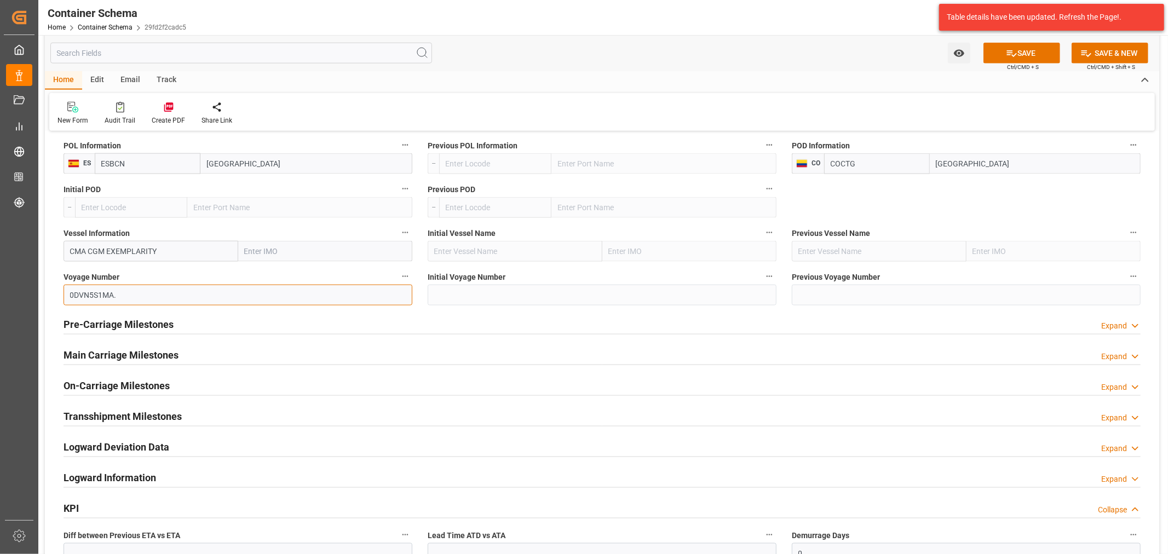
scroll to position [1216, 0]
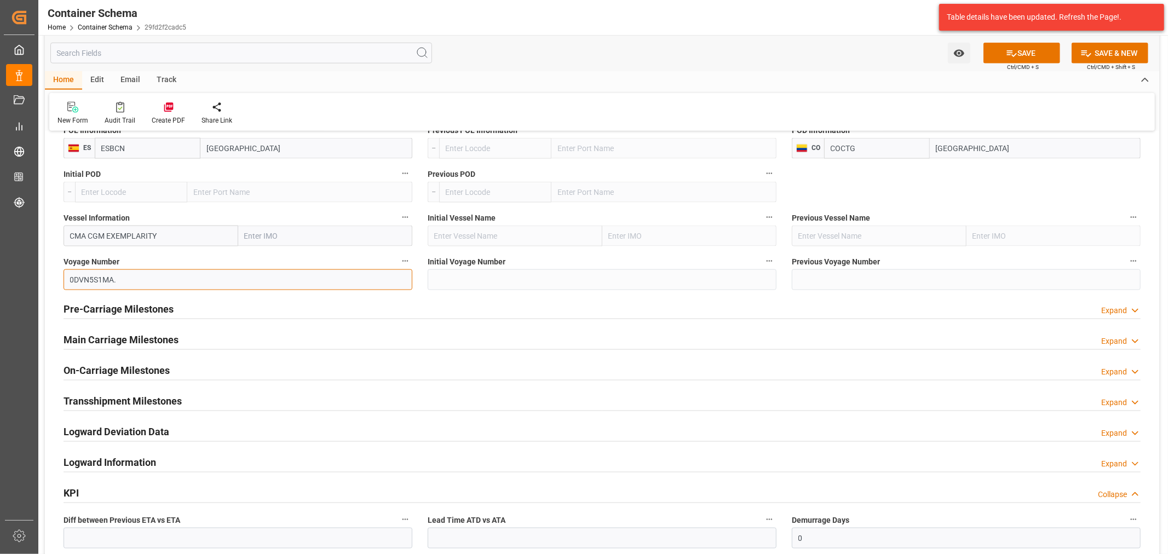
type input "0DVN5S1MA."
click at [187, 310] on div "Pre-Carriage Milestones Expand" at bounding box center [602, 308] width 1077 height 21
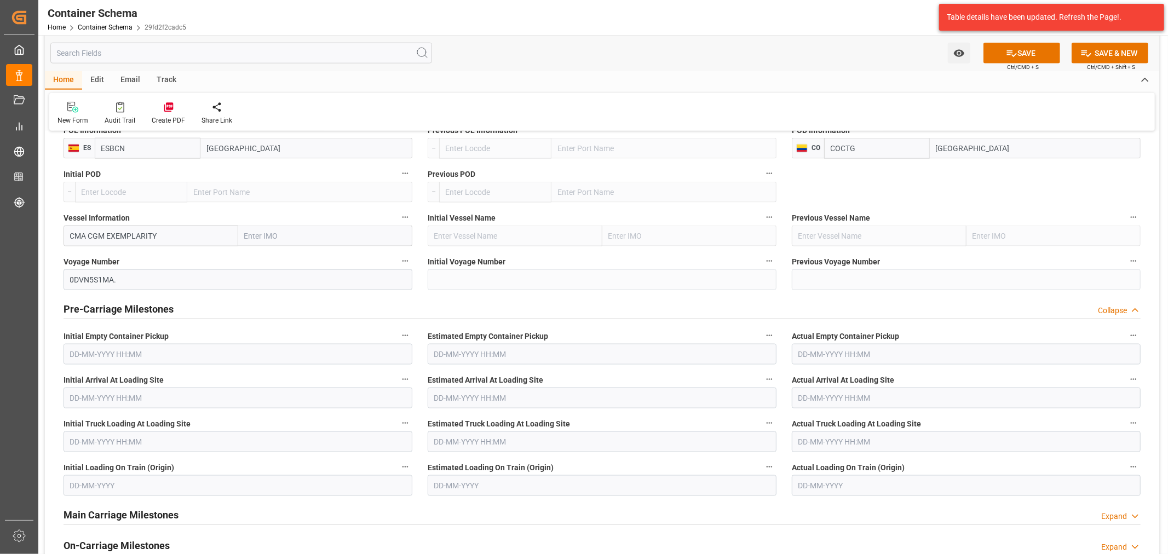
drag, startPoint x: 184, startPoint y: 309, endPoint x: 178, endPoint y: 325, distance: 17.0
click at [184, 309] on div "Pre-Carriage Milestones Collapse" at bounding box center [602, 308] width 1077 height 21
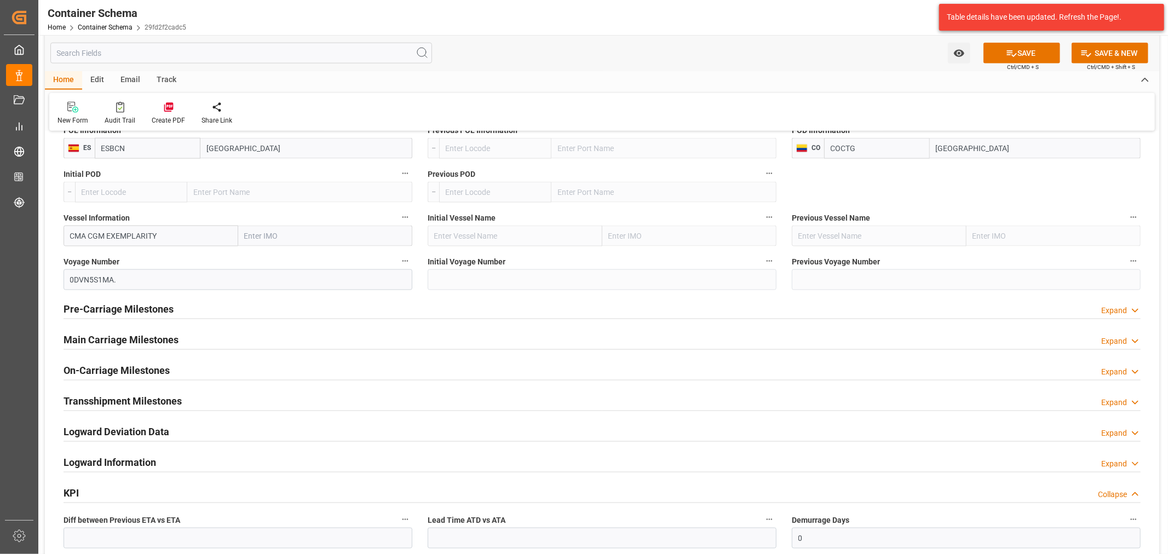
click at [139, 362] on div "On-Carriage Milestones" at bounding box center [117, 369] width 106 height 21
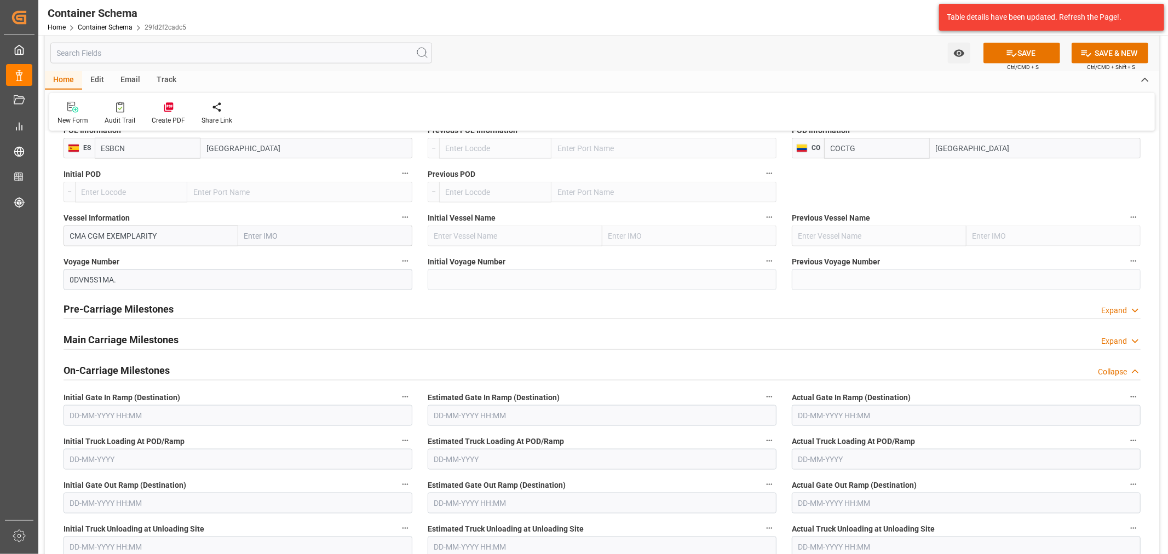
click at [204, 353] on div "Main Carriage Milestones Expand" at bounding box center [602, 340] width 1092 height 31
click at [207, 338] on div "Main Carriage Milestones Expand" at bounding box center [602, 338] width 1077 height 21
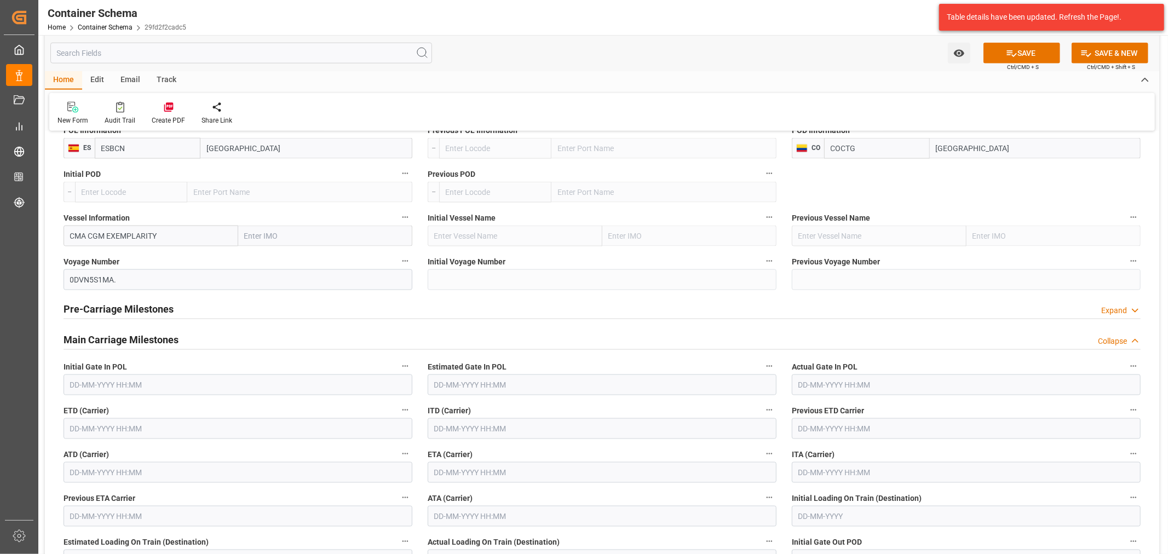
click at [464, 476] on input "text" at bounding box center [602, 472] width 349 height 21
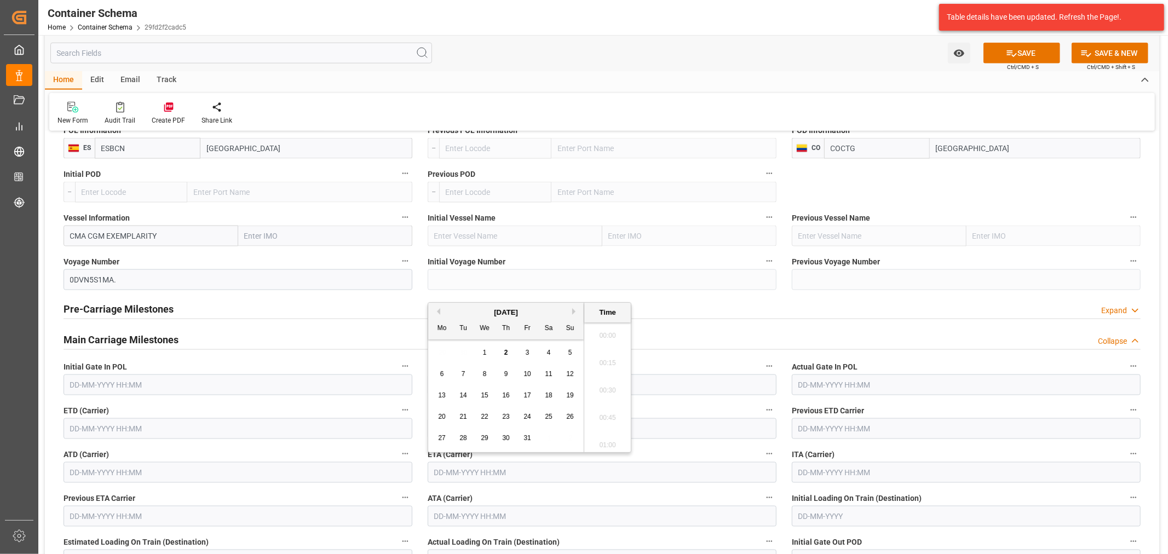
scroll to position [1755, 0]
click at [504, 393] on span "16" at bounding box center [505, 395] width 7 height 8
type input "[DATE] 00:00"
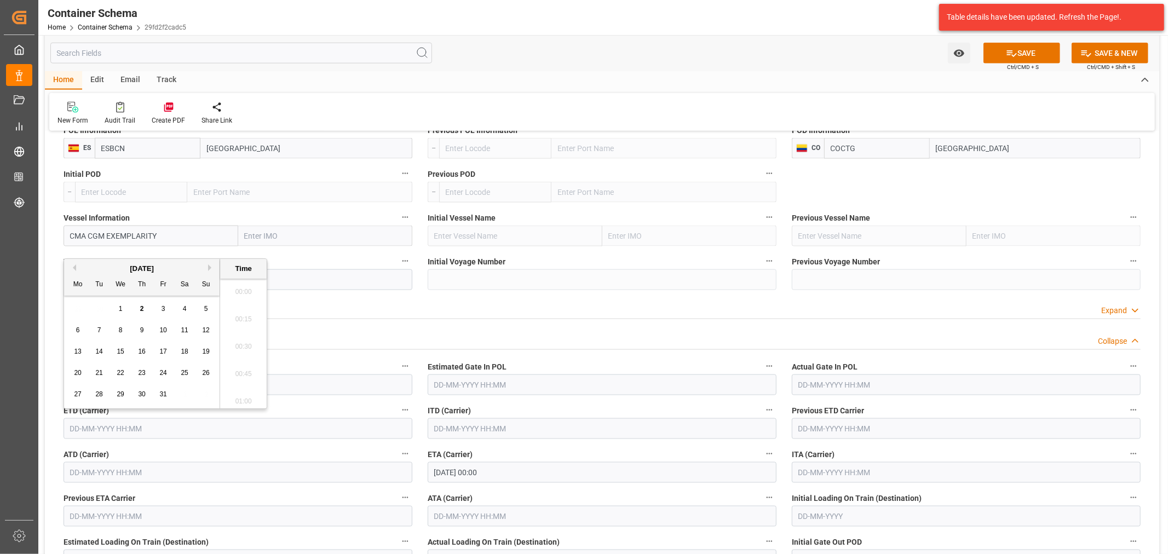
click at [260, 418] on input "text" at bounding box center [238, 428] width 349 height 21
drag, startPoint x: 117, startPoint y: 308, endPoint x: 198, endPoint y: 310, distance: 80.5
click at [118, 308] on div "1" at bounding box center [121, 309] width 14 height 13
type input "[DATE] 00:00"
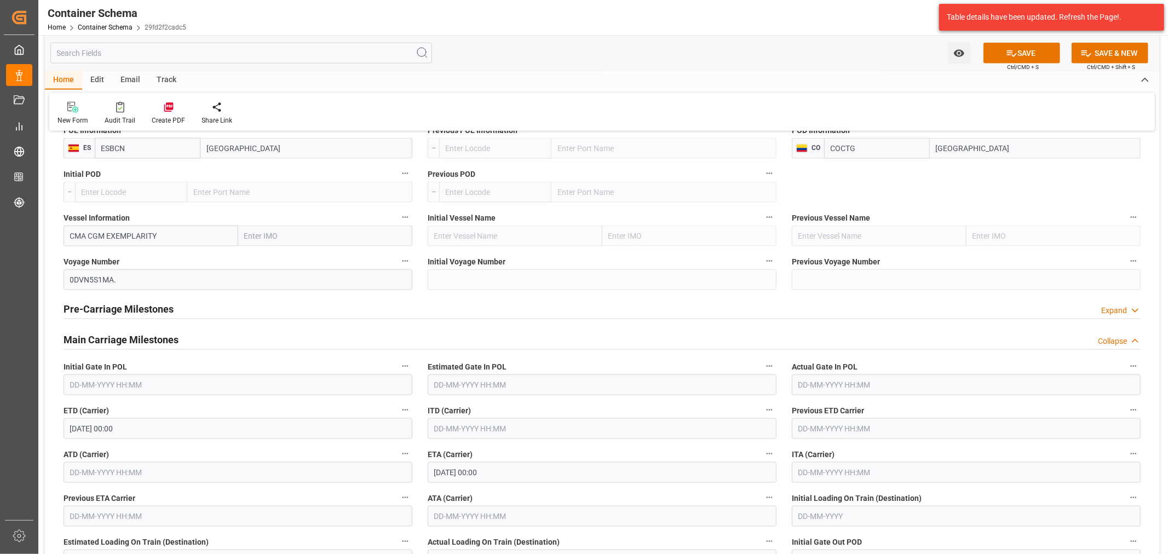
click at [620, 301] on div "Pre-Carriage Milestones Expand" at bounding box center [602, 308] width 1077 height 21
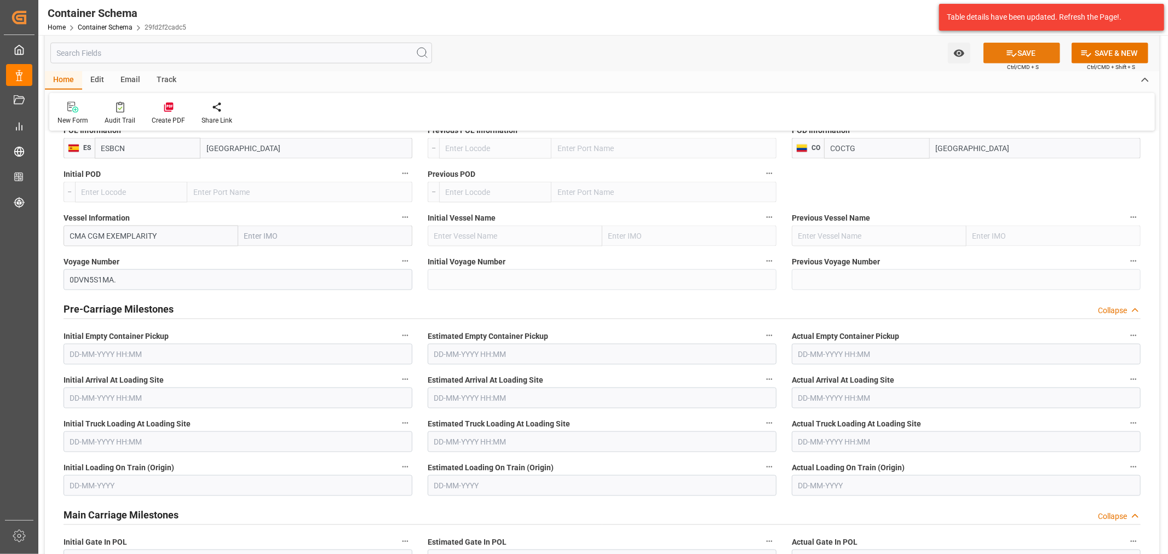
click at [1008, 49] on icon at bounding box center [1011, 53] width 11 height 11
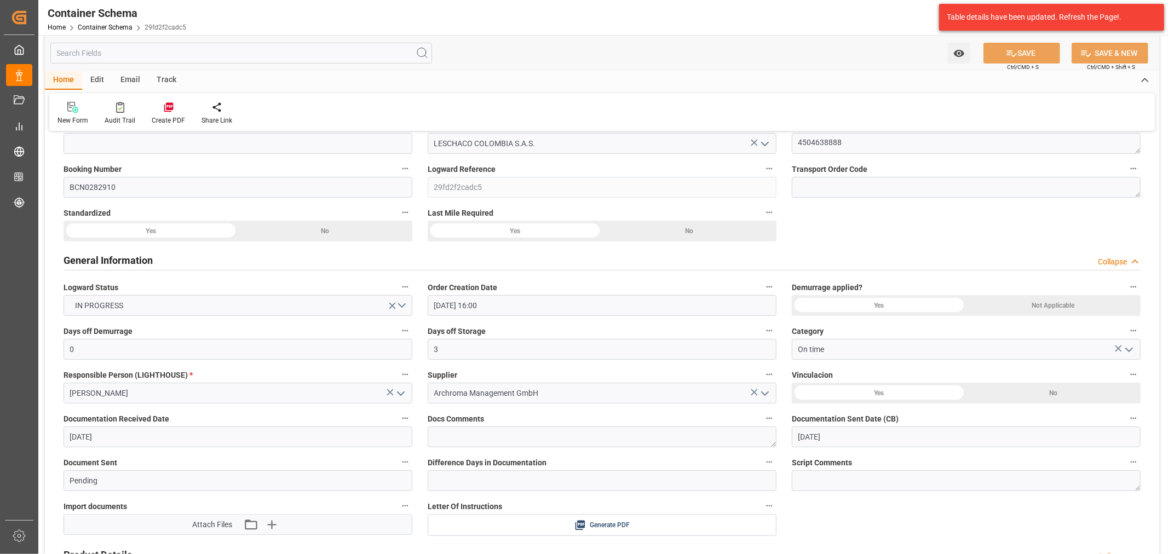
scroll to position [0, 0]
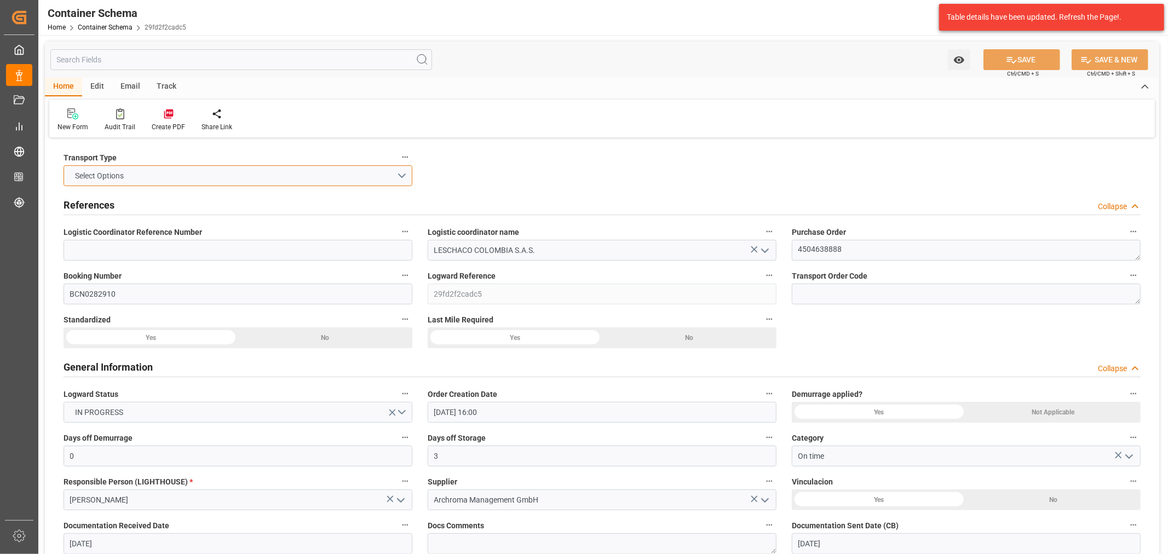
click at [408, 177] on button "Select Options" at bounding box center [238, 175] width 349 height 21
click at [334, 186] on div "SEAFREIGHT" at bounding box center [238, 178] width 348 height 23
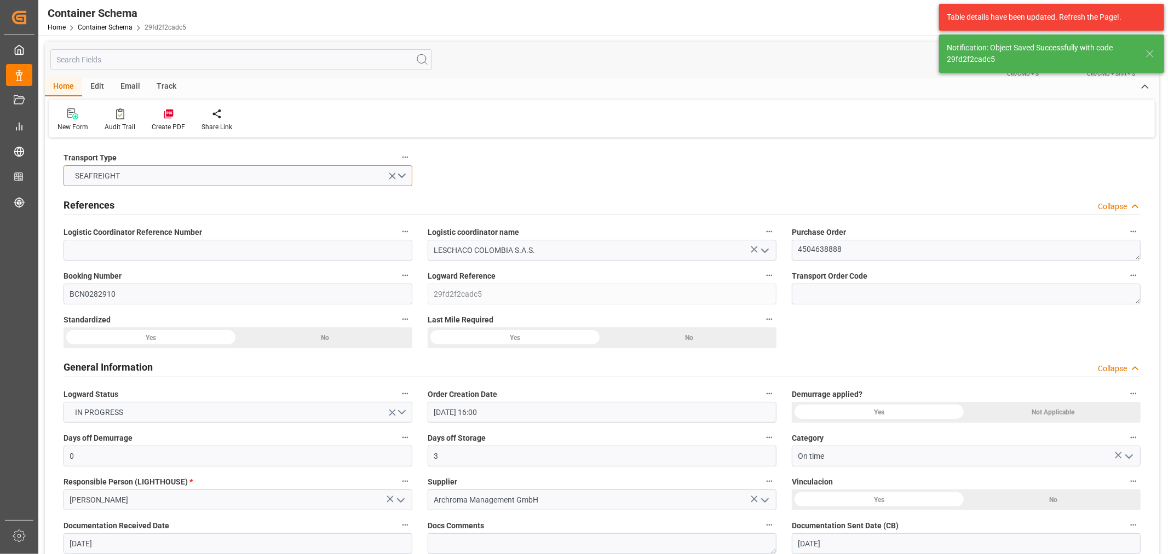
type input "Document Sent"
type input "COCTG"
type input "[GEOGRAPHIC_DATA]"
type input "0DVN5S1MA."
type input "CMA CGM EXEMPLARITY"
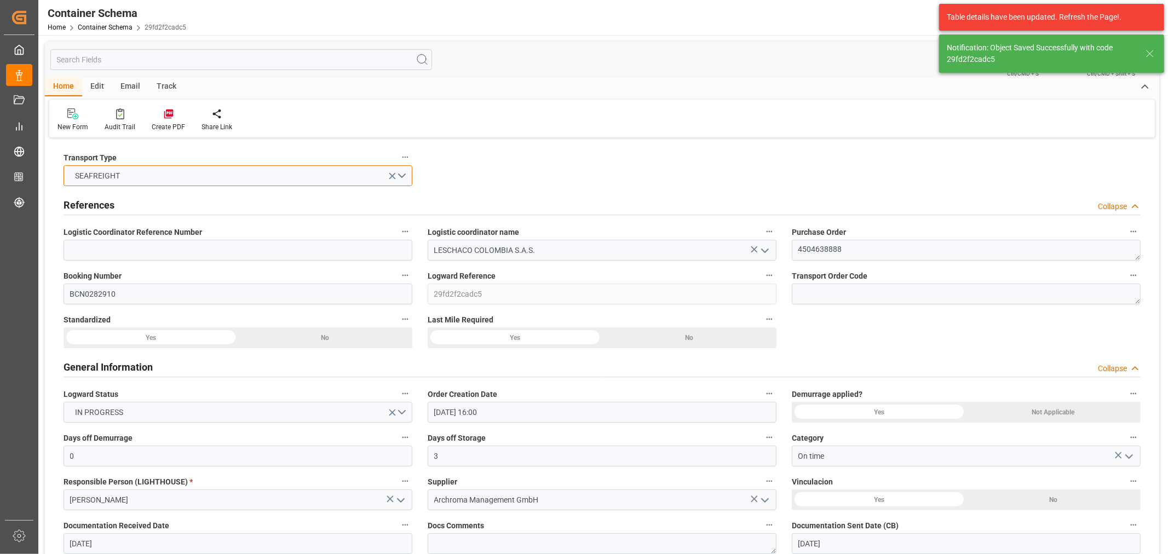
type input "[DATE] 21:37"
click at [1150, 50] on icon at bounding box center [1149, 53] width 13 height 13
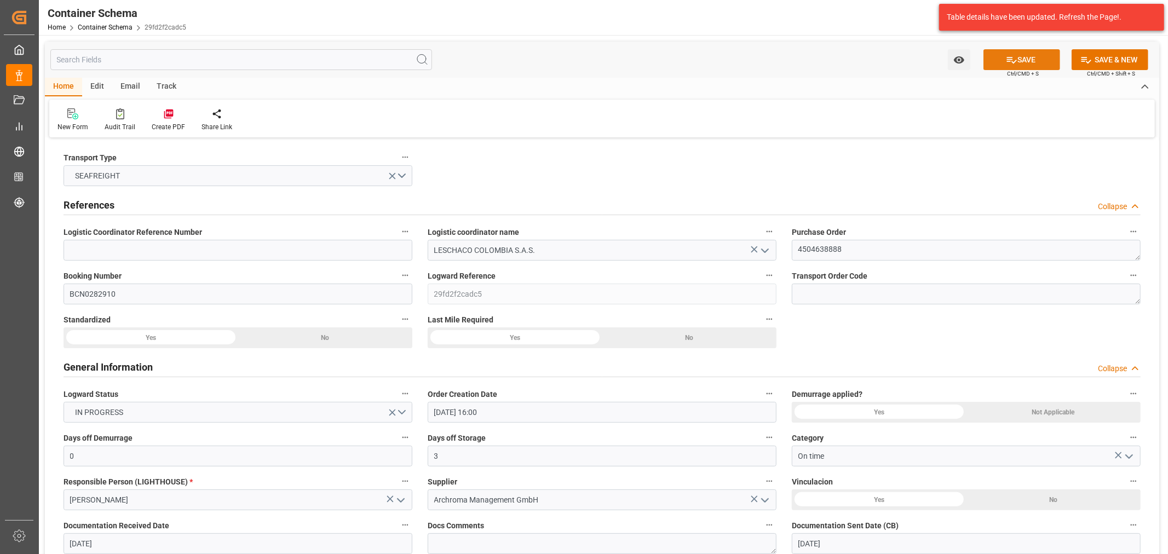
click at [1008, 57] on icon at bounding box center [1012, 60] width 10 height 7
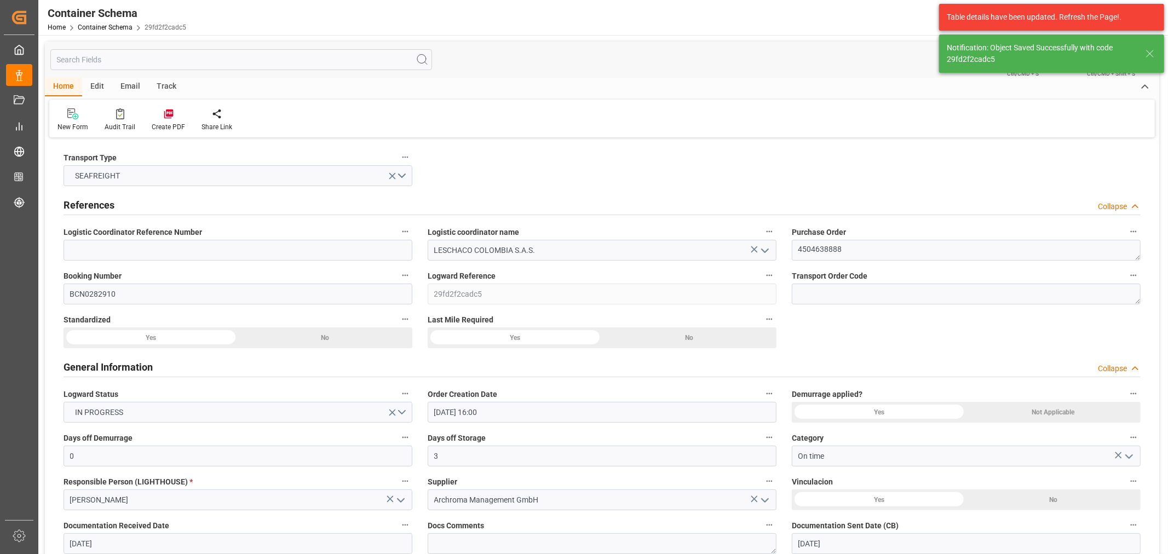
type textarea "Container is already in Final Delivery Phase."
